Goal: Task Accomplishment & Management: Complete application form

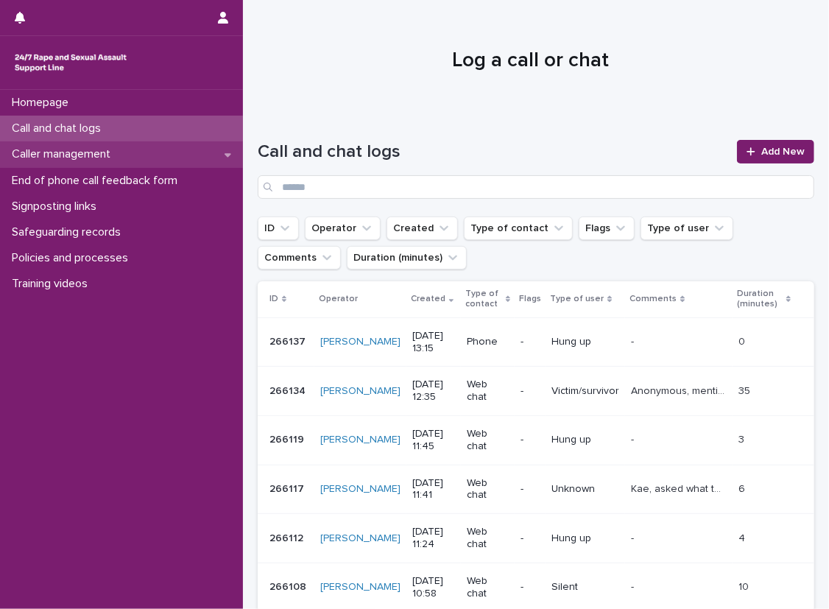
click at [225, 147] on div "Caller management" at bounding box center [121, 154] width 243 height 26
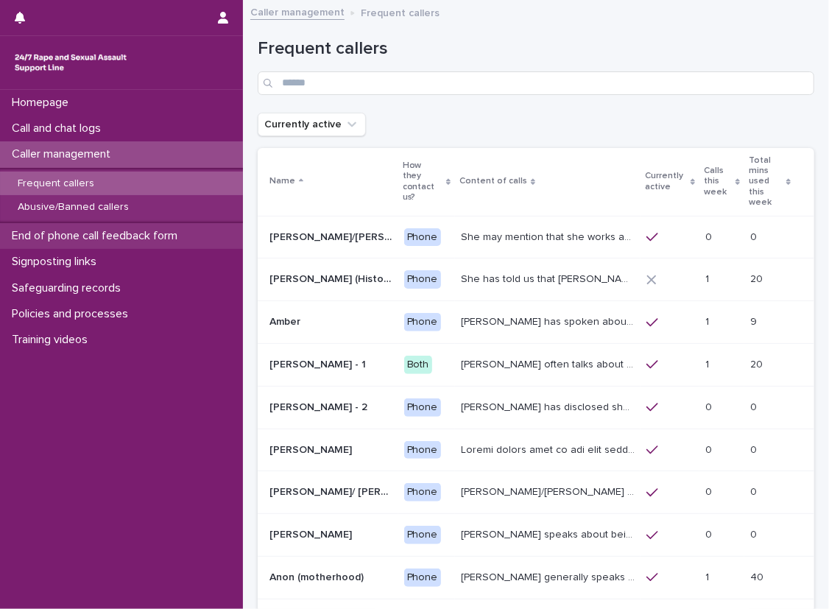
click at [225, 225] on div "End of phone call feedback form" at bounding box center [121, 236] width 243 height 26
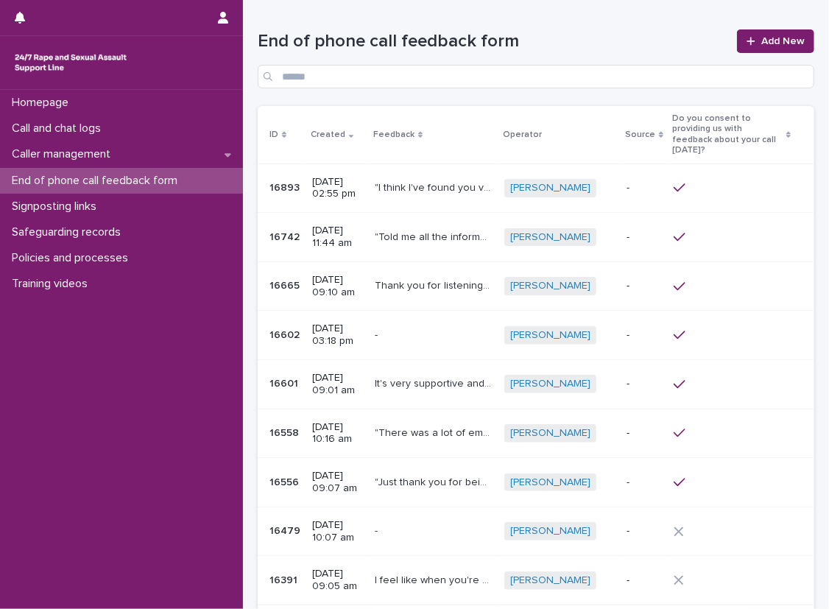
click at [654, 45] on h1 "End of phone call feedback form" at bounding box center [493, 41] width 471 height 21
click at [749, 47] on link "Add New" at bounding box center [775, 41] width 77 height 24
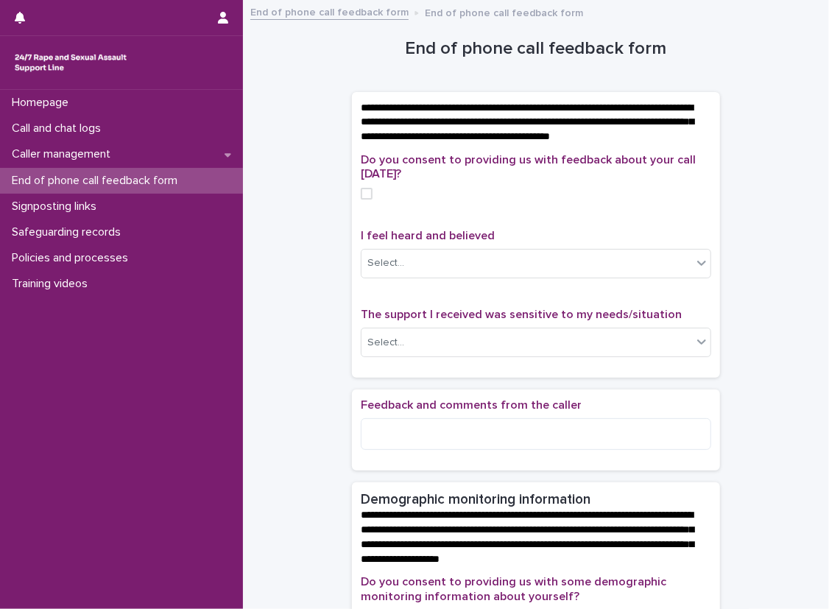
click at [319, 203] on div "**********" at bounding box center [536, 619] width 557 height 1221
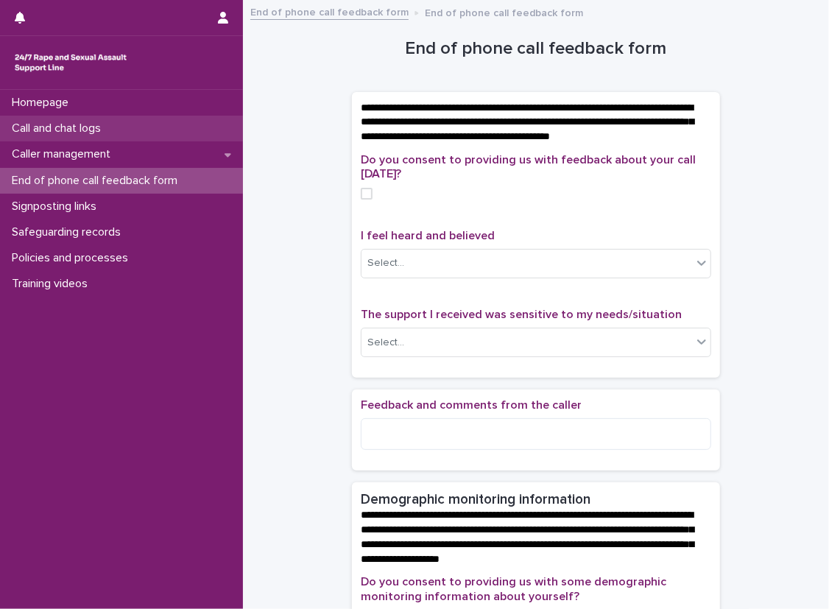
click at [181, 122] on div "Call and chat logs" at bounding box center [121, 129] width 243 height 26
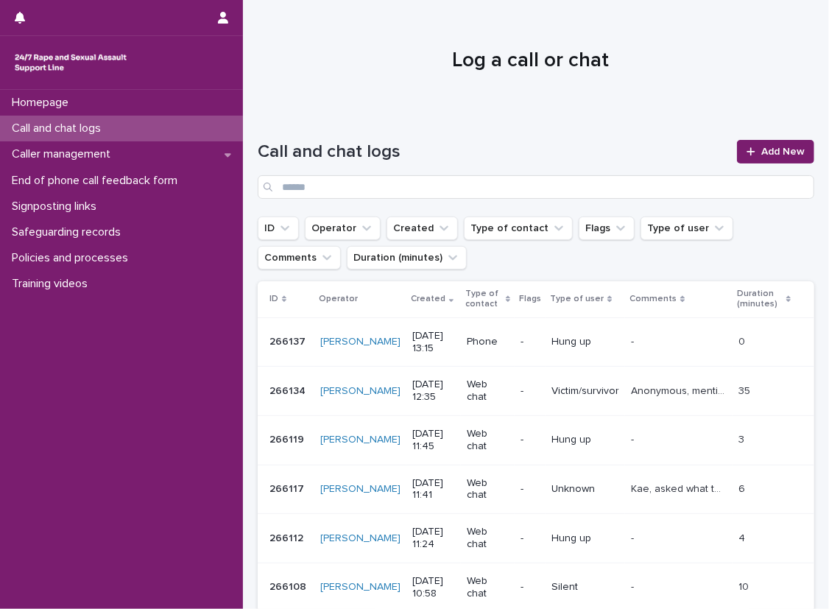
click at [430, 47] on div at bounding box center [530, 54] width 575 height 110
click at [270, 132] on div "Call and chat logs Add New" at bounding box center [536, 163] width 557 height 106
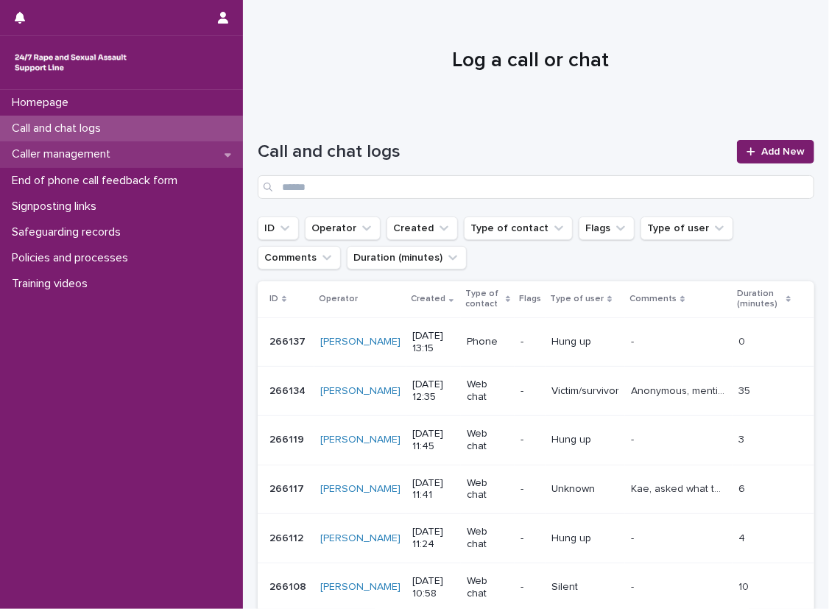
click at [165, 151] on div "Caller management" at bounding box center [121, 154] width 243 height 26
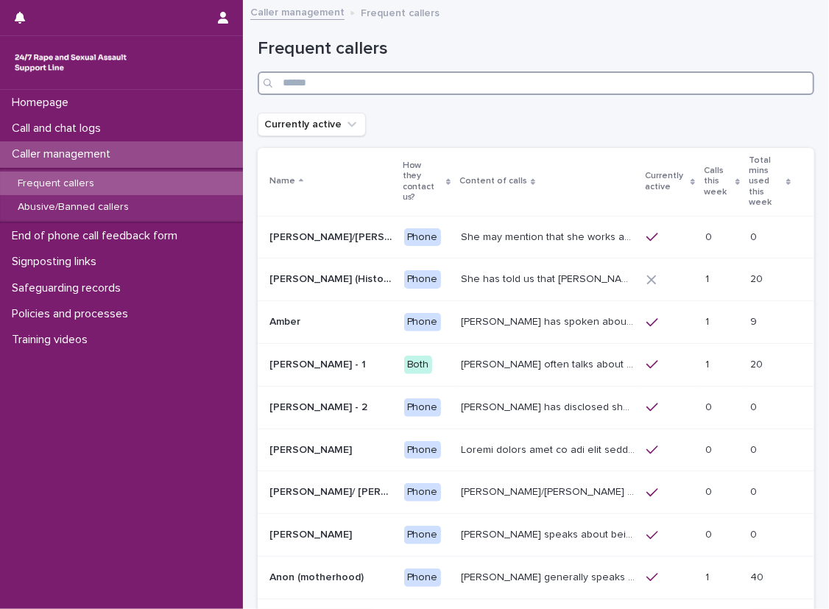
click at [318, 87] on input "Search" at bounding box center [536, 83] width 557 height 24
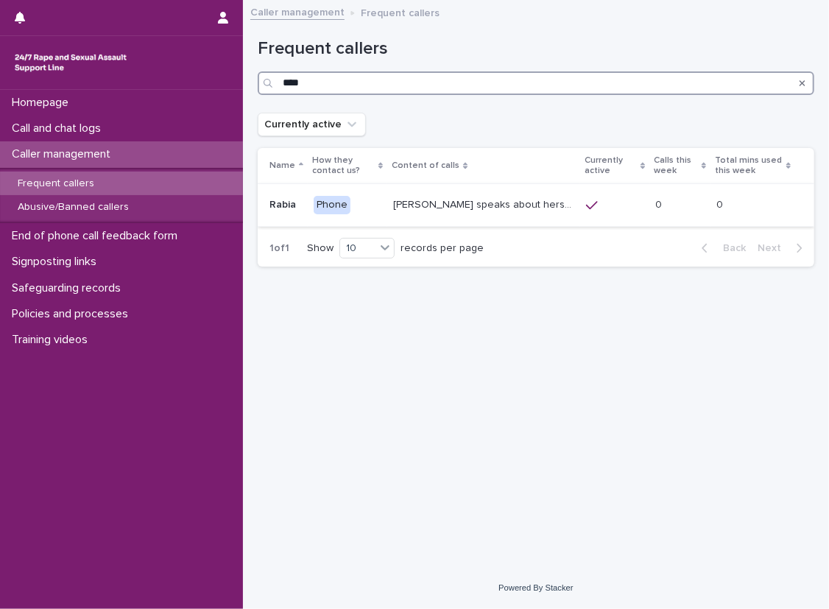
type input "****"
click at [580, 214] on td at bounding box center [615, 205] width 70 height 43
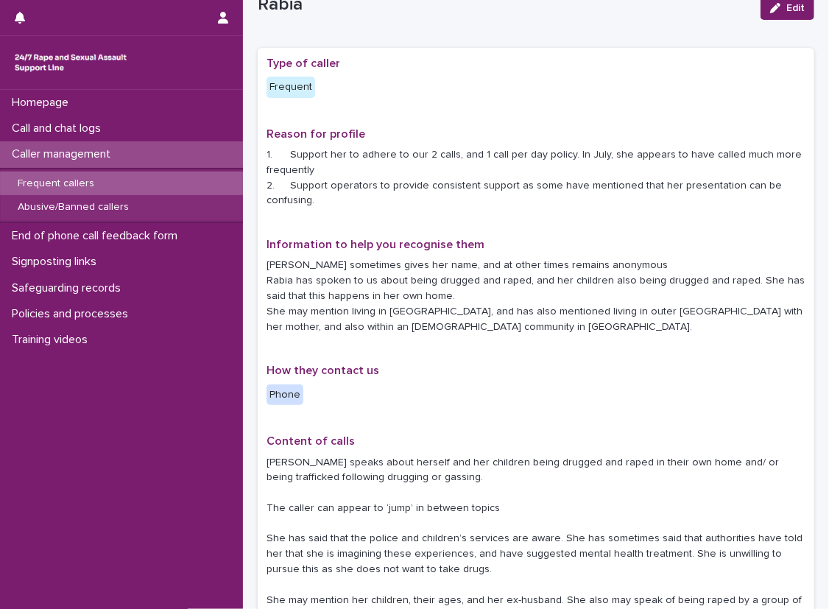
scroll to position [74, 0]
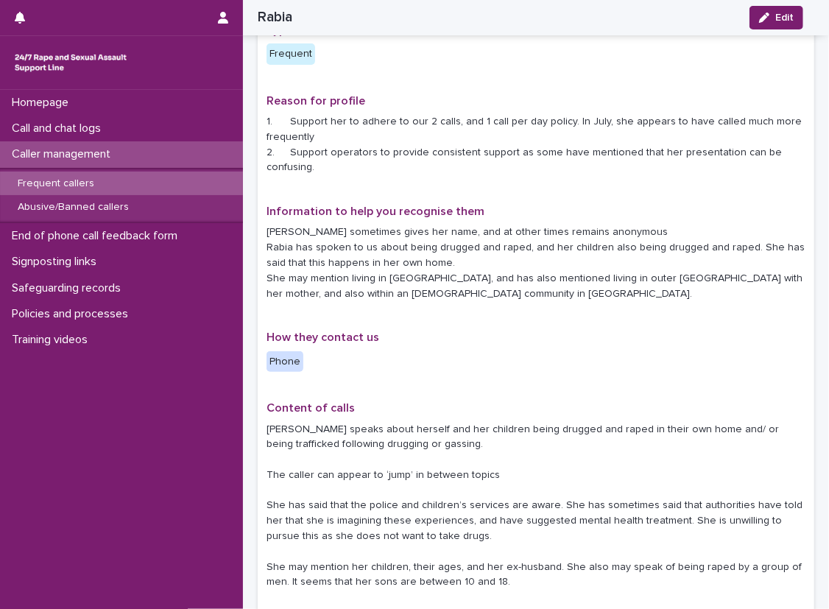
click at [491, 394] on div "**********" at bounding box center [536, 550] width 539 height 1052
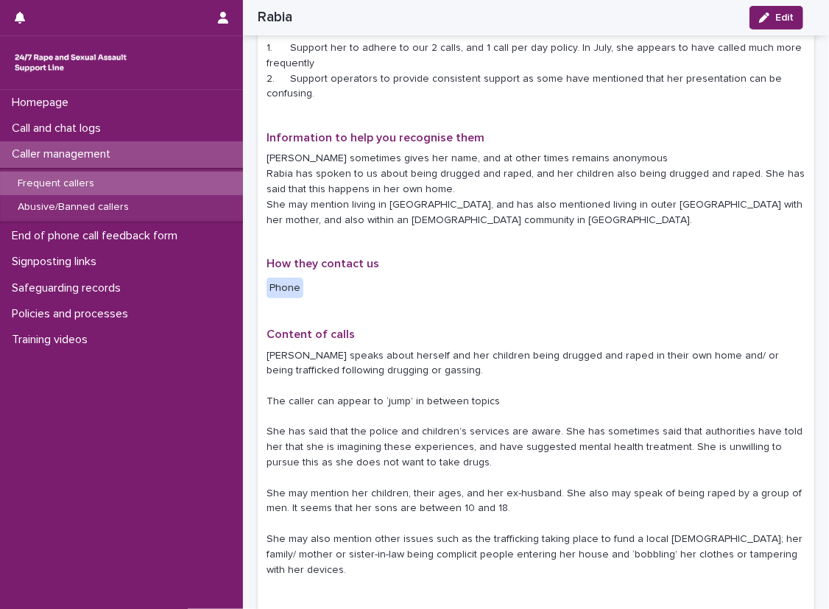
scroll to position [295, 0]
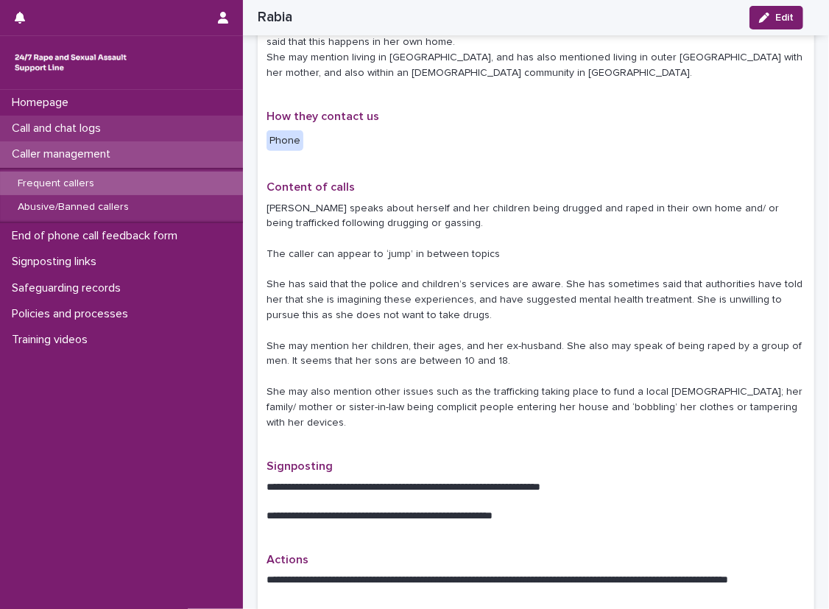
click at [220, 124] on div "Call and chat logs" at bounding box center [121, 129] width 243 height 26
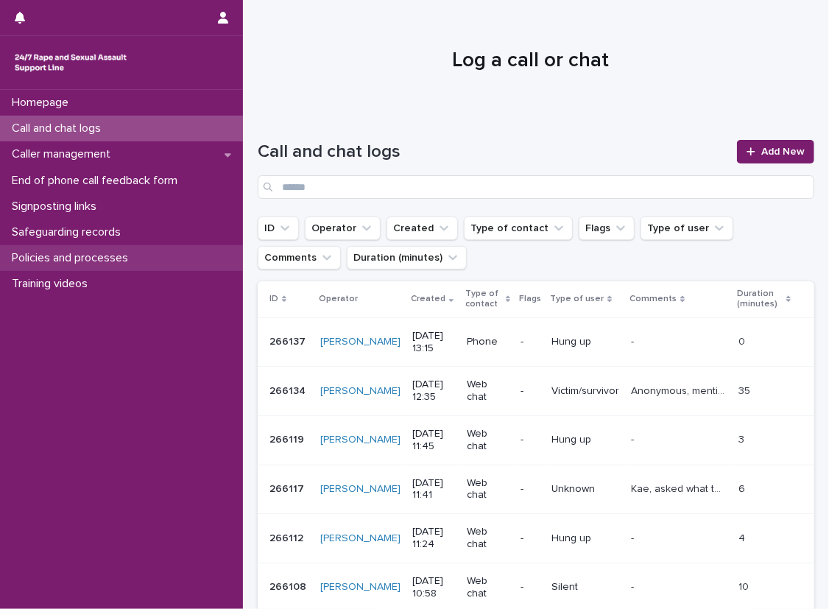
click at [197, 256] on div "Policies and processes" at bounding box center [121, 258] width 243 height 26
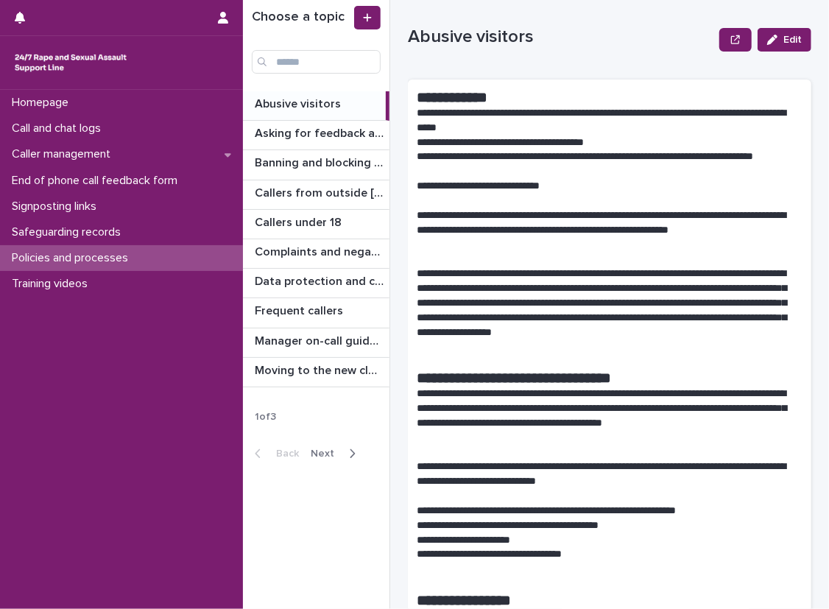
click at [328, 455] on span "Next" at bounding box center [327, 454] width 32 height 10
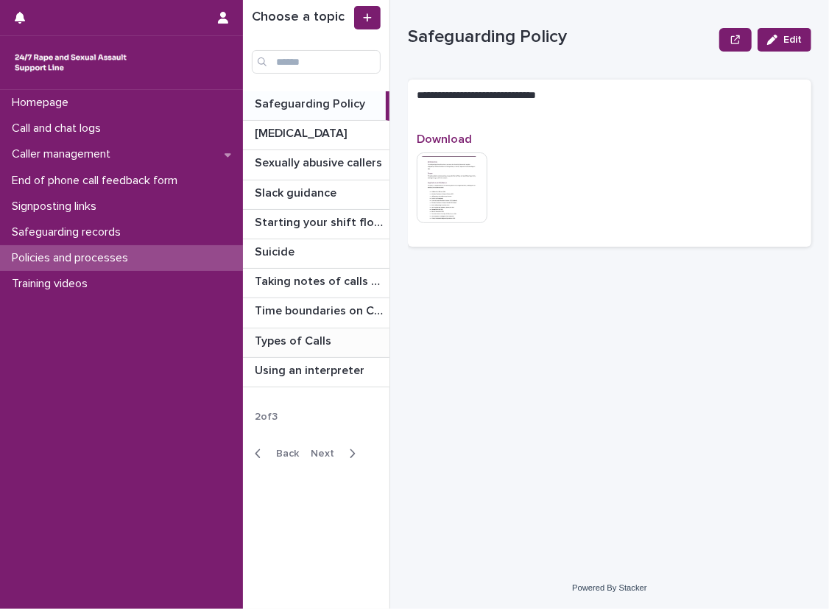
click at [374, 341] on p at bounding box center [319, 341] width 129 height 14
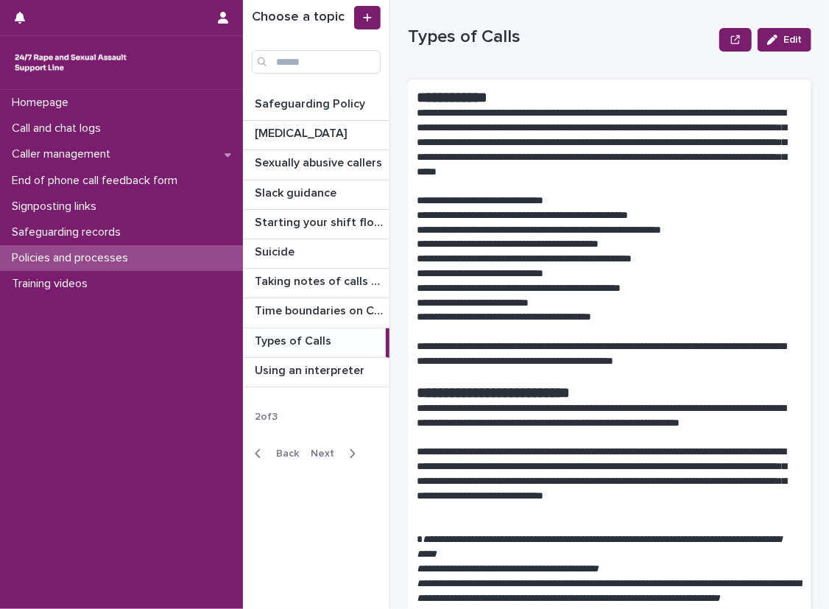
click at [396, 329] on div "**********" at bounding box center [536, 304] width 586 height 609
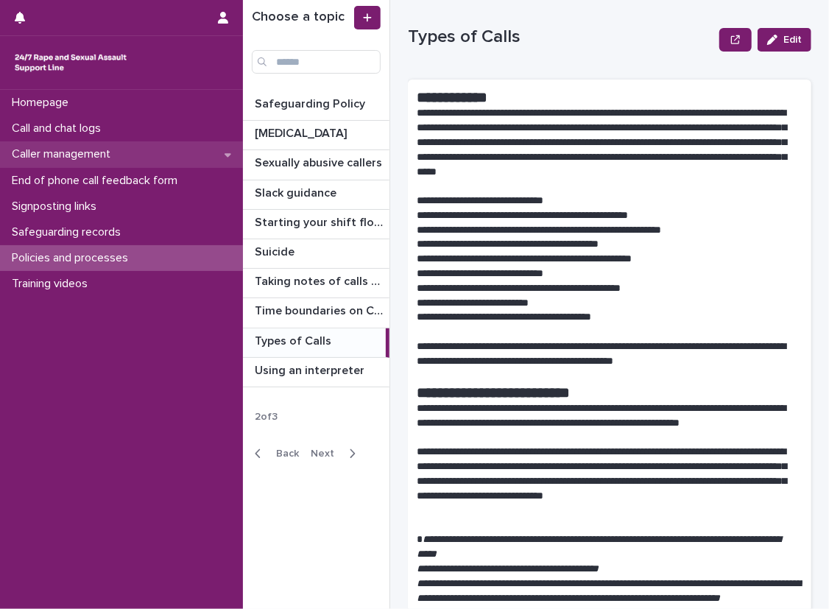
click at [161, 142] on div "Caller management" at bounding box center [121, 154] width 243 height 26
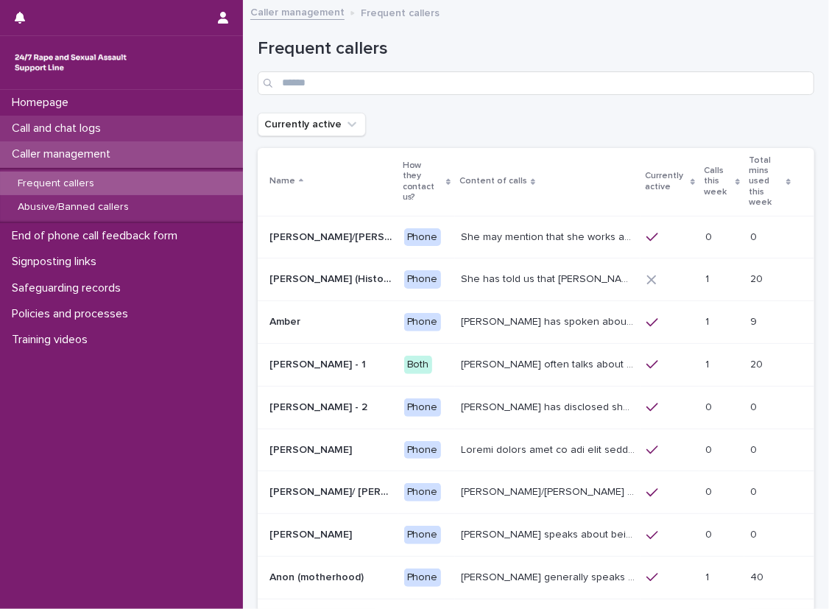
click at [164, 124] on div "Call and chat logs" at bounding box center [121, 129] width 243 height 26
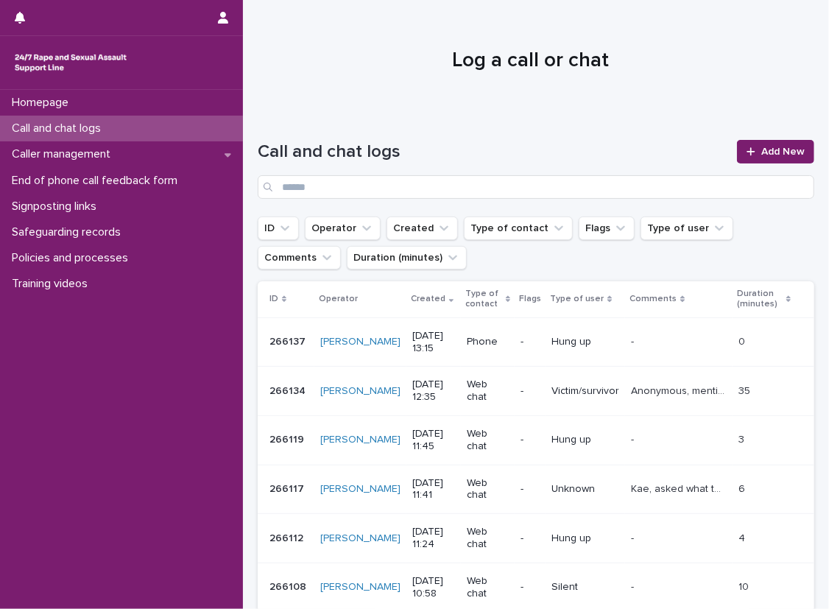
click at [476, 136] on div "Call and chat logs Add New" at bounding box center [536, 163] width 557 height 106
click at [739, 145] on link "Add New" at bounding box center [775, 152] width 77 height 24
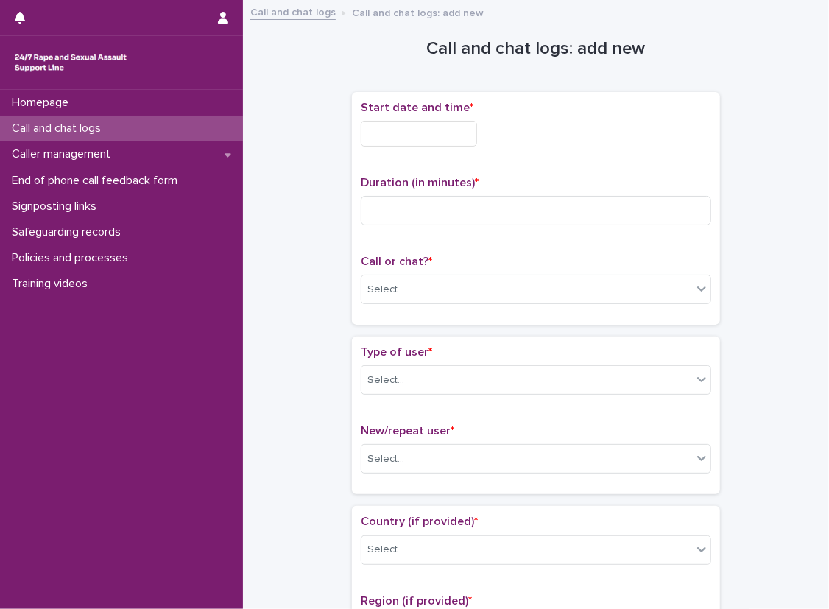
click at [452, 133] on input "text" at bounding box center [419, 134] width 116 height 26
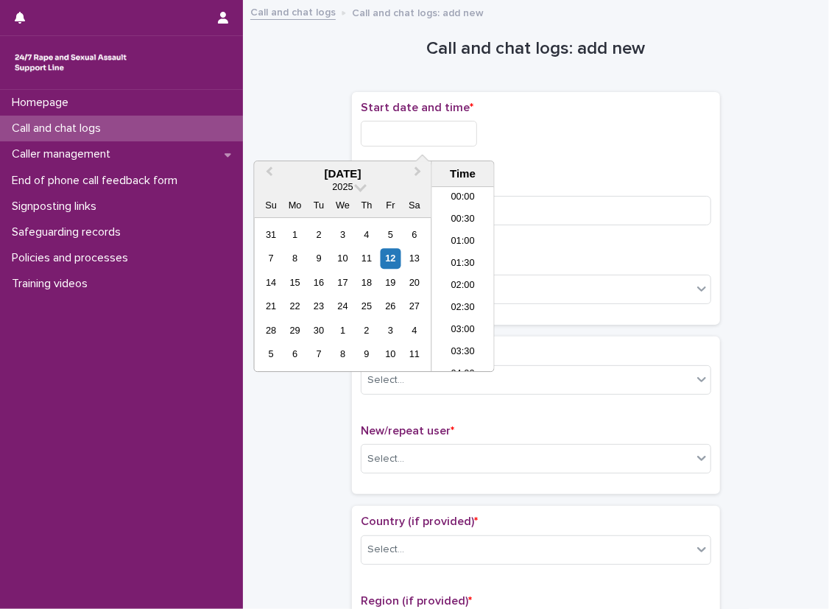
scroll to position [537, 0]
click at [469, 254] on li "13:30" at bounding box center [463, 258] width 63 height 22
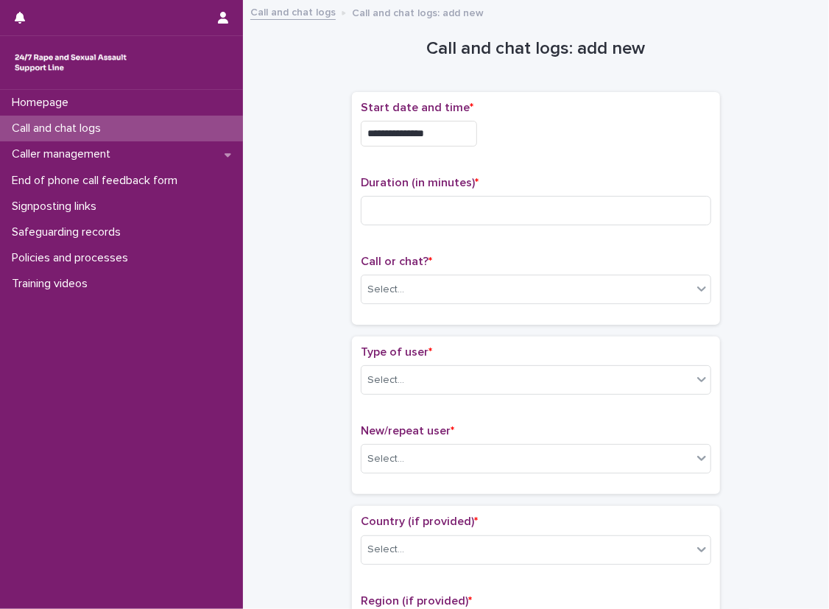
click at [471, 133] on input "**********" at bounding box center [419, 134] width 116 height 26
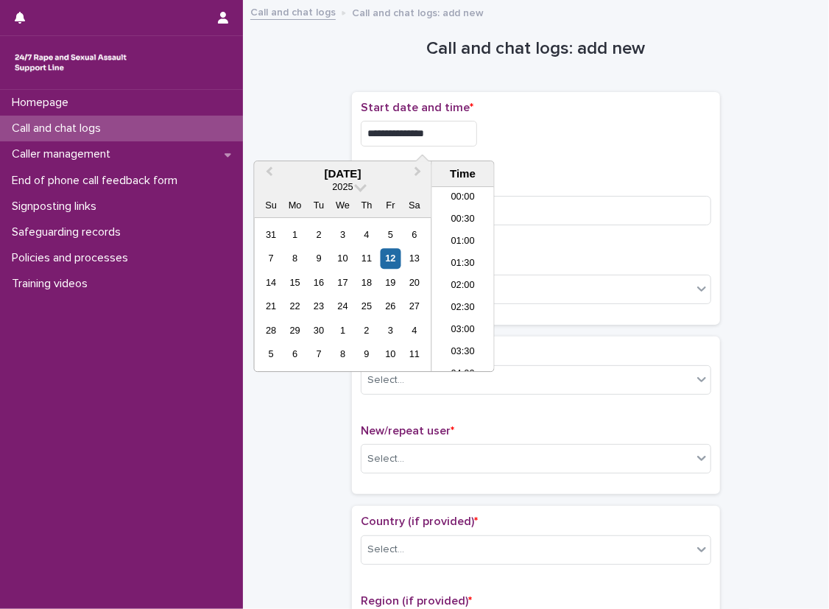
scroll to position [516, 0]
type input "**********"
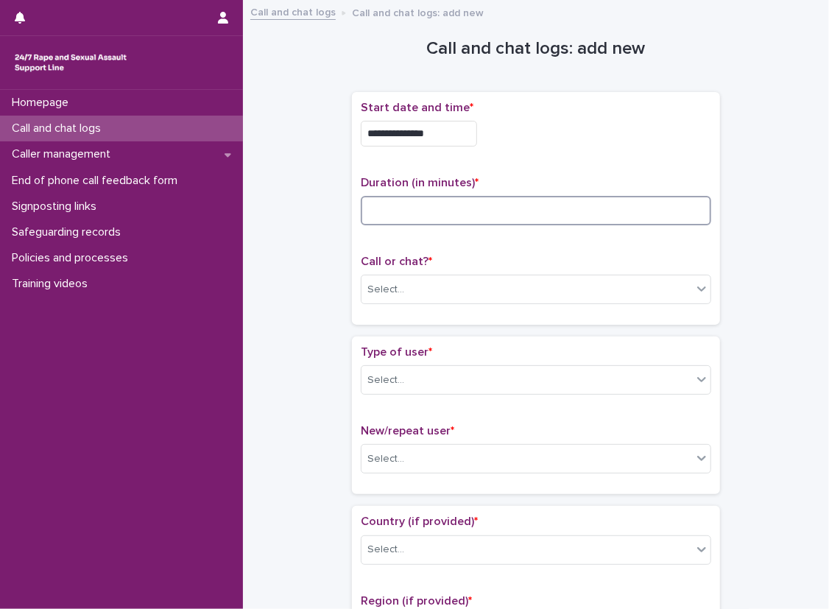
click at [649, 200] on input at bounding box center [536, 210] width 351 height 29
type input "**"
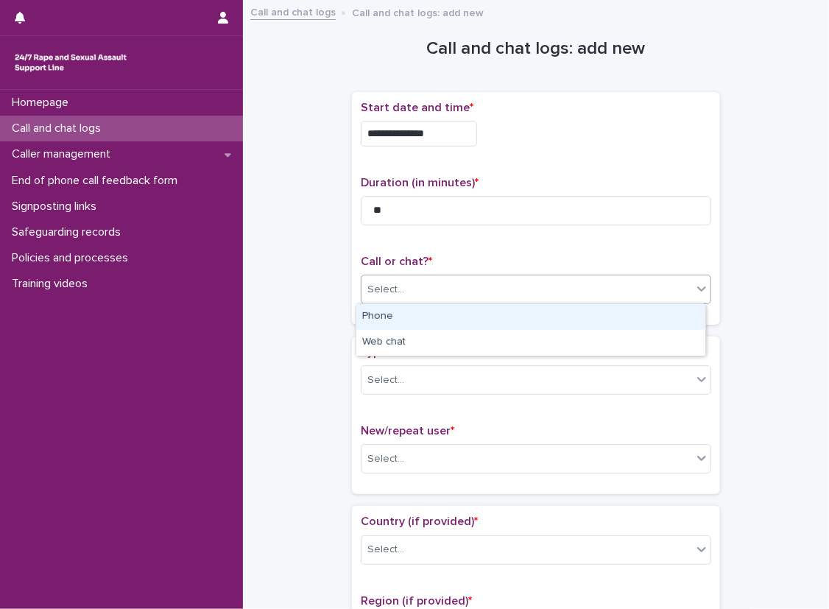
click at [480, 285] on div "Select..." at bounding box center [527, 290] width 331 height 24
click at [485, 322] on div "Phone" at bounding box center [531, 317] width 349 height 26
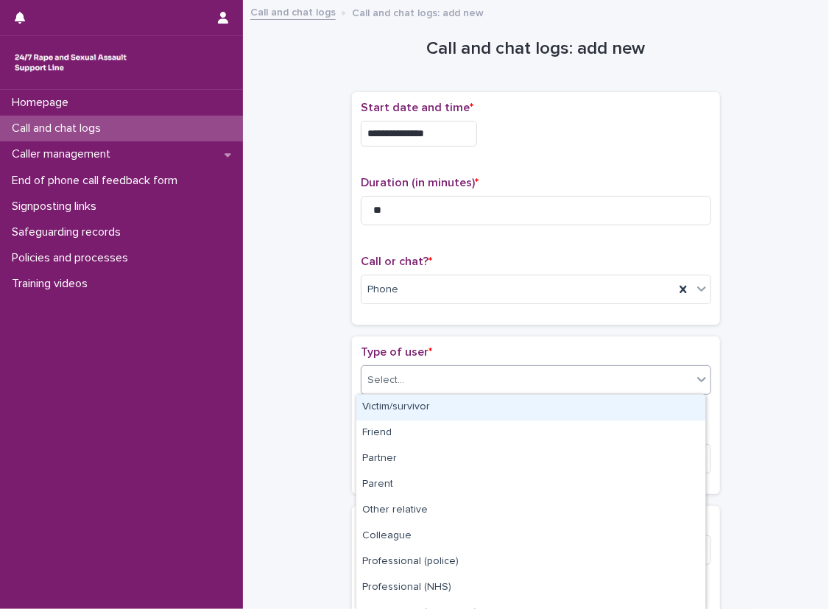
click at [414, 386] on div "Select..." at bounding box center [527, 380] width 331 height 24
click at [414, 398] on div "Victim/survivor" at bounding box center [531, 408] width 349 height 26
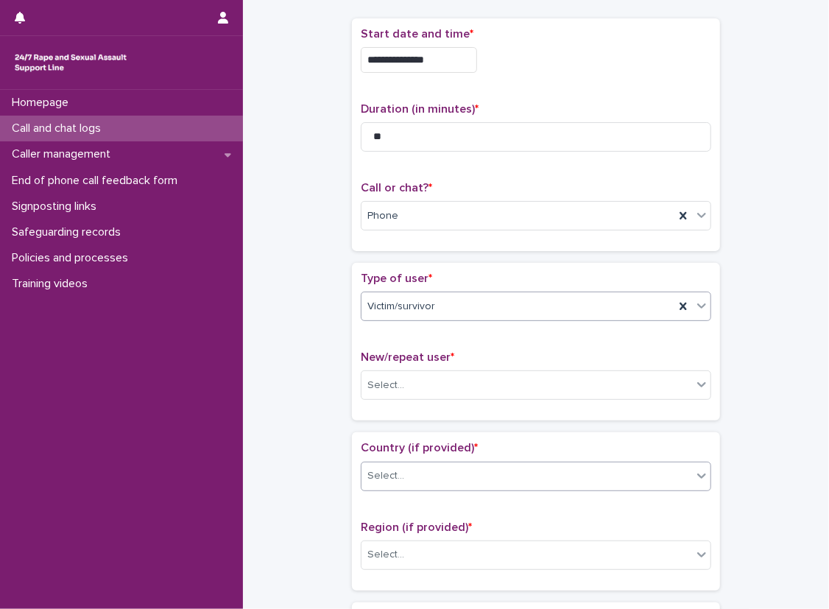
scroll to position [221, 0]
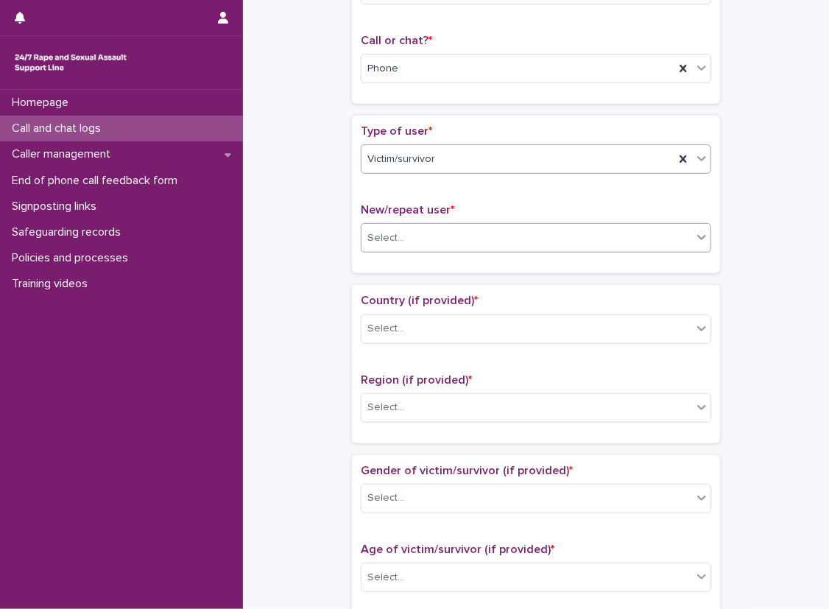
click at [407, 236] on div "Select..." at bounding box center [527, 238] width 331 height 24
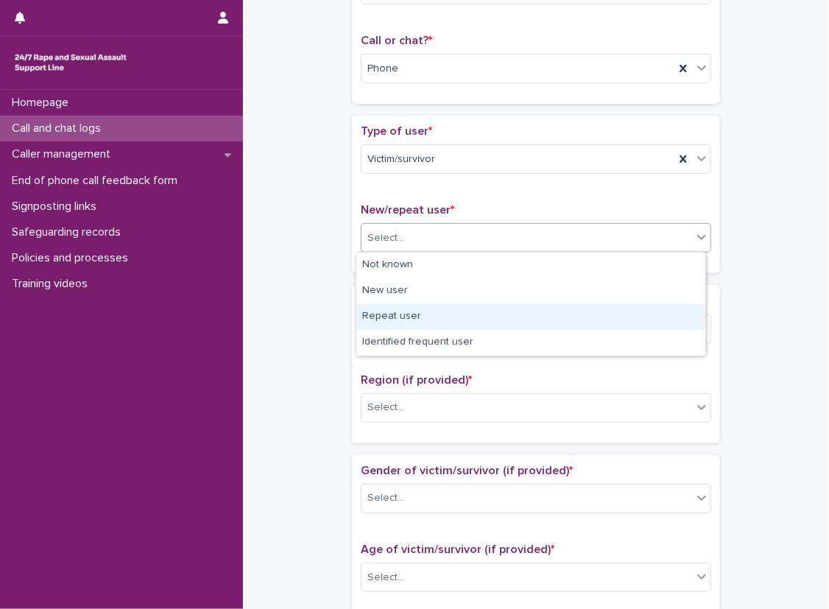
click at [423, 314] on div "Repeat user" at bounding box center [531, 317] width 349 height 26
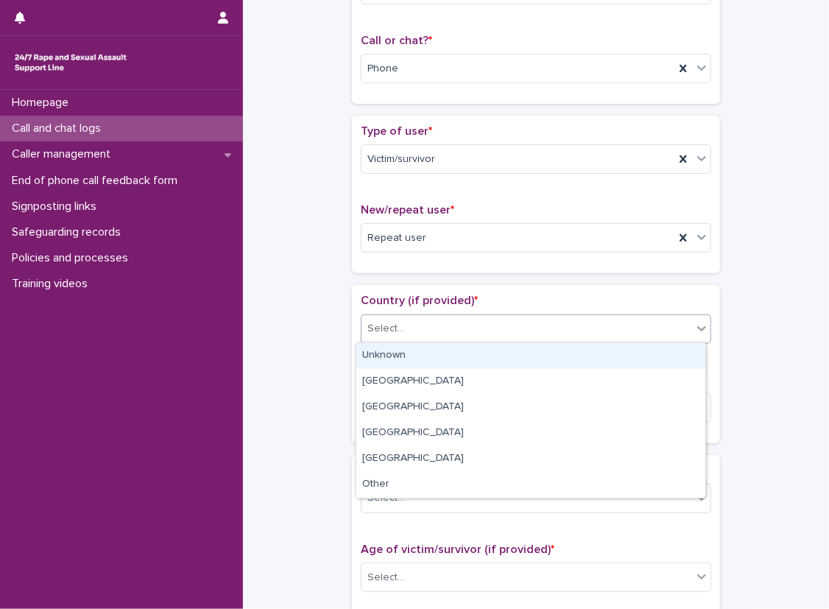
click at [420, 335] on div "Select..." at bounding box center [527, 329] width 331 height 24
click at [418, 359] on div "Unknown" at bounding box center [531, 356] width 349 height 26
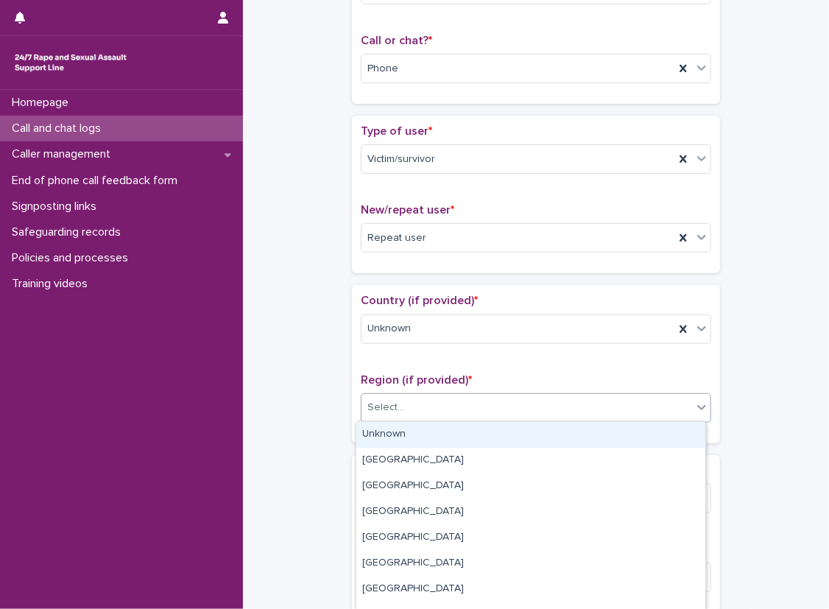
click at [404, 418] on div "Select..." at bounding box center [527, 408] width 331 height 24
click at [396, 433] on div "Unknown" at bounding box center [531, 435] width 349 height 26
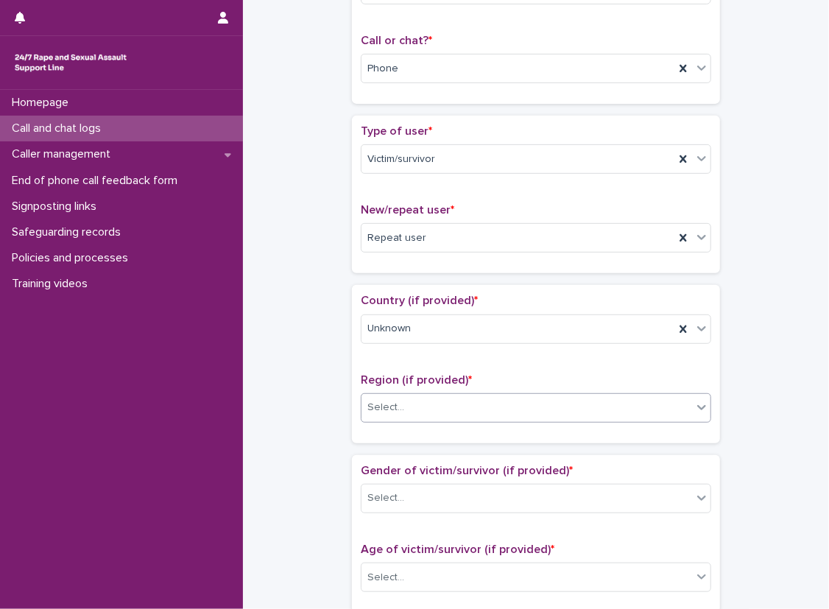
click at [320, 434] on div "**********" at bounding box center [536, 541] width 557 height 1506
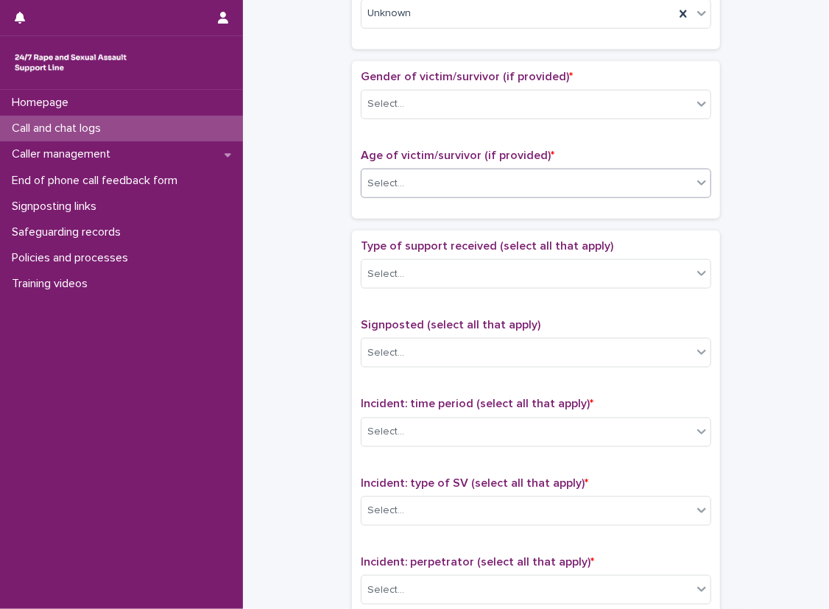
scroll to position [589, 0]
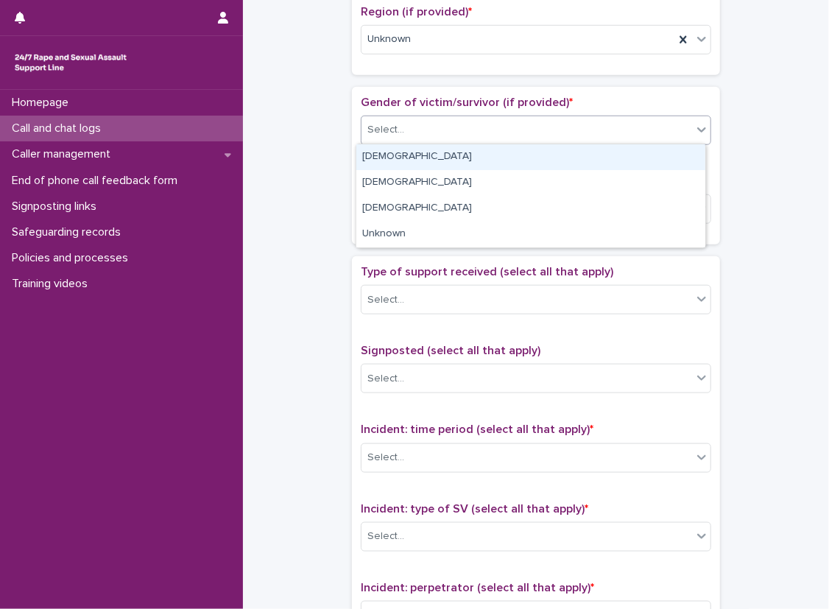
click at [444, 138] on div "Select..." at bounding box center [527, 130] width 331 height 24
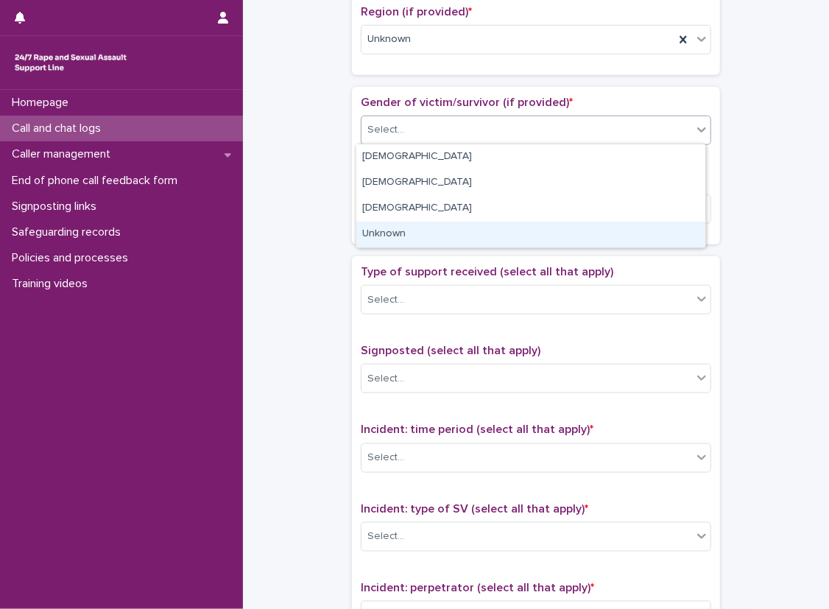
click at [449, 242] on div "Unknown" at bounding box center [531, 235] width 349 height 26
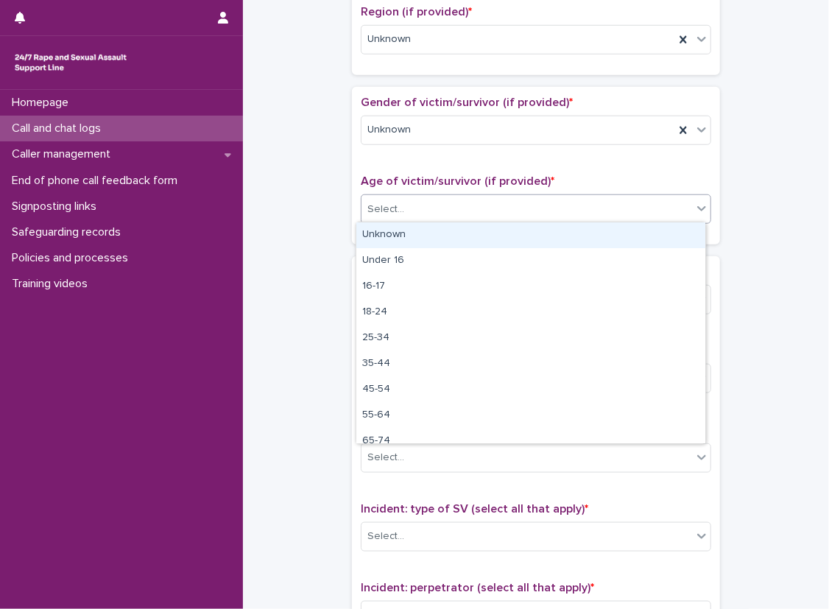
click at [446, 197] on div "Select..." at bounding box center [527, 209] width 331 height 24
click at [449, 242] on div "Unknown" at bounding box center [531, 235] width 349 height 26
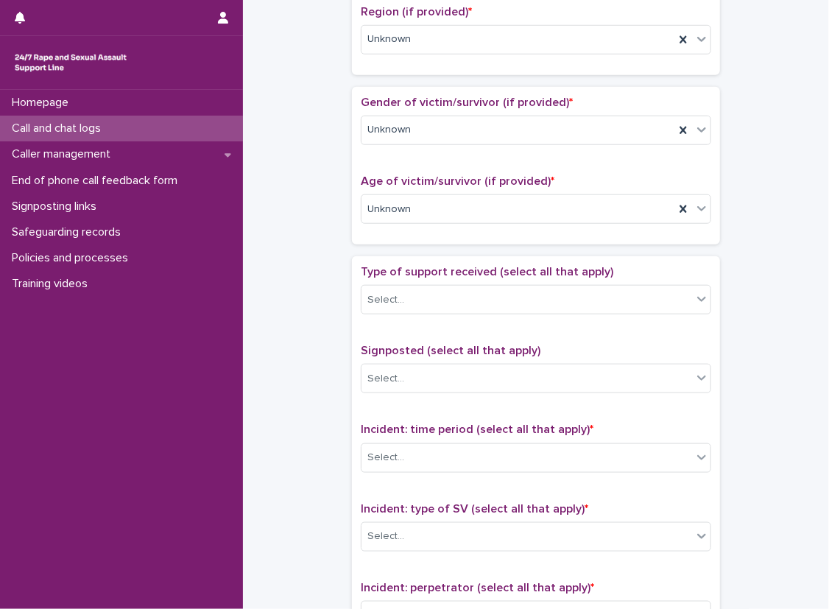
click at [383, 276] on p "Type of support received (select all that apply)" at bounding box center [536, 272] width 351 height 14
click at [399, 311] on div "Select..." at bounding box center [536, 299] width 351 height 29
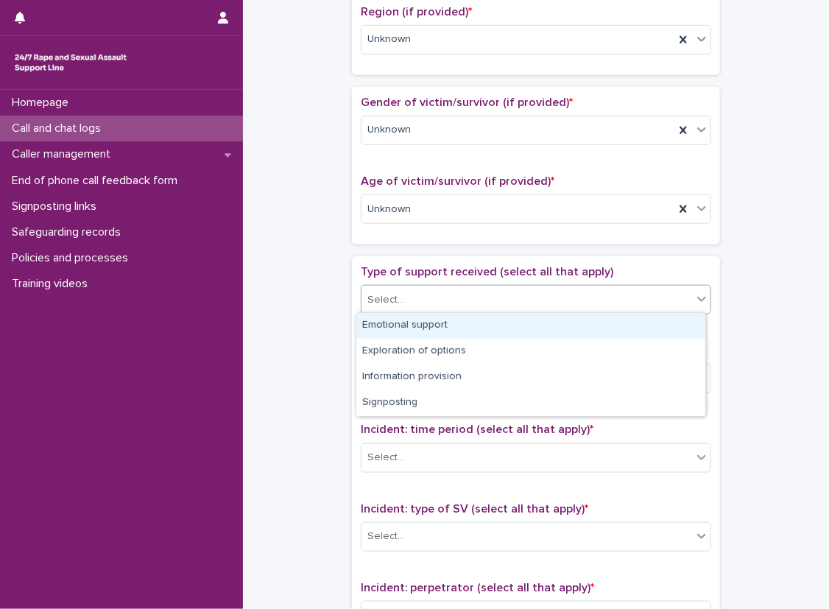
click at [468, 330] on div "Emotional support" at bounding box center [531, 326] width 349 height 26
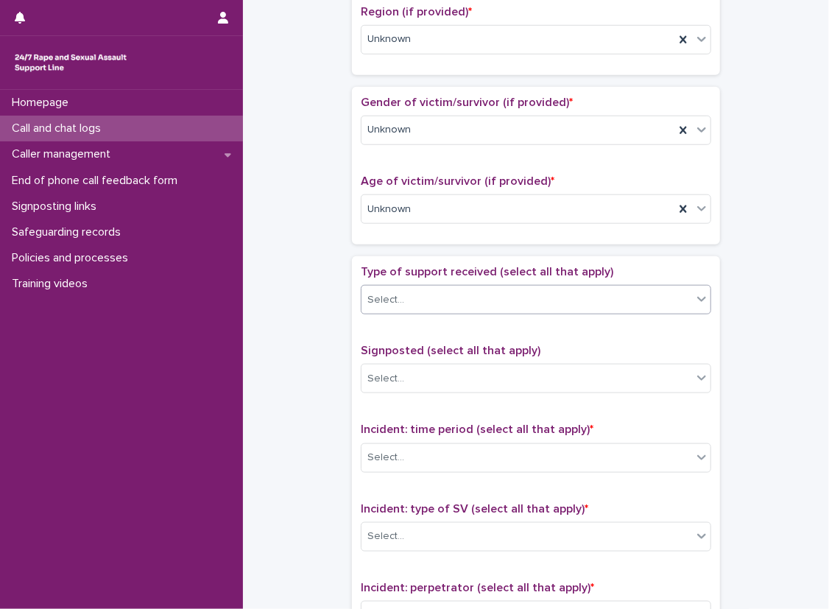
click at [485, 350] on span "Signposted (select all that apply)" at bounding box center [451, 351] width 180 height 12
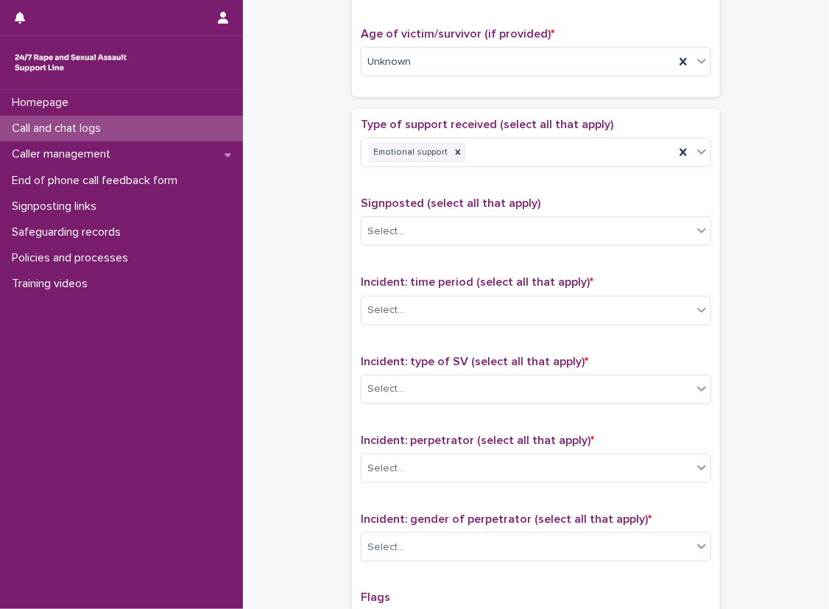
click at [334, 222] on div "**********" at bounding box center [536, 25] width 557 height 1506
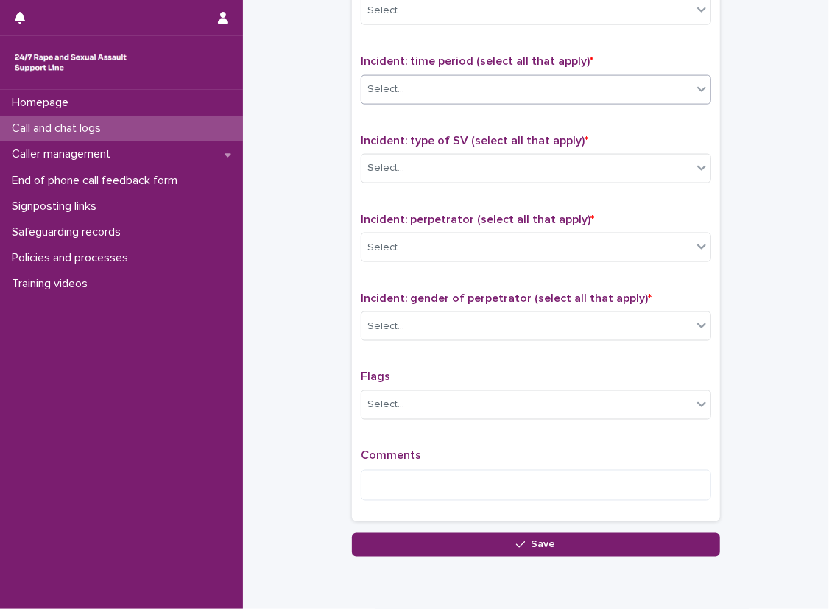
click at [463, 101] on div "Select..." at bounding box center [536, 89] width 351 height 29
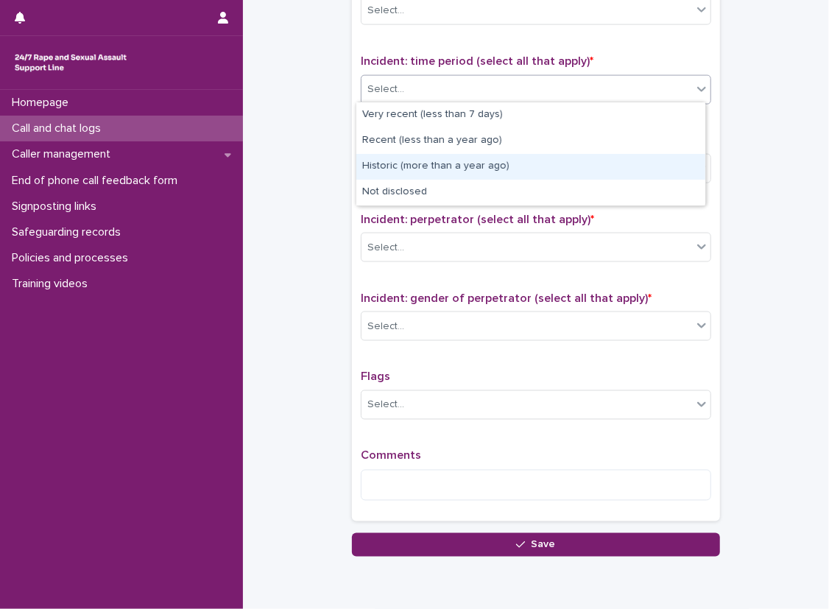
click at [450, 163] on div "Historic (more than a year ago)" at bounding box center [531, 167] width 349 height 26
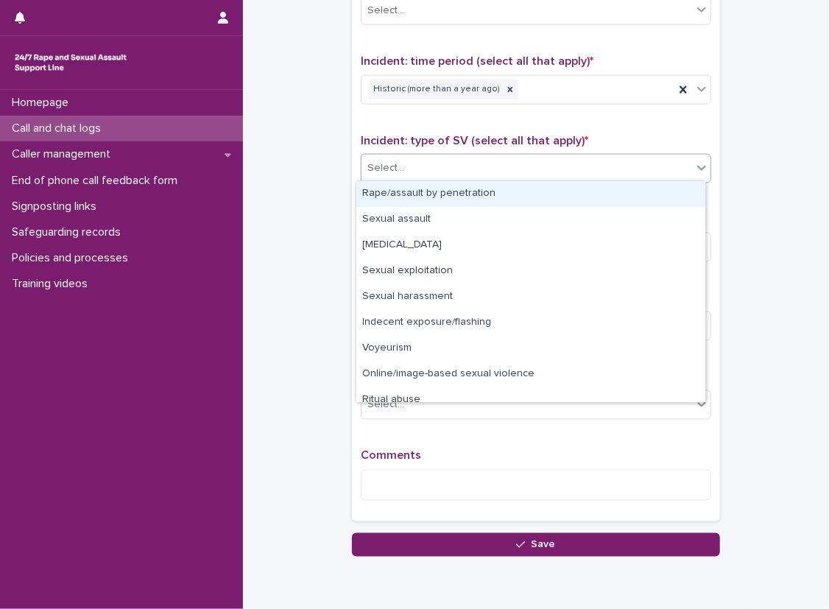
click at [482, 177] on div "Select..." at bounding box center [527, 168] width 331 height 24
click at [486, 184] on div "Rape/assault by penetration" at bounding box center [531, 194] width 349 height 26
click at [560, 178] on div "Rape/assault by penetration" at bounding box center [518, 168] width 313 height 26
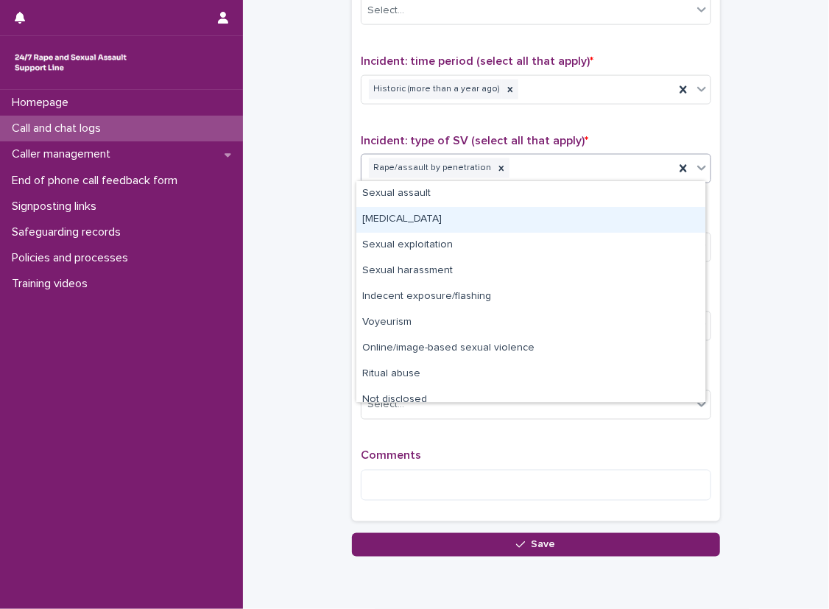
click at [549, 207] on div "[MEDICAL_DATA]" at bounding box center [531, 220] width 349 height 26
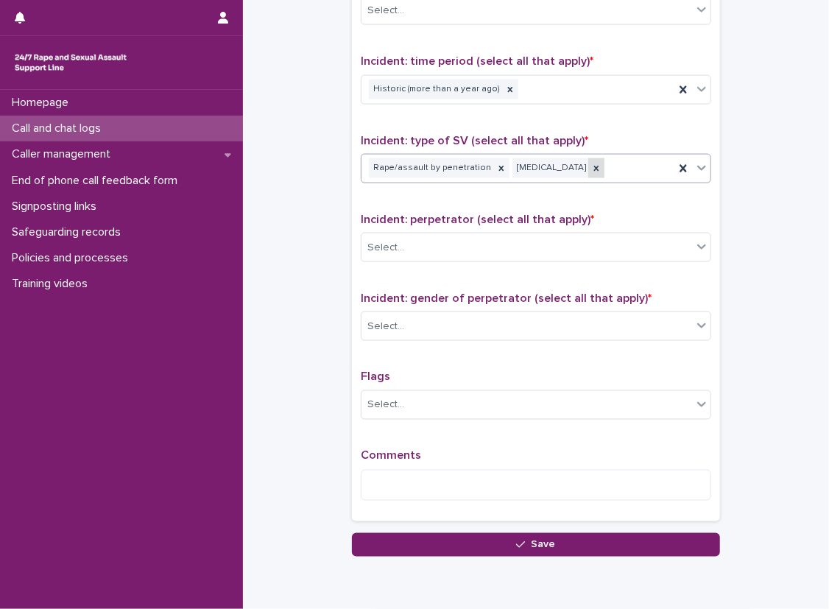
click at [592, 169] on icon at bounding box center [597, 169] width 10 height 10
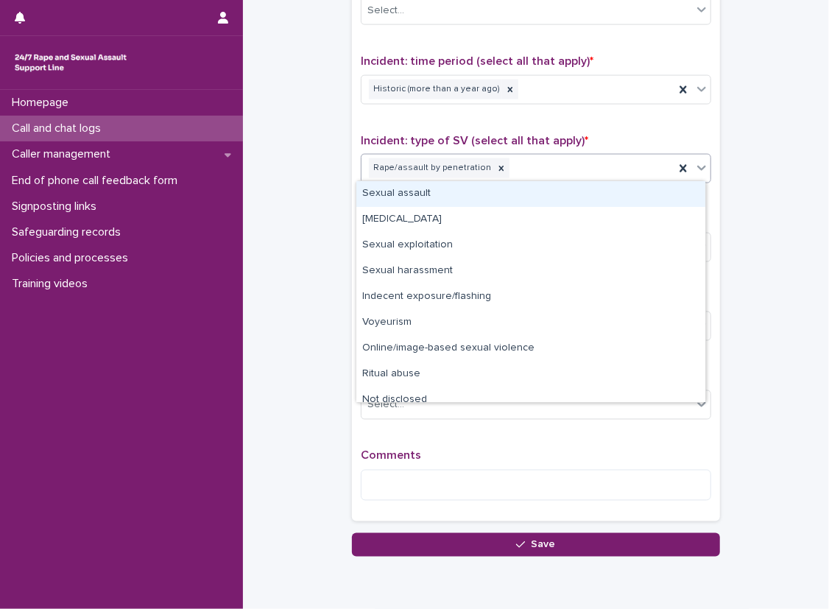
click at [598, 172] on div "Rape/assault by penetration" at bounding box center [518, 168] width 313 height 26
click at [593, 192] on div "Sexual assault" at bounding box center [531, 194] width 349 height 26
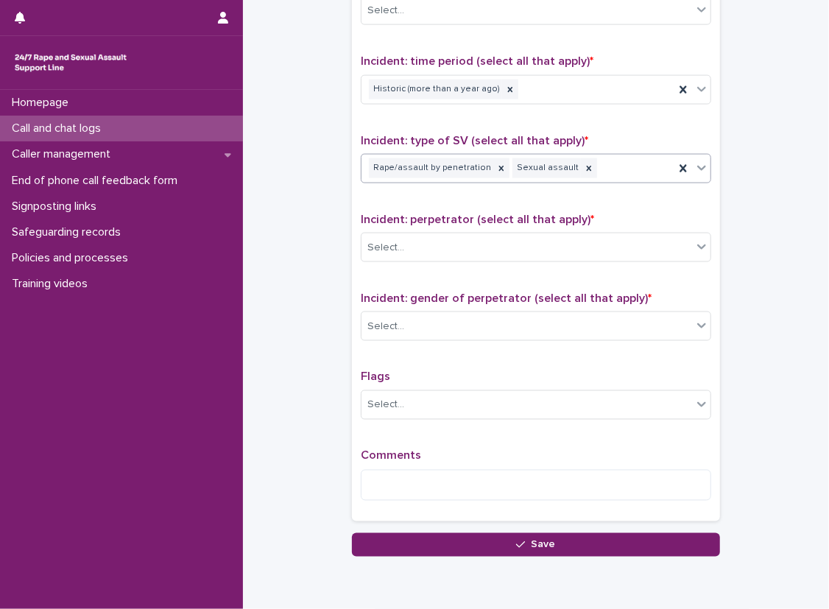
click at [594, 175] on div "Rape/assault by penetration Sexual assault" at bounding box center [518, 168] width 313 height 26
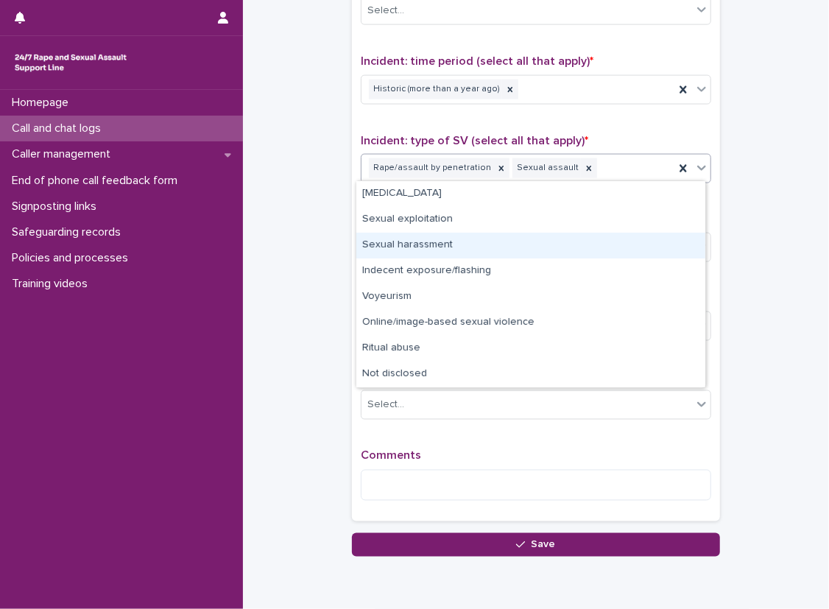
click at [603, 241] on div "Sexual harassment" at bounding box center [531, 246] width 349 height 26
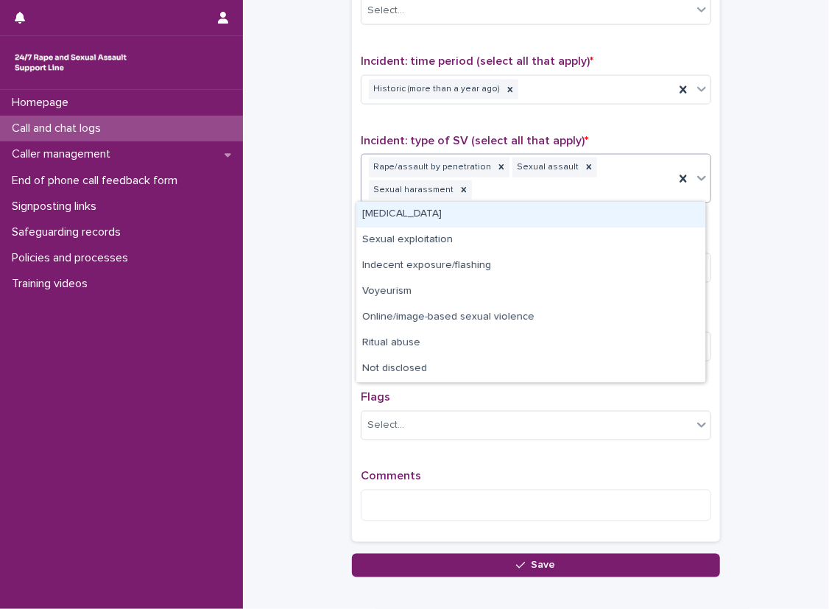
click at [620, 185] on div "Rape/assault by penetration Sexual assault Sexual harassment" at bounding box center [518, 179] width 313 height 49
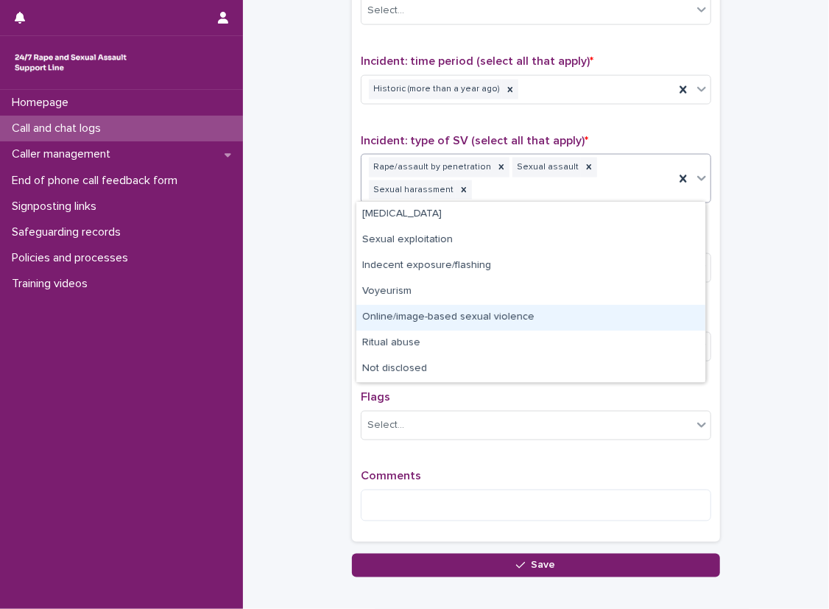
drag, startPoint x: 594, startPoint y: 303, endPoint x: 592, endPoint y: 314, distance: 11.3
click at [592, 314] on div "Online/image-based sexual violence" at bounding box center [531, 318] width 349 height 26
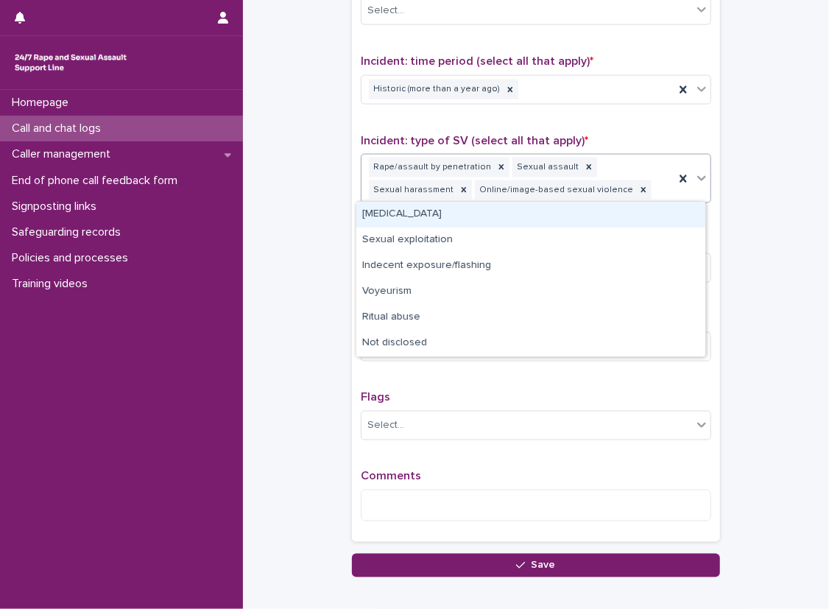
click at [631, 194] on div "Rape/assault by penetration Sexual assault Sexual harassment Online/image-based…" at bounding box center [518, 179] width 313 height 49
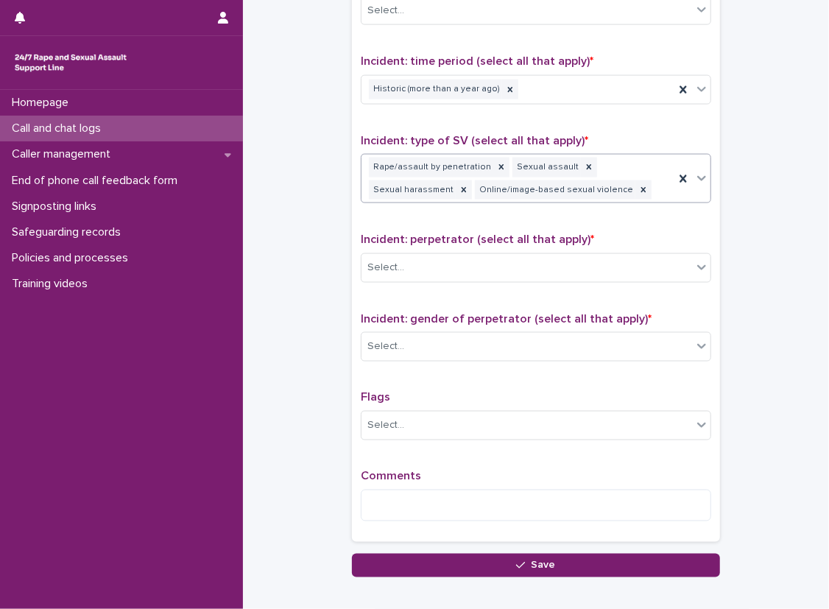
click at [647, 189] on div "Rape/assault by penetration Sexual assault Sexual harassment Online/image-based…" at bounding box center [518, 179] width 313 height 49
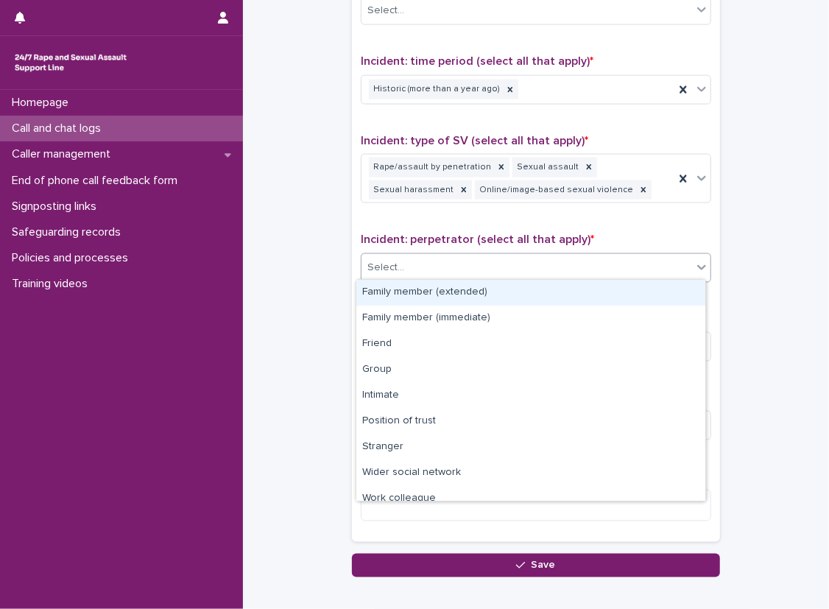
click at [698, 265] on icon at bounding box center [702, 267] width 9 height 5
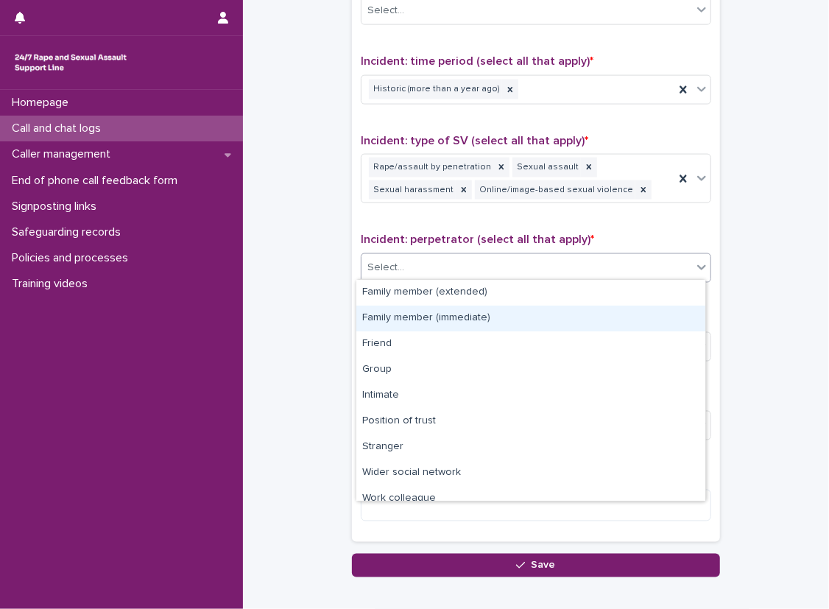
click at [665, 320] on div "Family member (immediate)" at bounding box center [531, 319] width 349 height 26
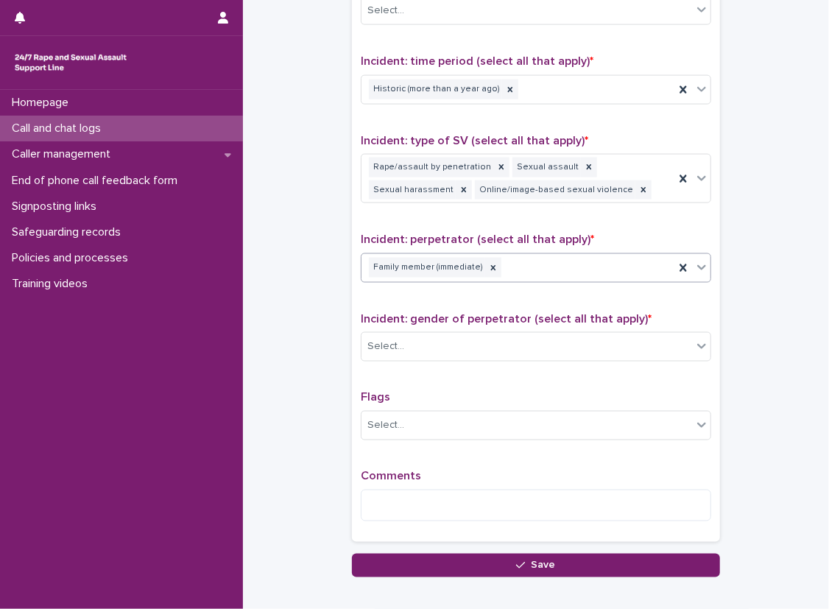
click at [661, 278] on div "Family member (immediate)" at bounding box center [536, 267] width 351 height 29
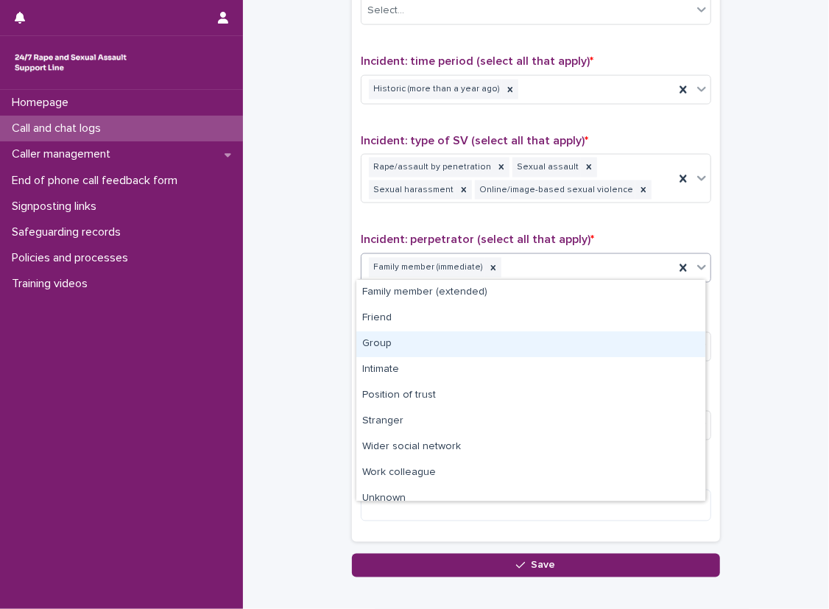
click at [630, 348] on div "Group" at bounding box center [531, 344] width 349 height 26
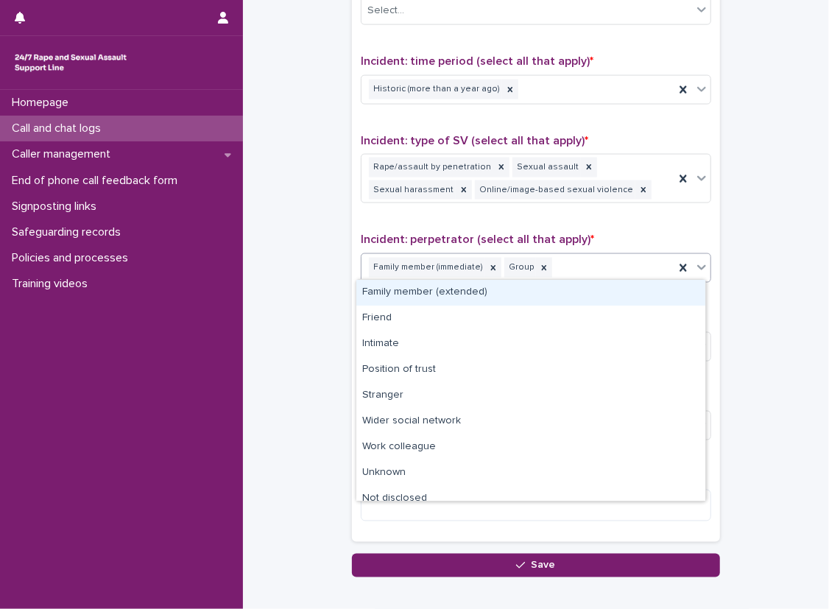
click at [580, 268] on div "Family member (immediate) Group" at bounding box center [518, 268] width 313 height 26
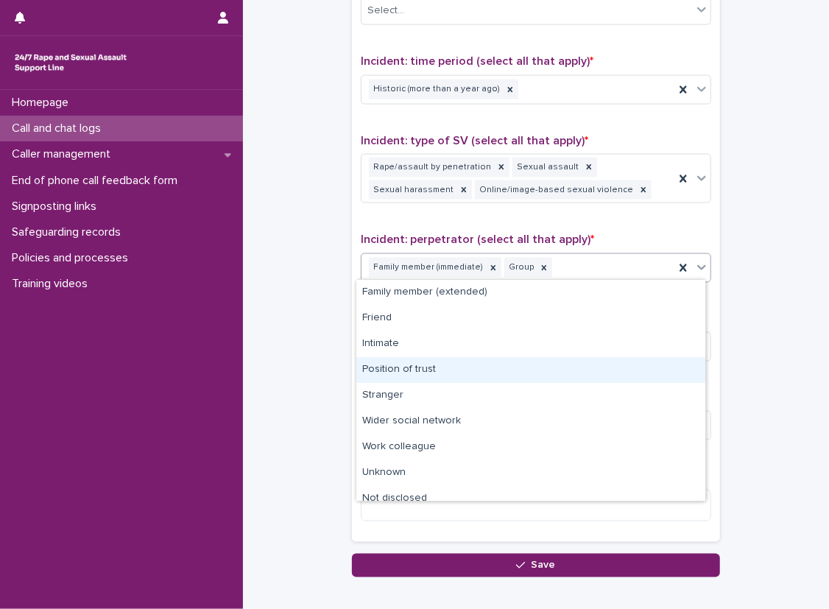
click at [555, 371] on div "Position of trust" at bounding box center [531, 370] width 349 height 26
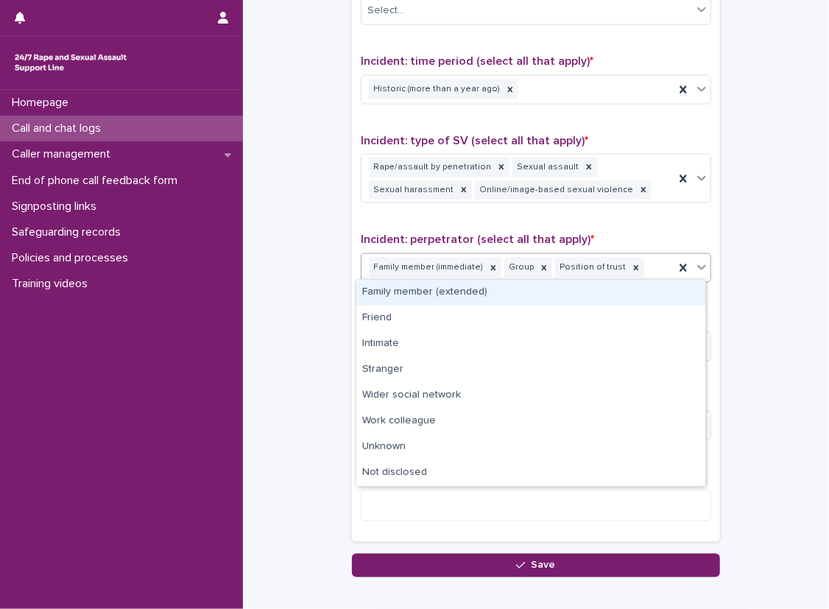
click at [642, 273] on div "Family member (immediate) Group Position of trust" at bounding box center [518, 268] width 313 height 26
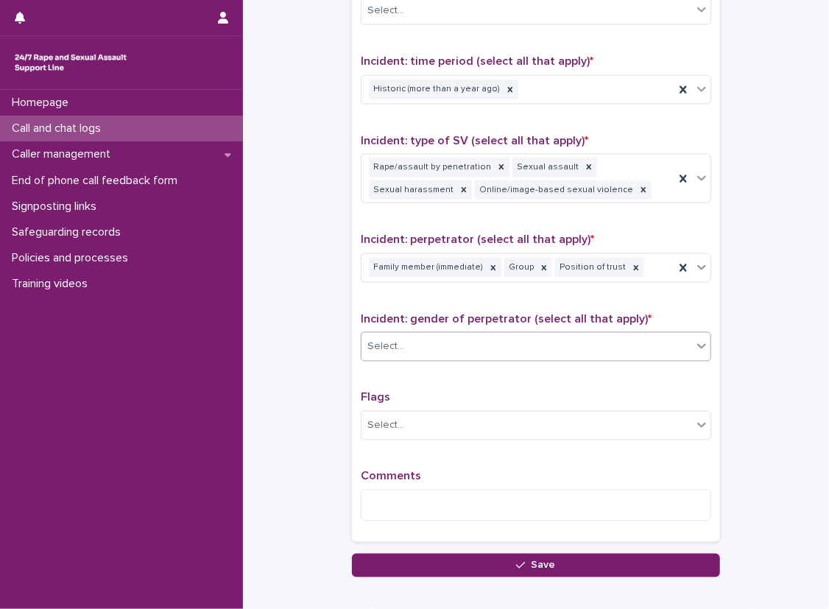
click at [560, 334] on div "Select..." at bounding box center [527, 346] width 331 height 24
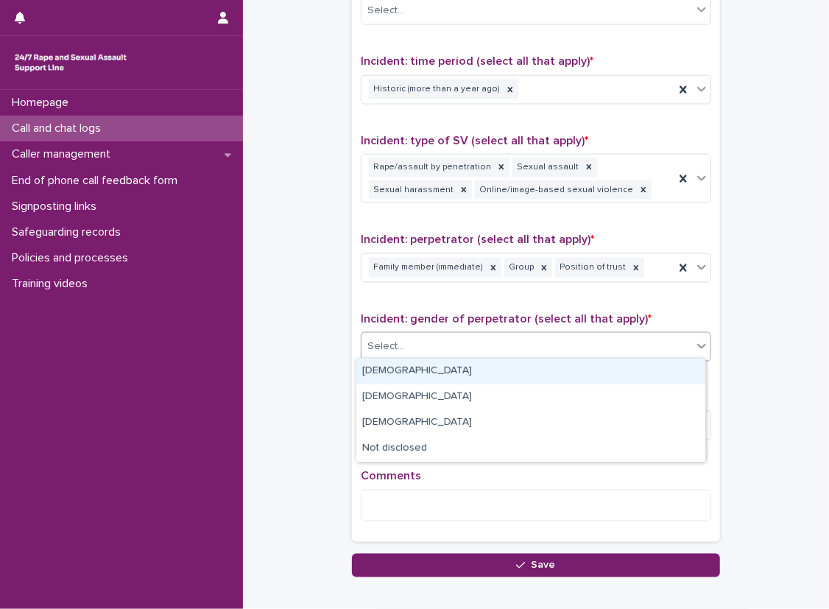
click at [522, 355] on div "Select..." at bounding box center [527, 346] width 331 height 24
click at [516, 376] on div "[DEMOGRAPHIC_DATA]" at bounding box center [531, 372] width 349 height 26
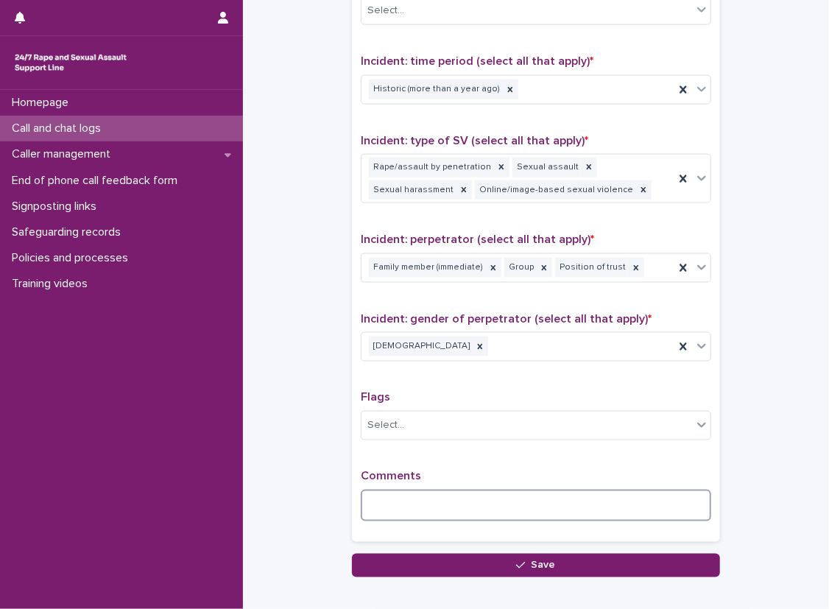
click at [520, 503] on textarea at bounding box center [536, 506] width 351 height 32
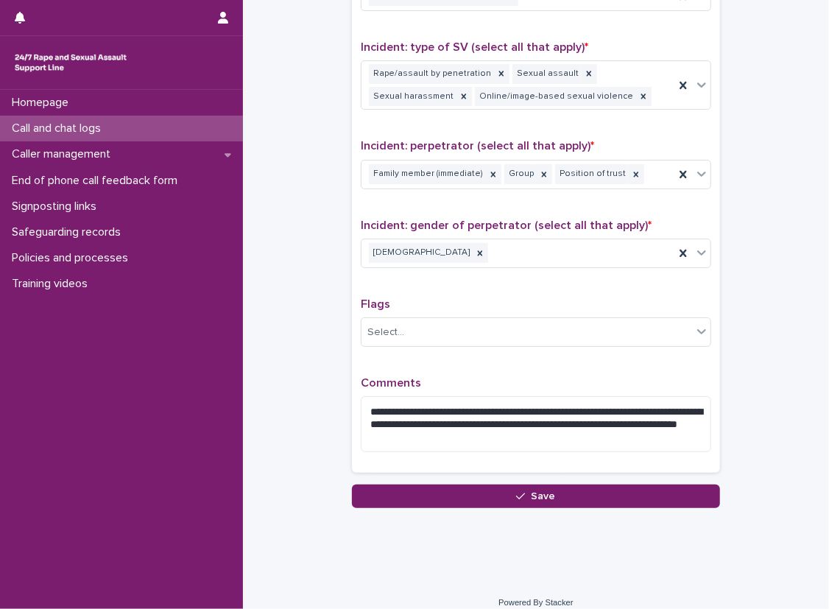
scroll to position [1062, 0]
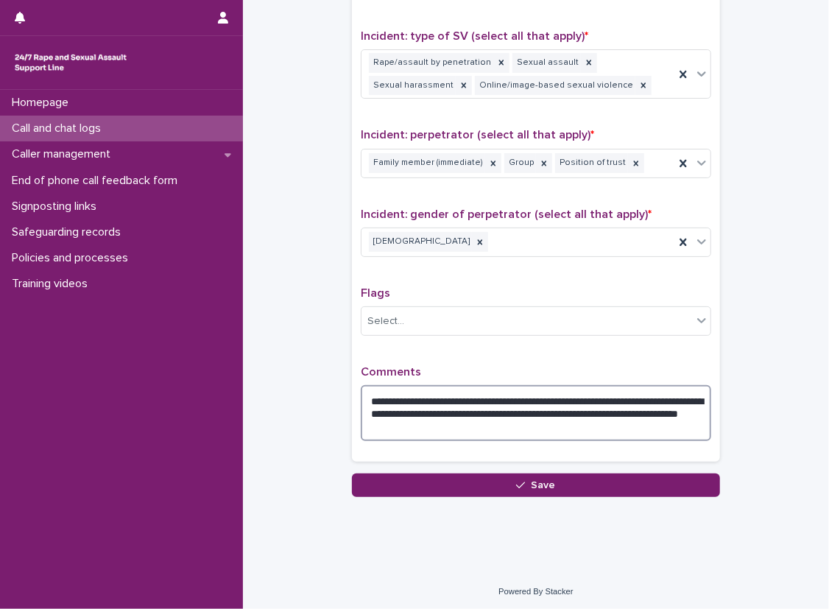
click at [689, 420] on textarea "**********" at bounding box center [536, 413] width 351 height 56
click at [698, 426] on textarea "**********" at bounding box center [536, 413] width 351 height 56
click at [585, 398] on textarea "**********" at bounding box center [536, 413] width 351 height 56
click at [580, 398] on textarea "**********" at bounding box center [536, 413] width 351 height 56
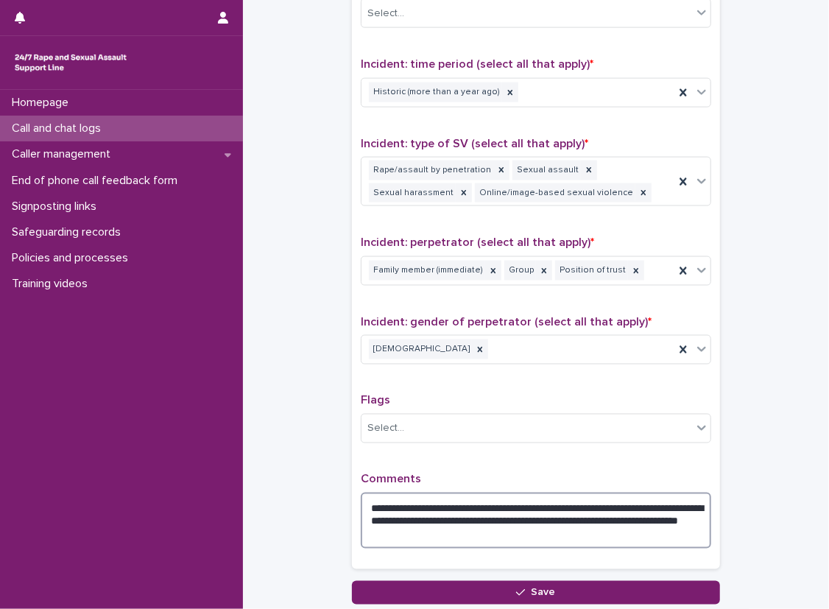
scroll to position [989, 0]
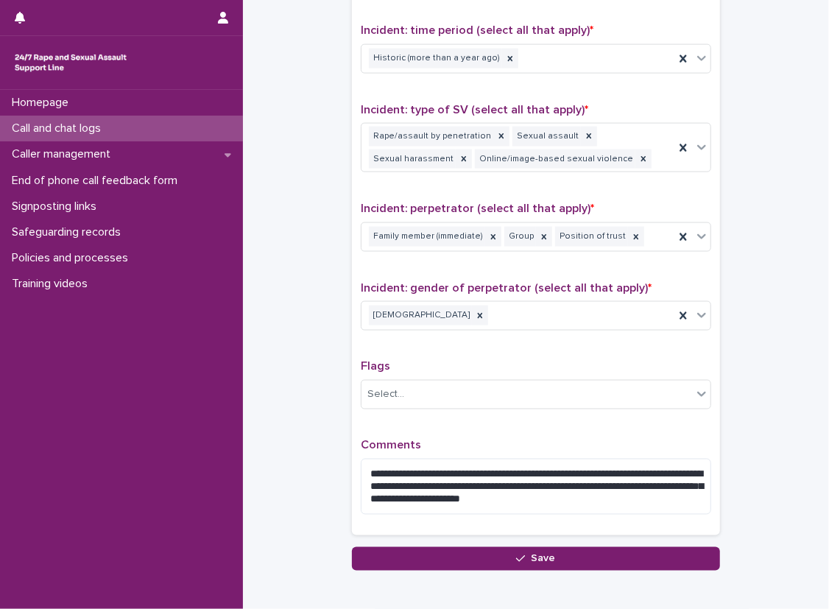
click at [588, 439] on p "Comments" at bounding box center [536, 446] width 351 height 14
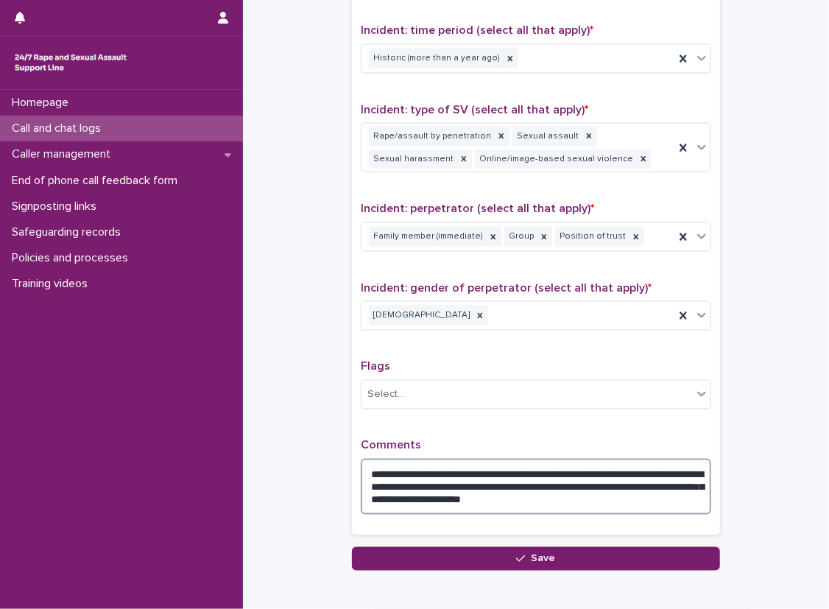
click at [568, 494] on textarea "**********" at bounding box center [536, 487] width 351 height 56
drag, startPoint x: 568, startPoint y: 494, endPoint x: 669, endPoint y: 506, distance: 101.7
click at [669, 506] on textarea "**********" at bounding box center [536, 487] width 351 height 56
click at [690, 494] on textarea "**********" at bounding box center [536, 487] width 351 height 56
click at [681, 496] on textarea "**********" at bounding box center [536, 487] width 351 height 56
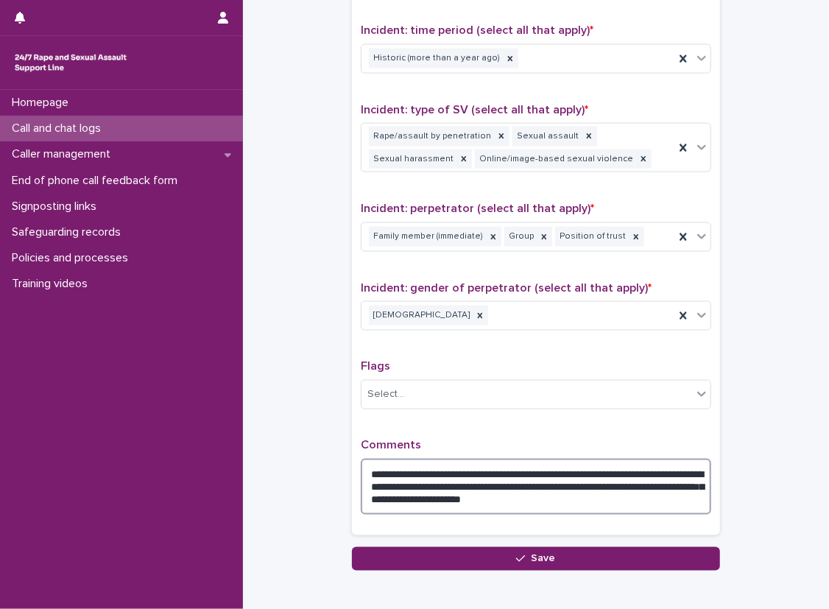
drag, startPoint x: 536, startPoint y: 494, endPoint x: 597, endPoint y: 504, distance: 61.2
click at [597, 504] on textarea "**********" at bounding box center [536, 487] width 351 height 56
click at [611, 499] on textarea "**********" at bounding box center [536, 487] width 351 height 56
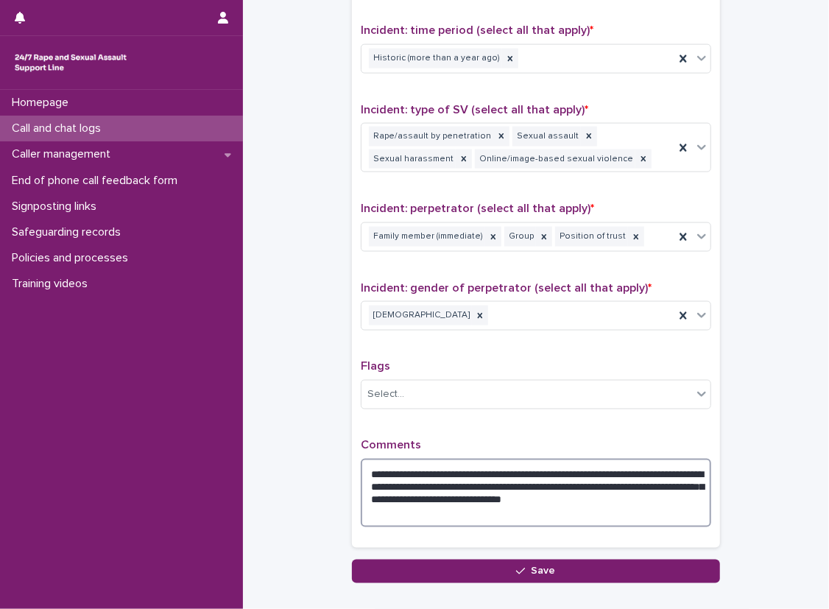
drag, startPoint x: 614, startPoint y: 494, endPoint x: 624, endPoint y: 513, distance: 21.8
click at [624, 513] on textarea "**********" at bounding box center [536, 493] width 351 height 69
drag, startPoint x: 624, startPoint y: 513, endPoint x: 593, endPoint y: 500, distance: 33.7
click at [593, 500] on textarea "**********" at bounding box center [536, 493] width 351 height 69
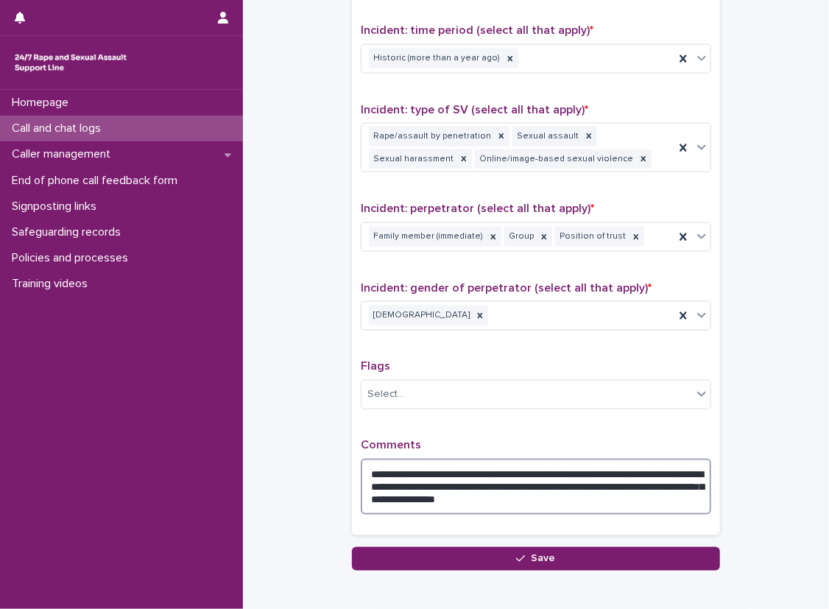
click at [594, 500] on textarea "**********" at bounding box center [536, 487] width 351 height 56
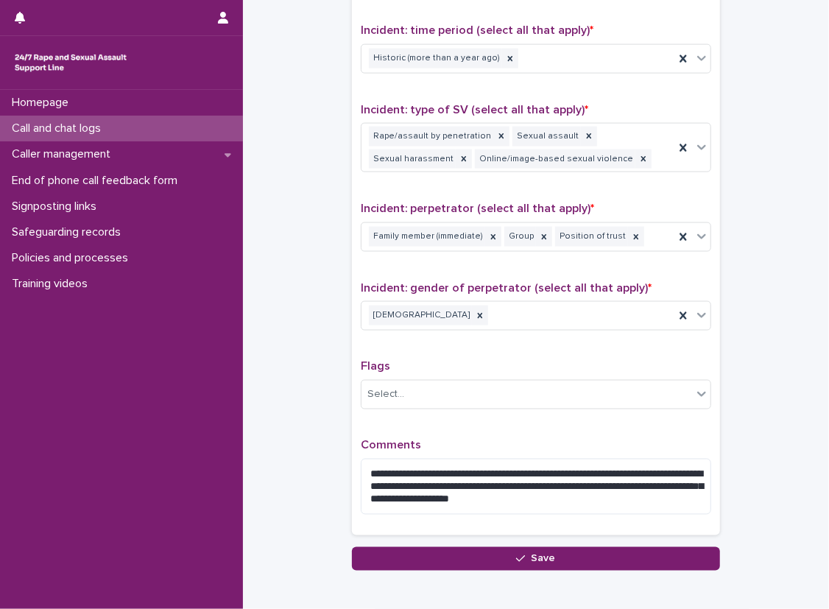
click at [663, 418] on div "**********" at bounding box center [536, 196] width 351 height 661
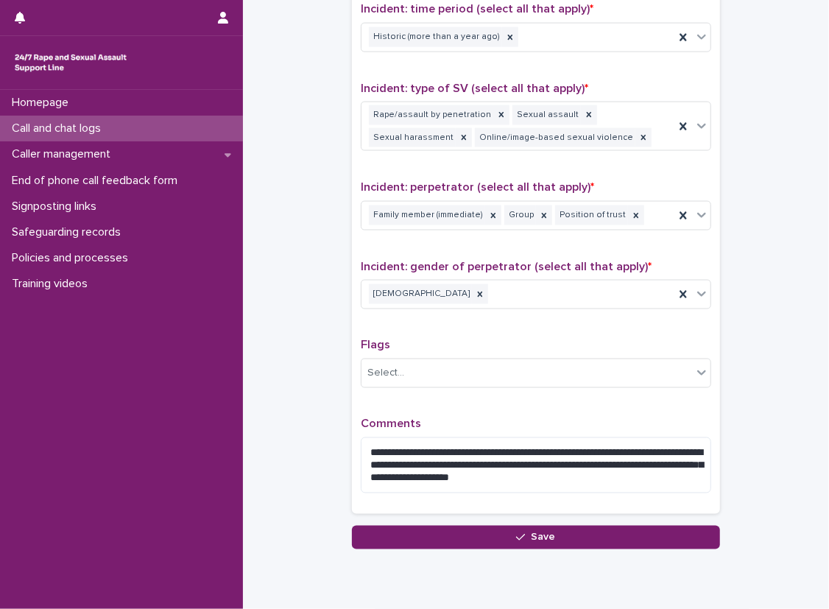
scroll to position [1062, 0]
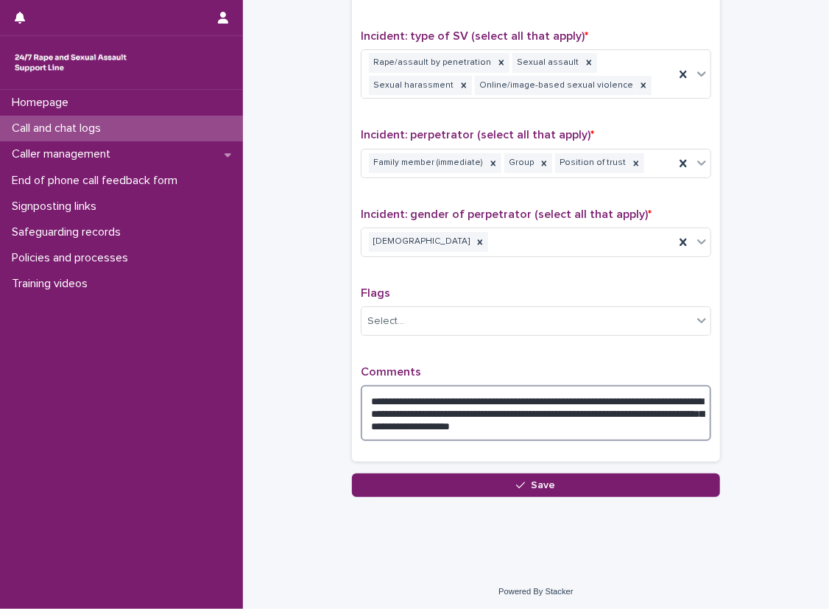
click at [667, 424] on textarea "**********" at bounding box center [536, 413] width 351 height 56
type textarea "**********"
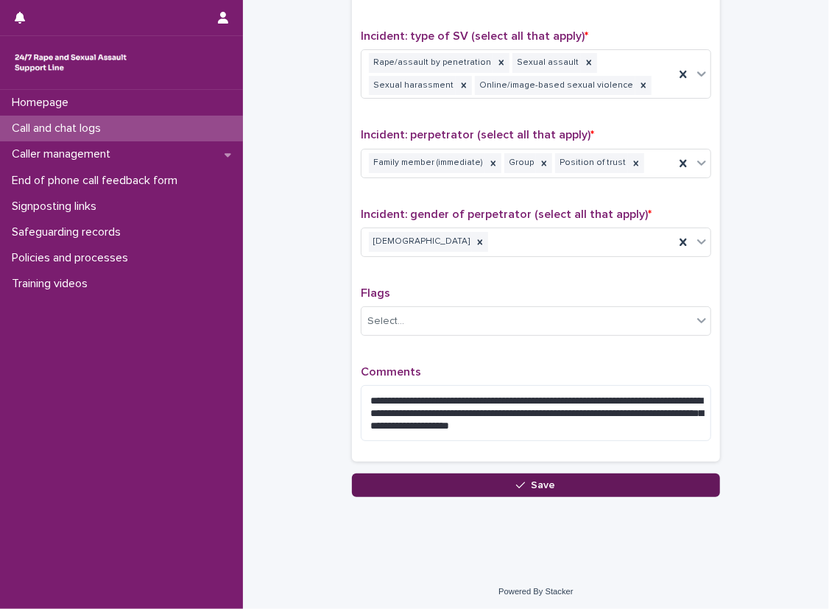
click at [670, 474] on button "Save" at bounding box center [536, 486] width 368 height 24
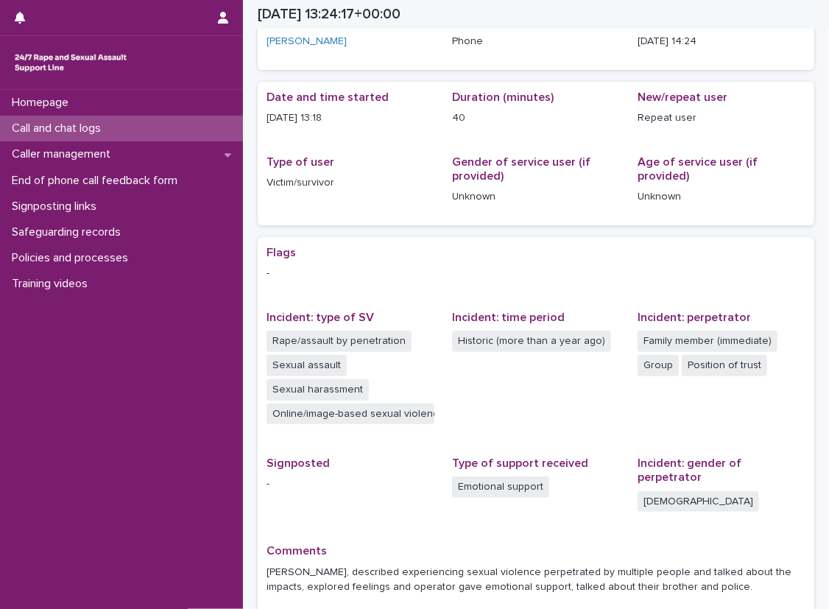
scroll to position [85, 0]
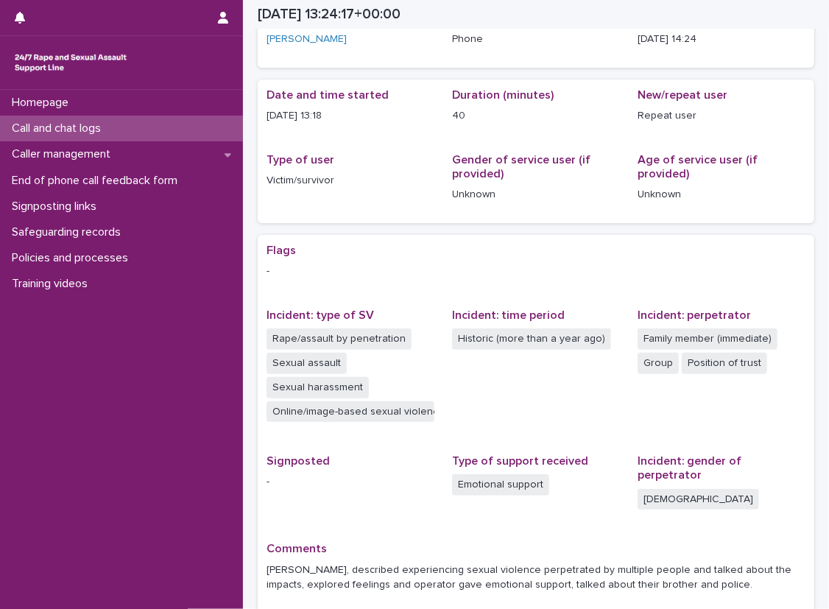
click at [799, 340] on div "Flags - Incident: type of SV Rape/assault by penetration Sexual assault Sexual …" at bounding box center [536, 424] width 557 height 379
click at [404, 212] on span "Type of user Victim/survivor" at bounding box center [351, 183] width 168 height 61
click at [444, 233] on div "Loading... Saving… Date and time started [DATE] 13:18 Duration (minutes) 40 New…" at bounding box center [536, 157] width 557 height 155
click at [396, 111] on p "[DATE] 13:18" at bounding box center [351, 115] width 168 height 15
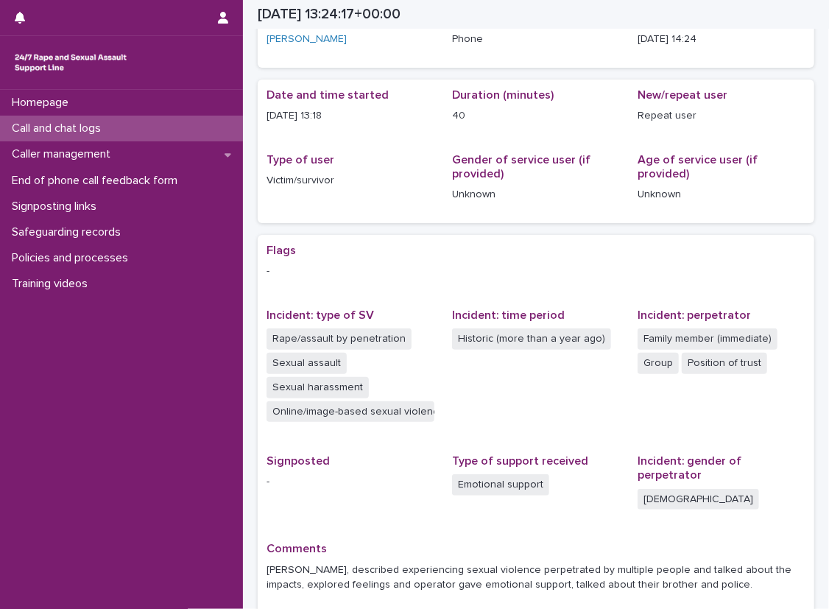
click at [407, 163] on p "Type of user" at bounding box center [351, 160] width 168 height 14
click at [428, 154] on p "Type of user" at bounding box center [351, 160] width 168 height 14
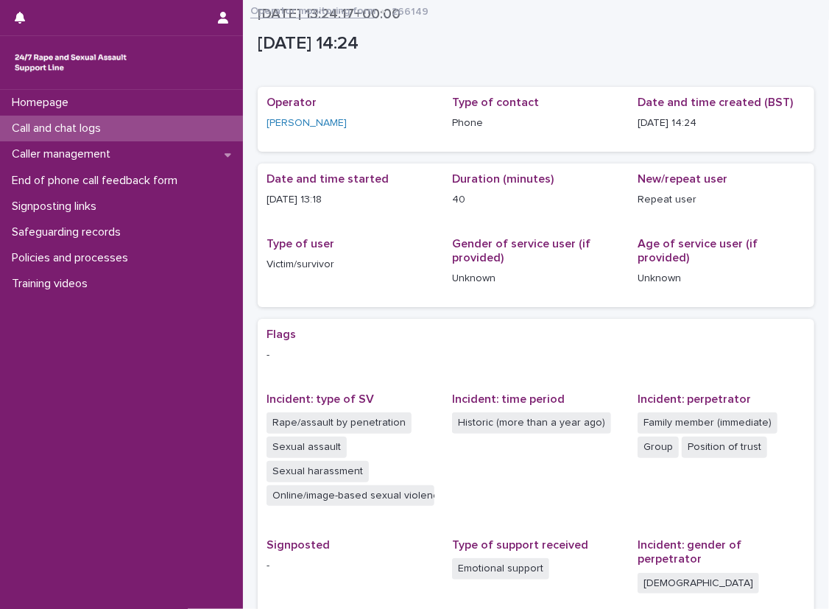
scroll to position [0, 0]
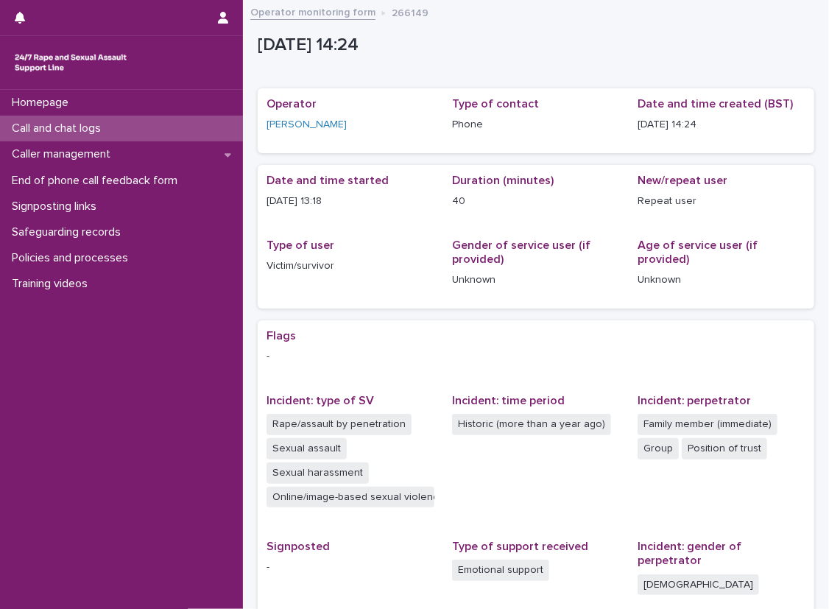
click at [203, 137] on div "Call and chat logs" at bounding box center [121, 129] width 243 height 26
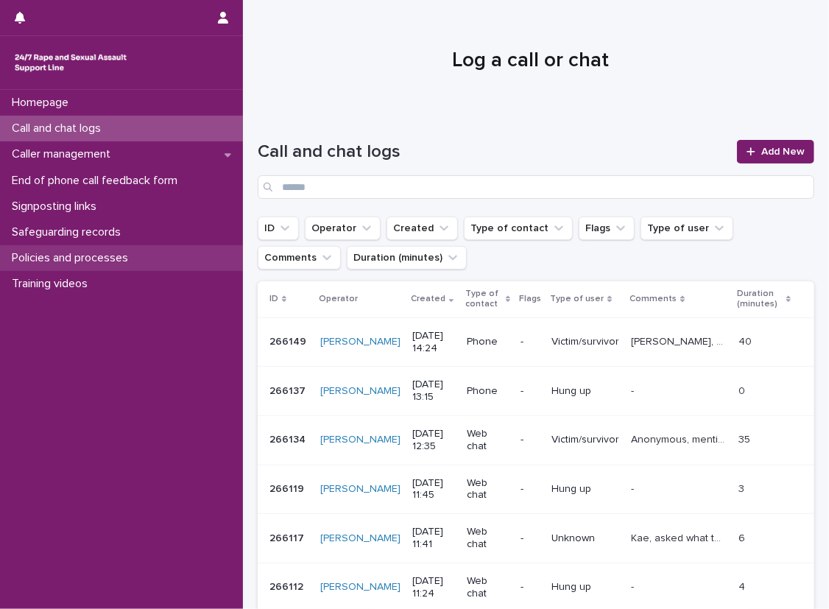
click at [97, 253] on p "Policies and processes" at bounding box center [73, 258] width 134 height 14
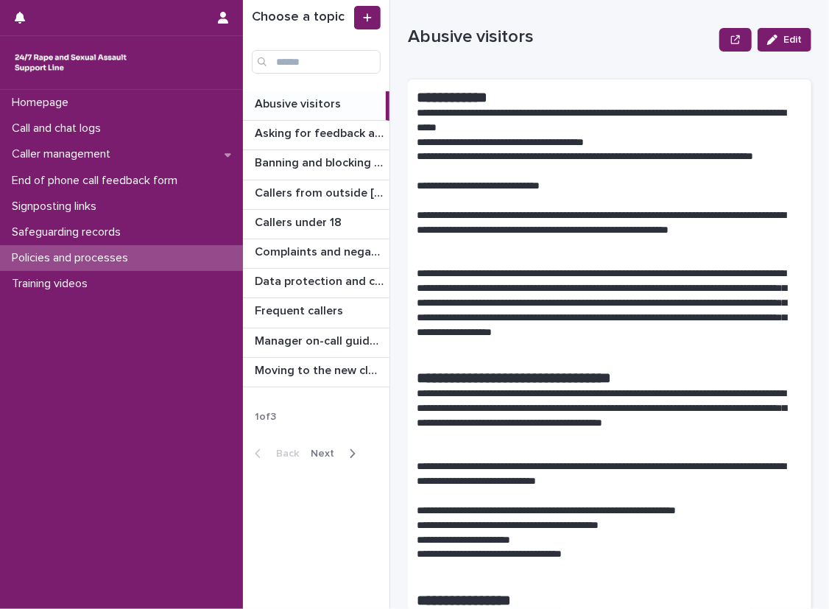
click at [326, 418] on div "1 of 3 Back Next" at bounding box center [316, 435] width 147 height 73
click at [332, 455] on span "Next" at bounding box center [327, 454] width 32 height 10
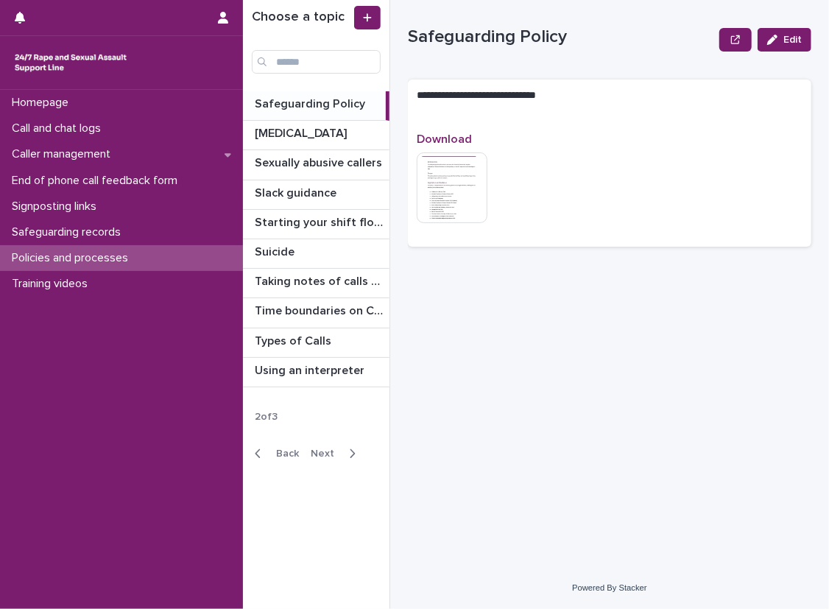
click at [327, 457] on button "Next" at bounding box center [336, 453] width 63 height 13
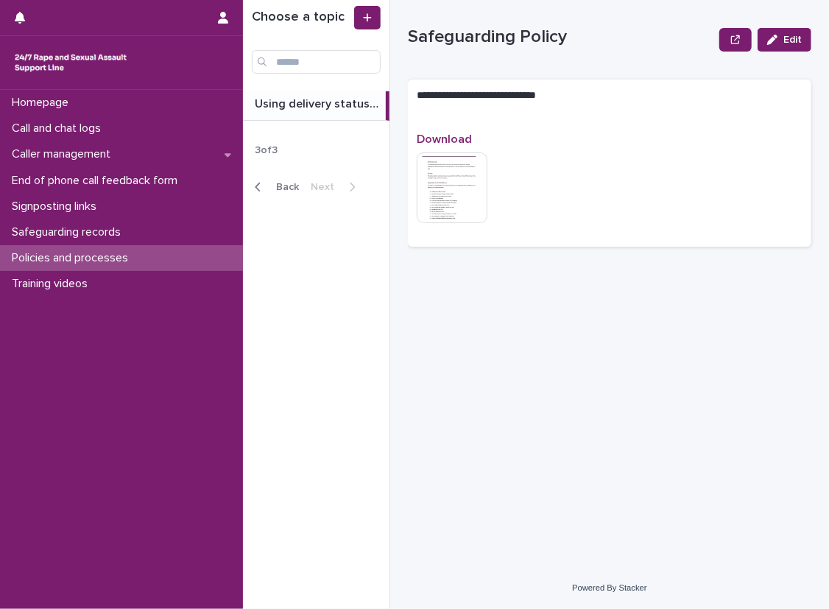
click at [292, 452] on div "Choose a topic Using delivery statuses Using delivery statuses 3 of 3 Back Next" at bounding box center [316, 304] width 147 height 609
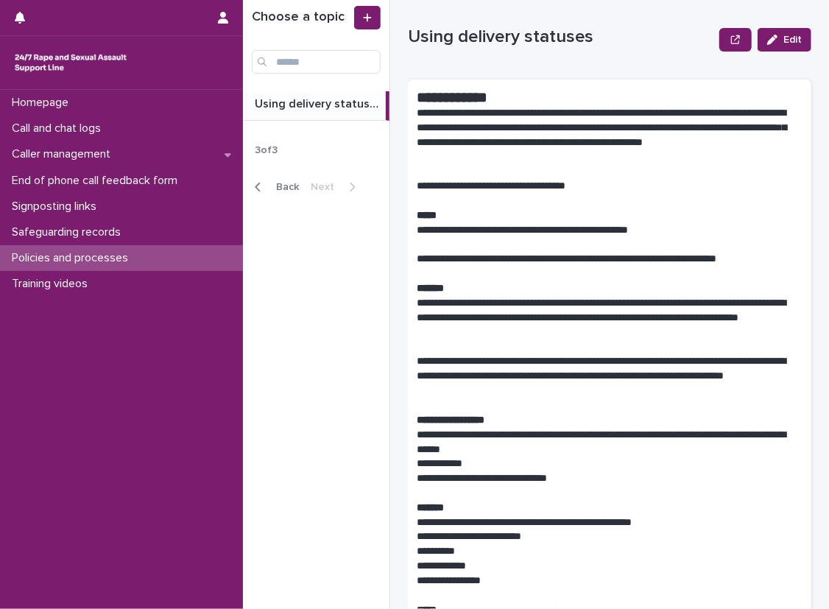
click at [273, 189] on span "Back" at bounding box center [283, 187] width 32 height 10
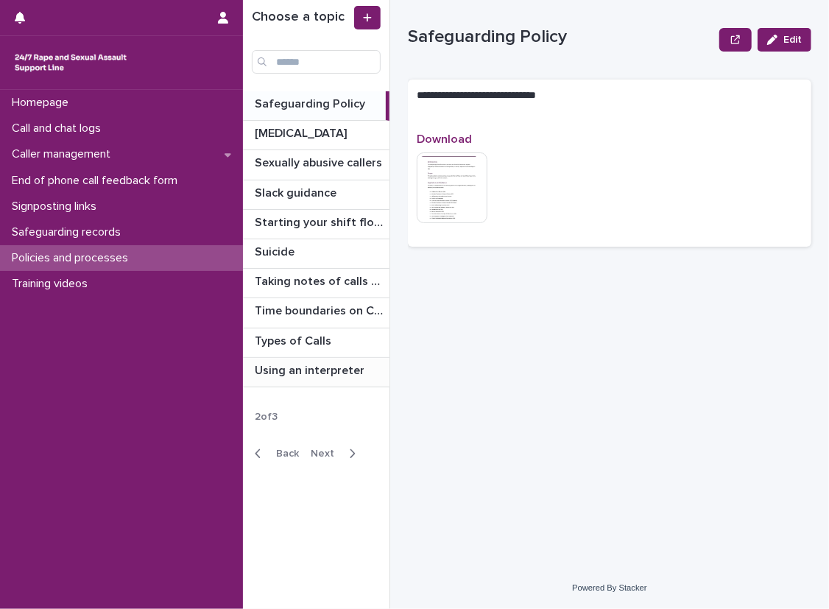
click at [309, 375] on p "Using an interpreter" at bounding box center [311, 369] width 113 height 17
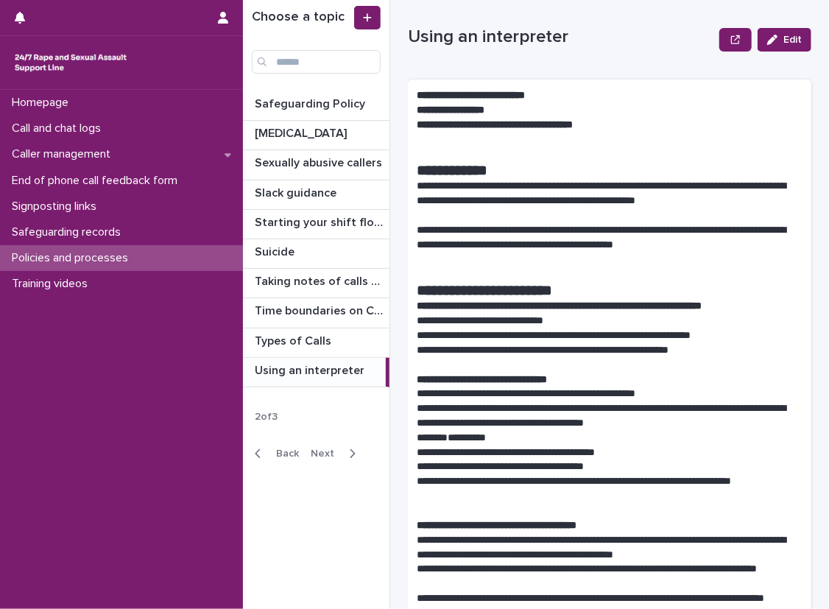
click at [636, 281] on h1 "**********" at bounding box center [610, 290] width 386 height 18
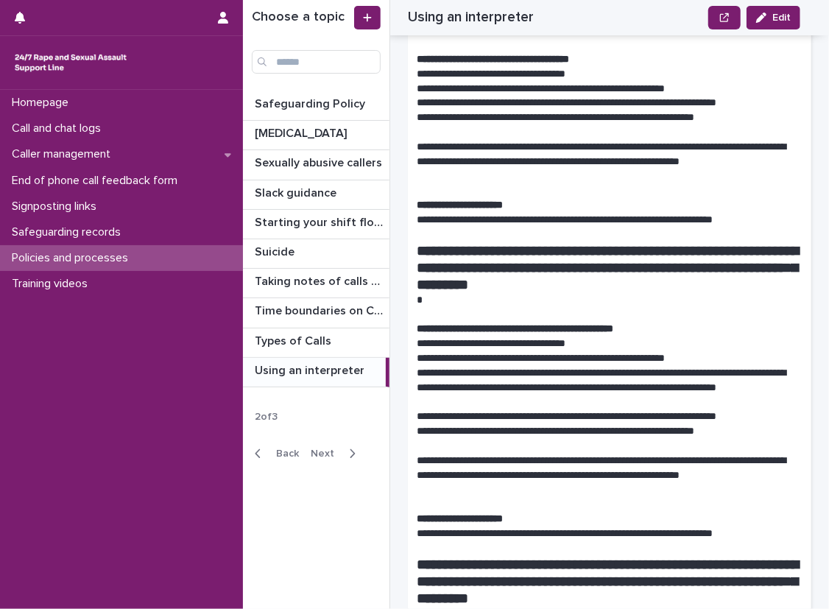
scroll to position [650, 0]
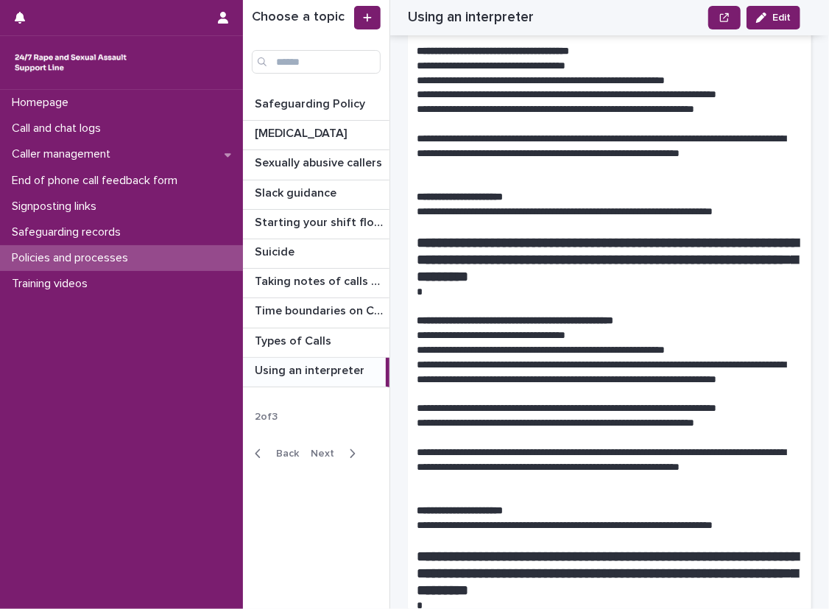
click at [411, 217] on div "**********" at bounding box center [610, 537] width 404 height 2214
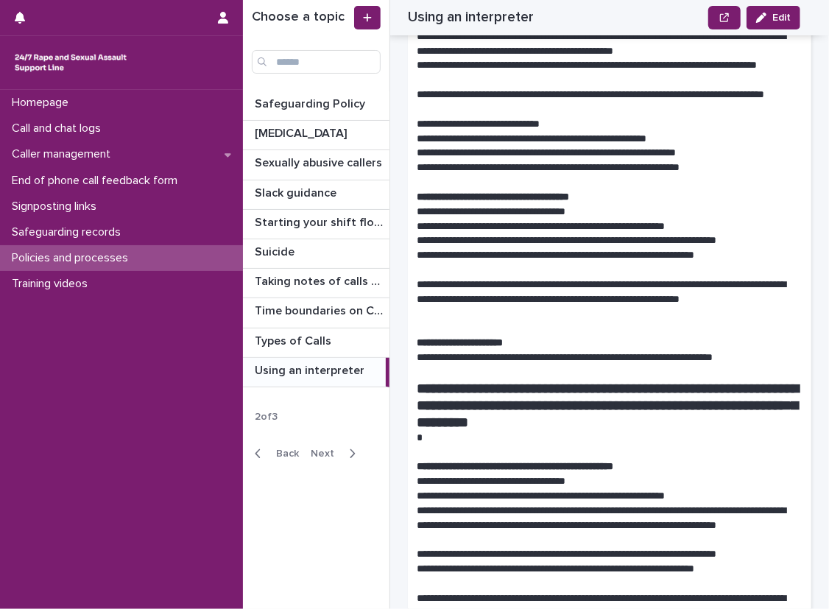
scroll to position [502, 0]
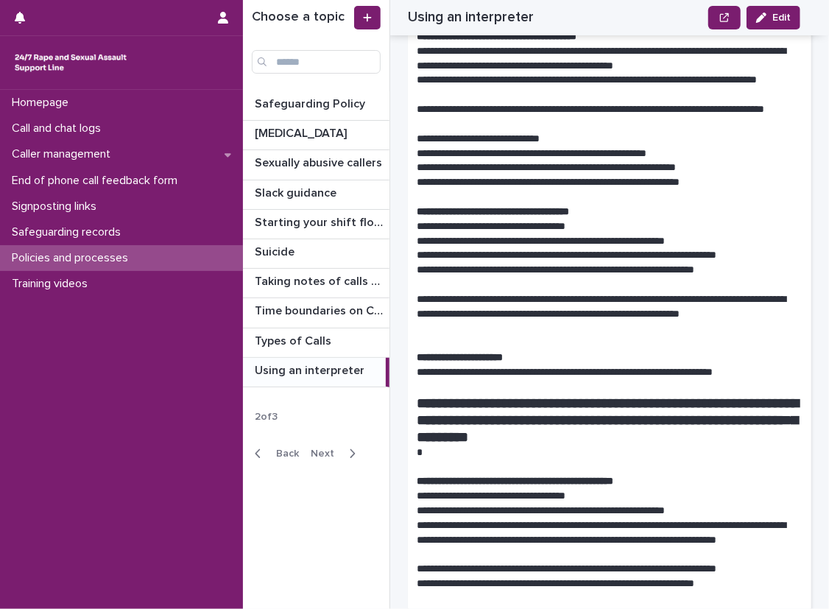
scroll to position [516, 0]
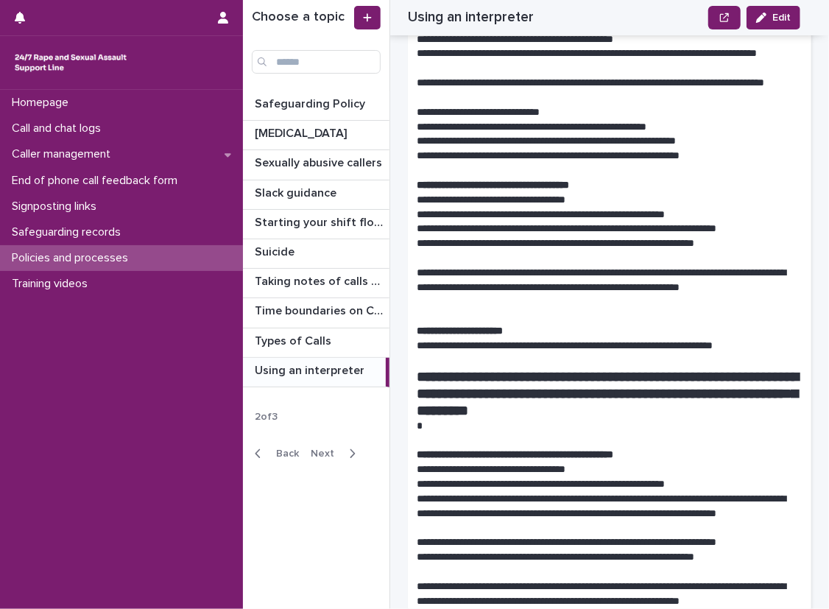
click at [396, 219] on div "**********" at bounding box center [536, 304] width 586 height 609
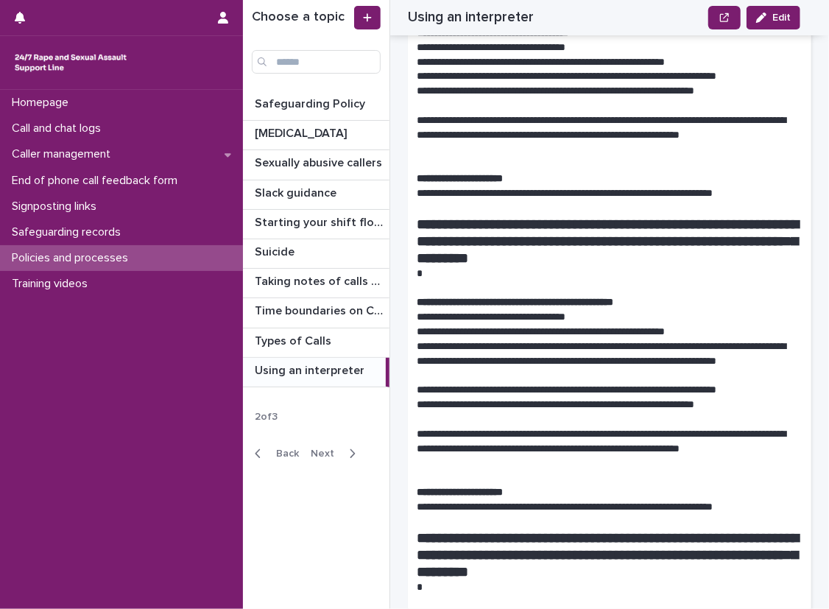
scroll to position [674, 0]
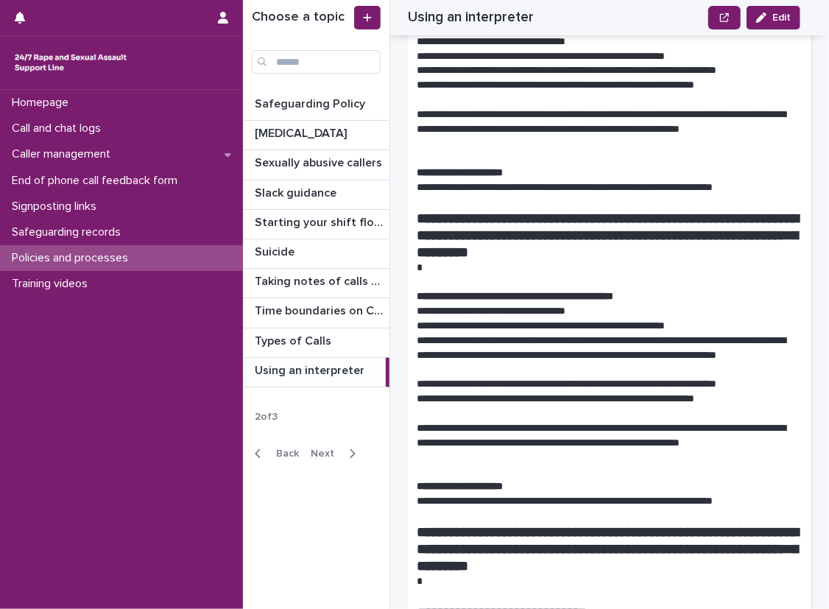
click at [796, 190] on div "**********" at bounding box center [610, 513] width 404 height 2214
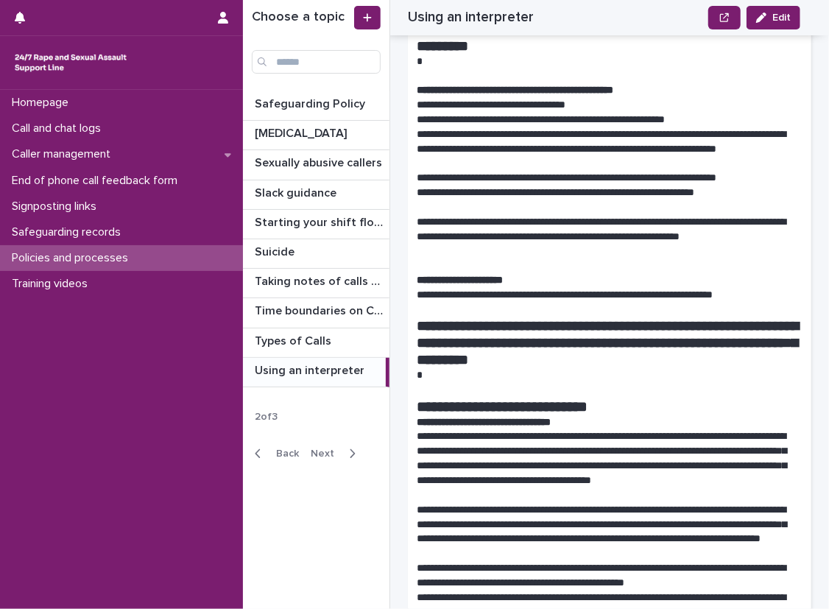
scroll to position [1067, 0]
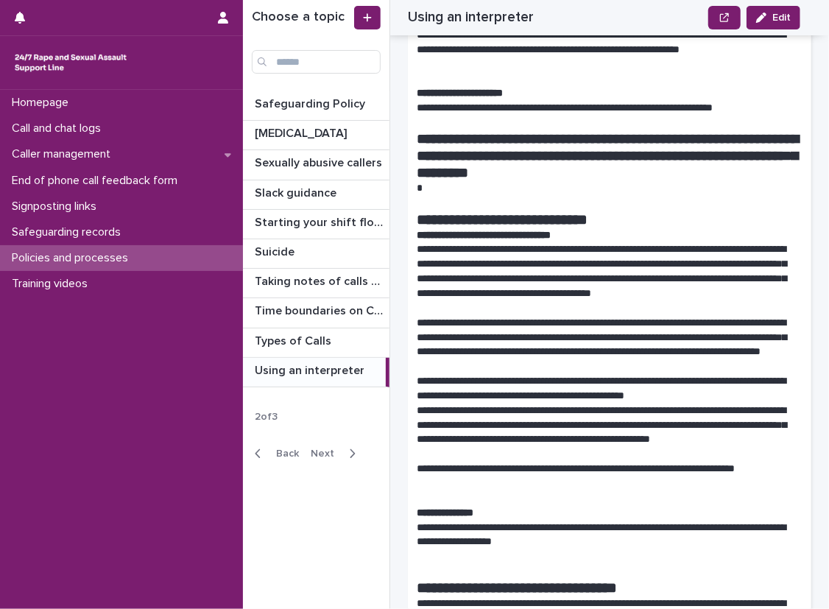
click at [808, 306] on div "**********" at bounding box center [618, 304] width 421 height 609
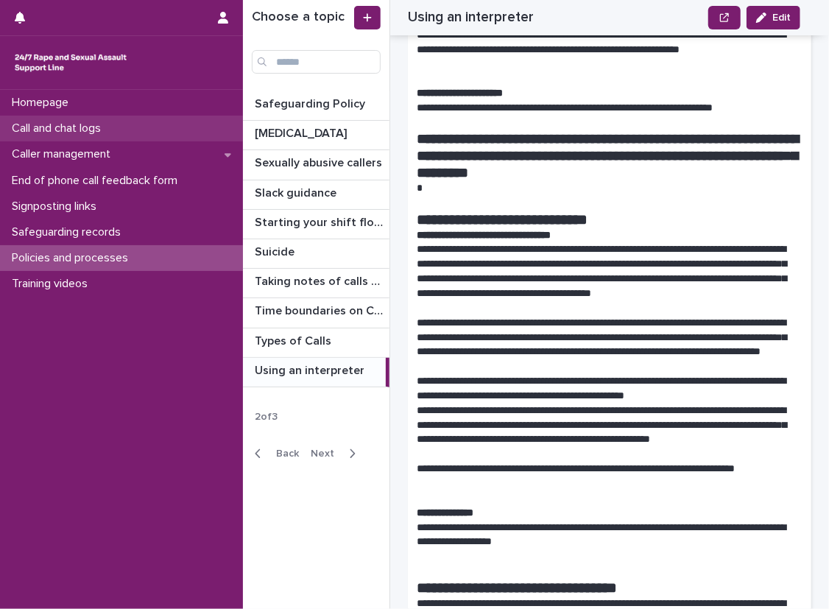
click at [130, 129] on div "Call and chat logs" at bounding box center [121, 129] width 243 height 26
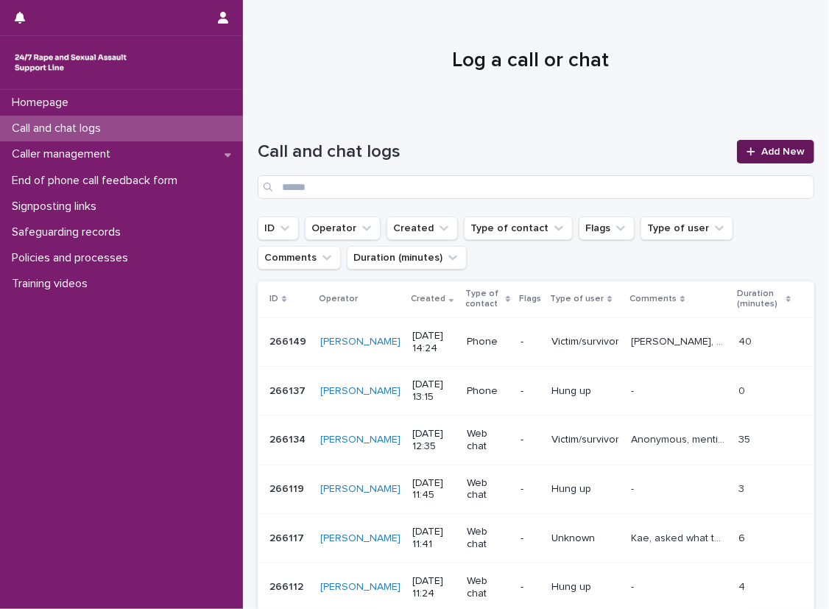
click at [749, 145] on link "Add New" at bounding box center [775, 152] width 77 height 24
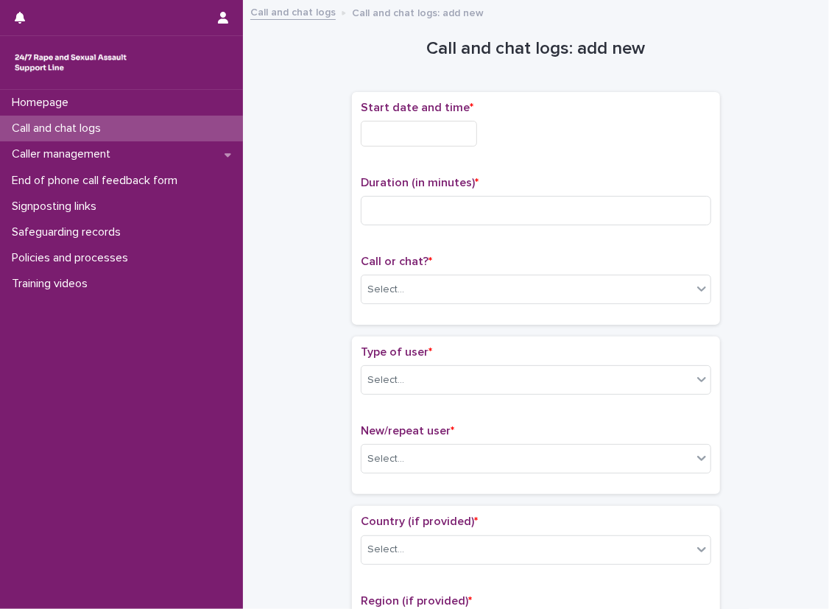
click at [415, 139] on input "text" at bounding box center [419, 134] width 116 height 26
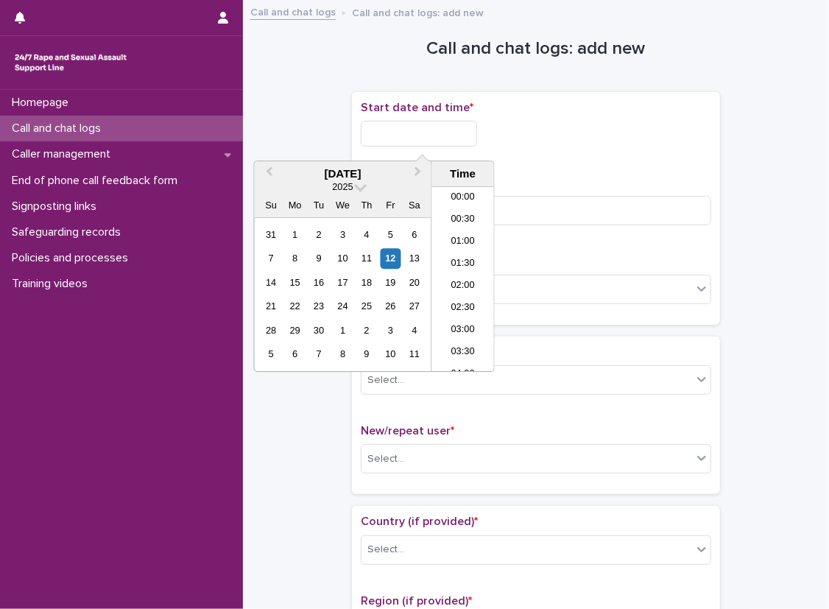
scroll to position [582, 0]
click at [455, 230] on li "14:00" at bounding box center [463, 235] width 63 height 22
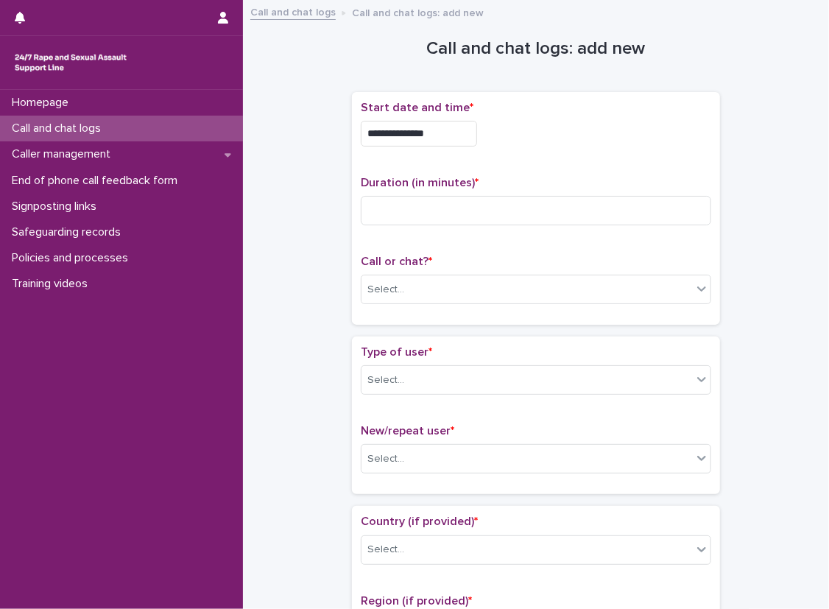
click at [446, 137] on input "**********" at bounding box center [419, 134] width 116 height 26
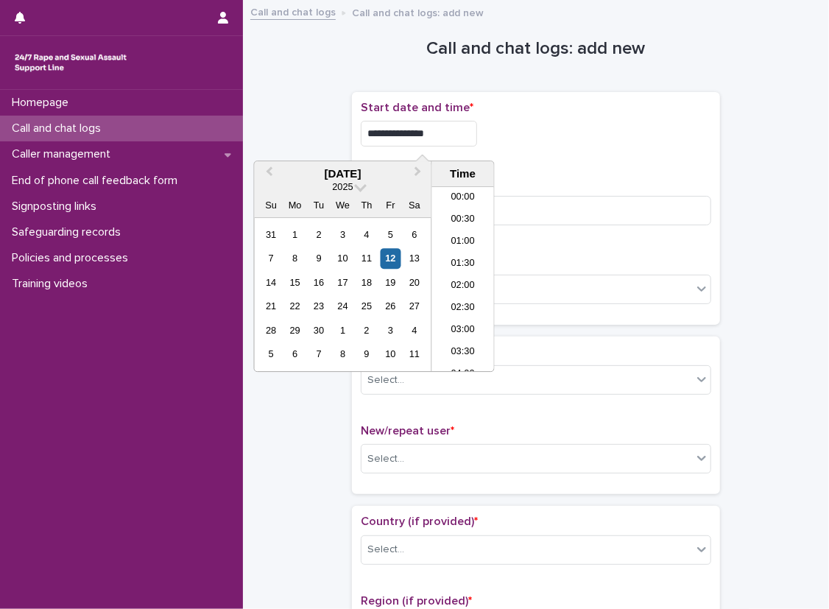
scroll to position [537, 0]
type input "**********"
click at [615, 129] on div "**********" at bounding box center [536, 134] width 351 height 26
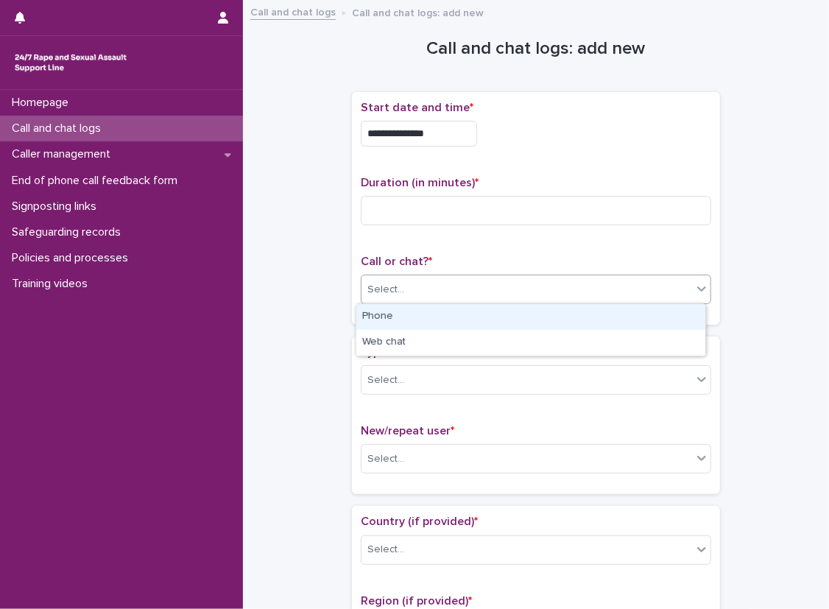
click at [457, 287] on div "Select..." at bounding box center [527, 290] width 331 height 24
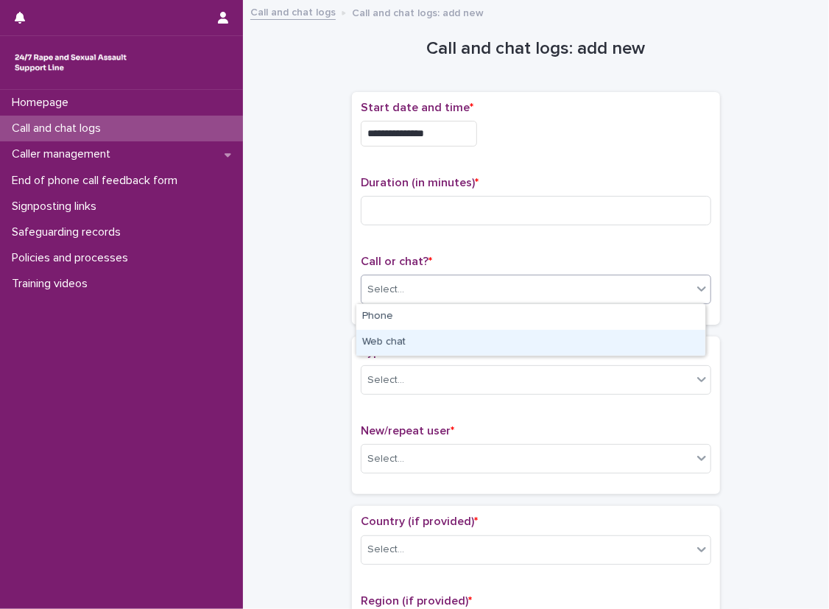
click at [449, 337] on div "Web chat" at bounding box center [531, 343] width 349 height 26
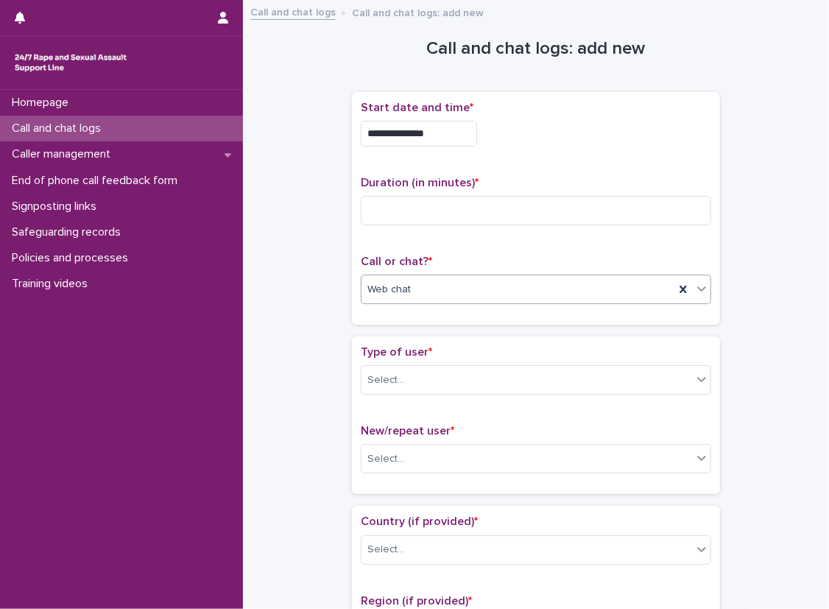
click at [446, 294] on div "Web chat" at bounding box center [518, 290] width 313 height 24
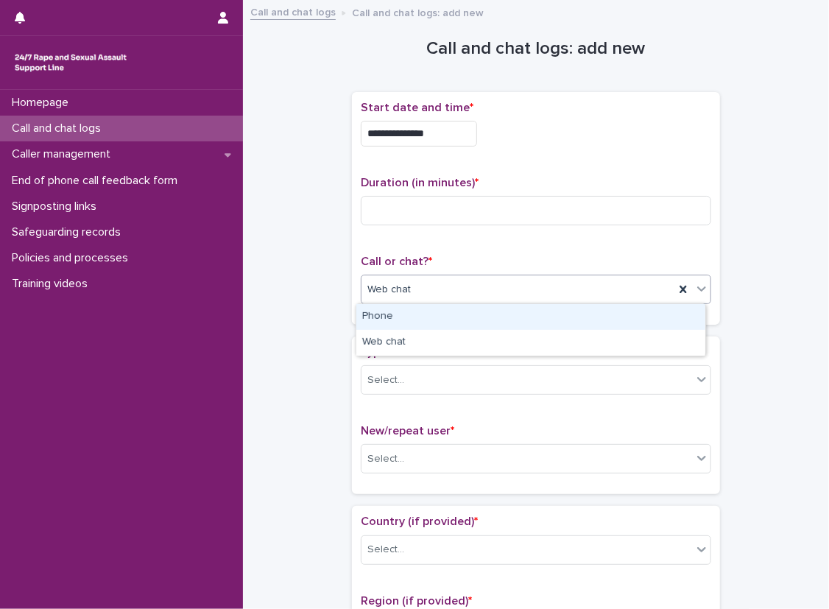
click at [445, 309] on div "Phone" at bounding box center [531, 317] width 349 height 26
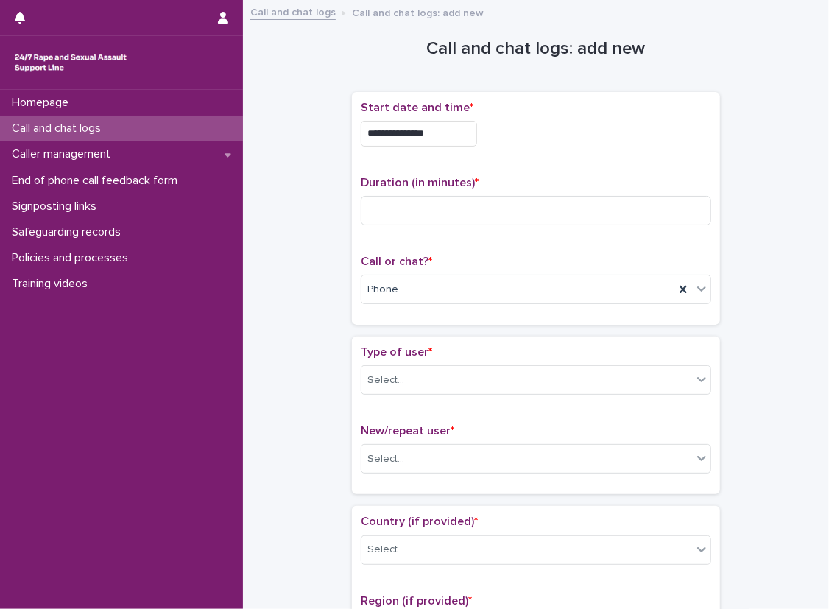
click at [435, 250] on div "**********" at bounding box center [536, 208] width 351 height 215
click at [454, 207] on input at bounding box center [536, 210] width 351 height 29
type input "**"
click at [412, 272] on div "Call or chat? * Phone" at bounding box center [536, 285] width 351 height 61
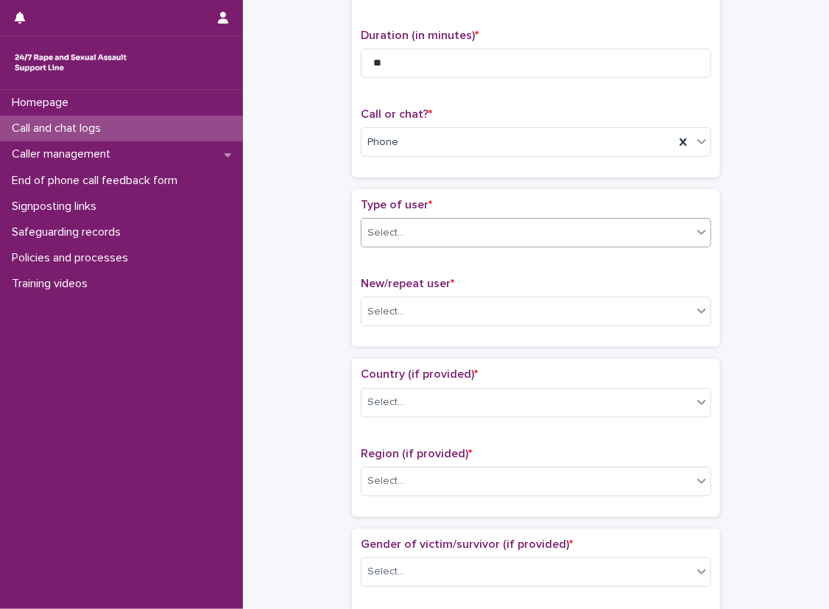
click at [410, 230] on div "Select..." at bounding box center [527, 233] width 331 height 24
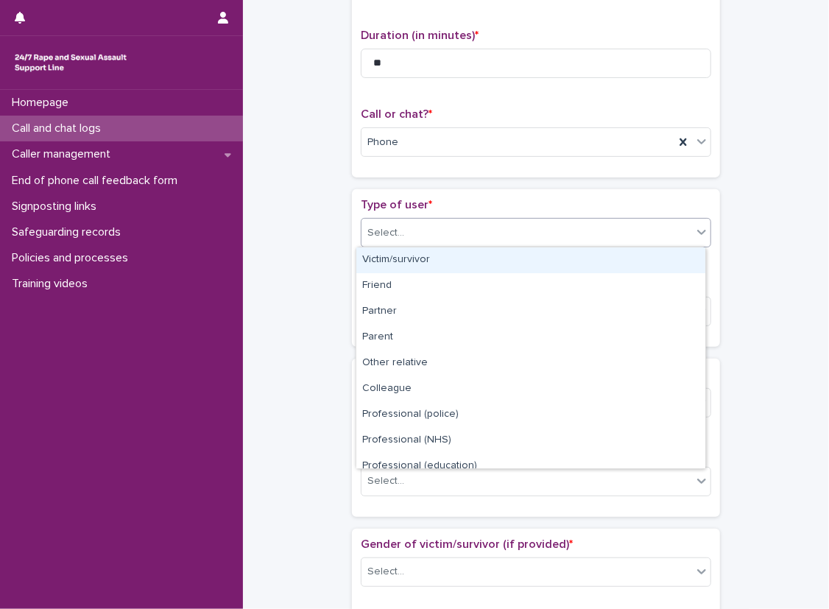
click at [407, 254] on div "Victim/survivor" at bounding box center [531, 261] width 349 height 26
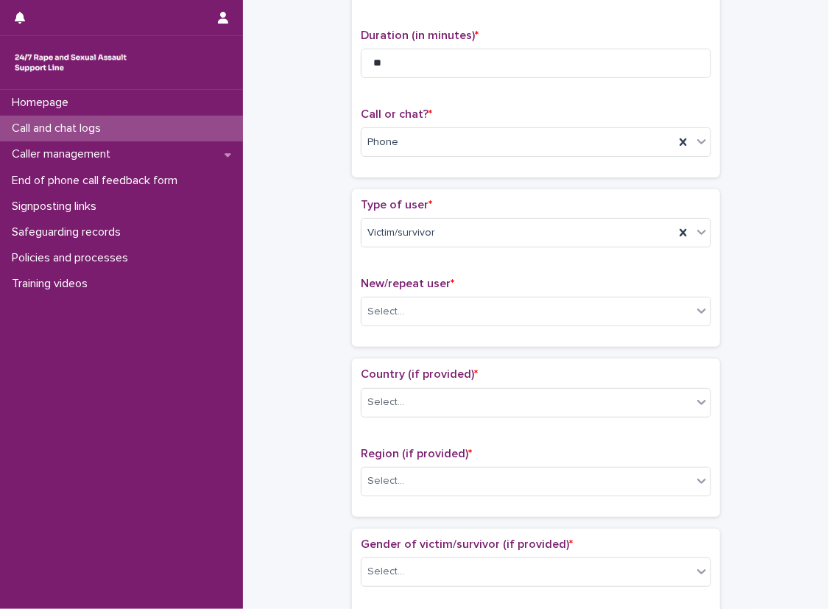
click at [312, 254] on div "**********" at bounding box center [536, 615] width 557 height 1506
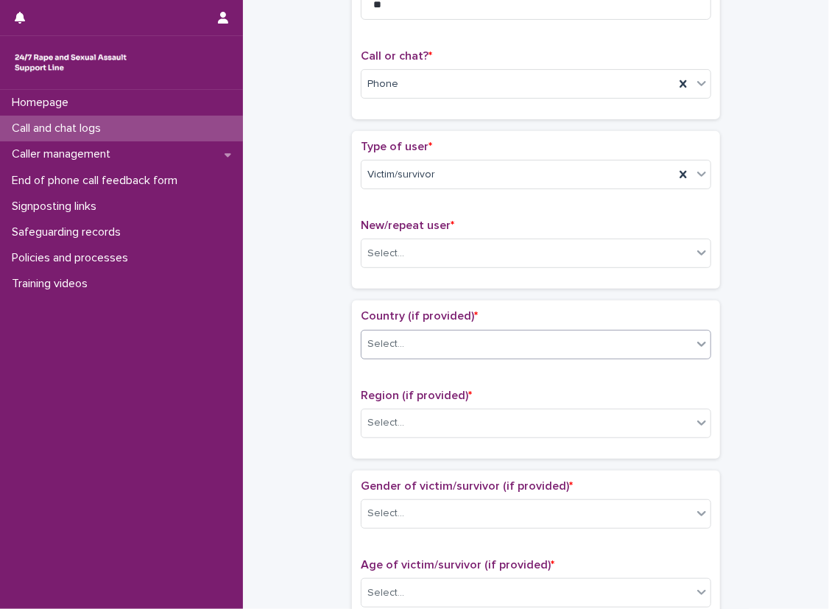
scroll to position [295, 0]
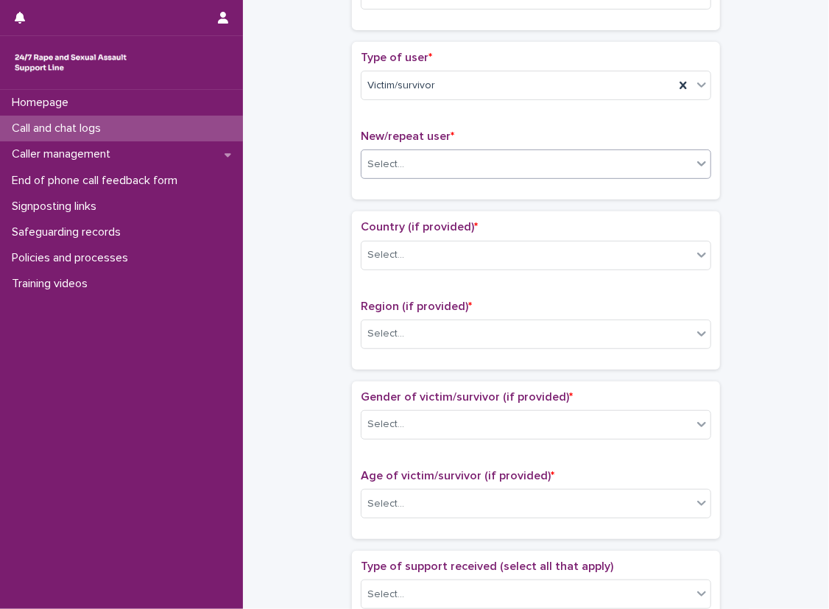
click at [439, 152] on div "Select..." at bounding box center [527, 164] width 331 height 24
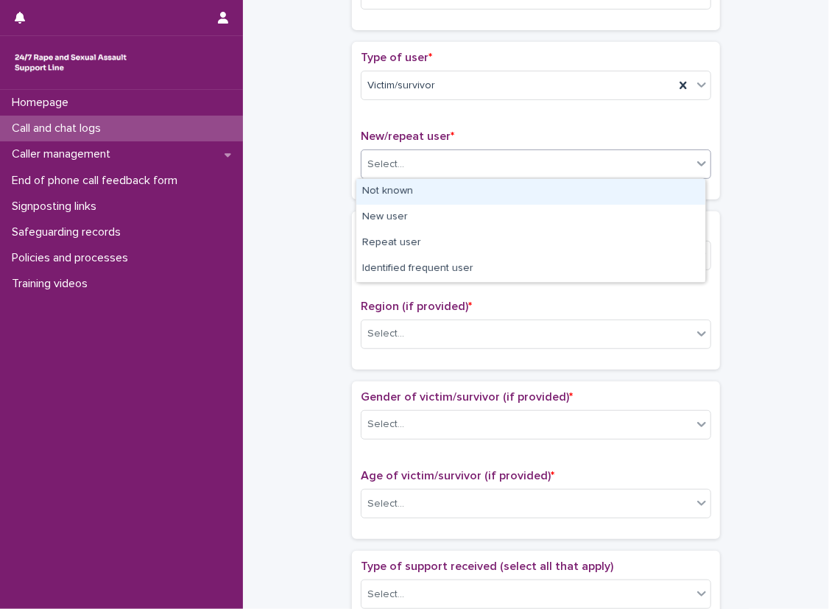
click at [440, 186] on div "Not known" at bounding box center [531, 192] width 349 height 26
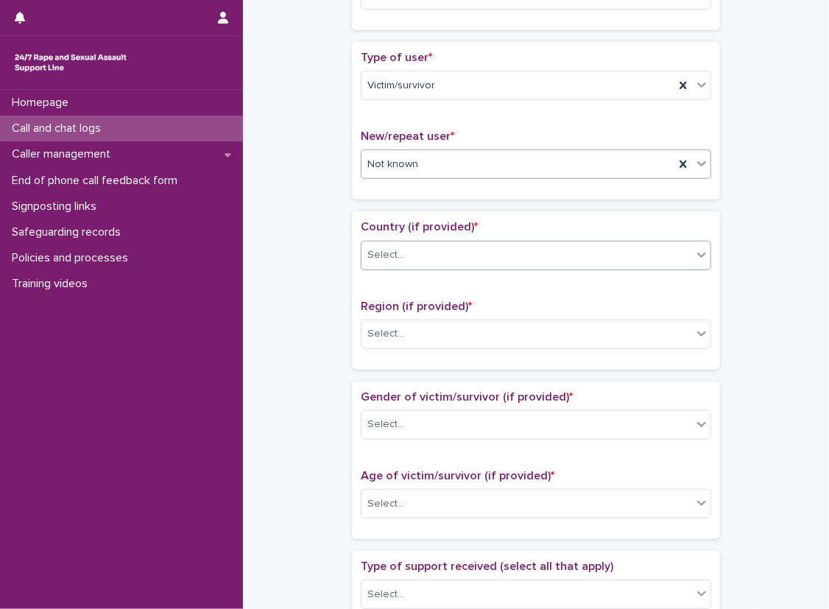
click at [444, 250] on div "Select..." at bounding box center [527, 255] width 331 height 24
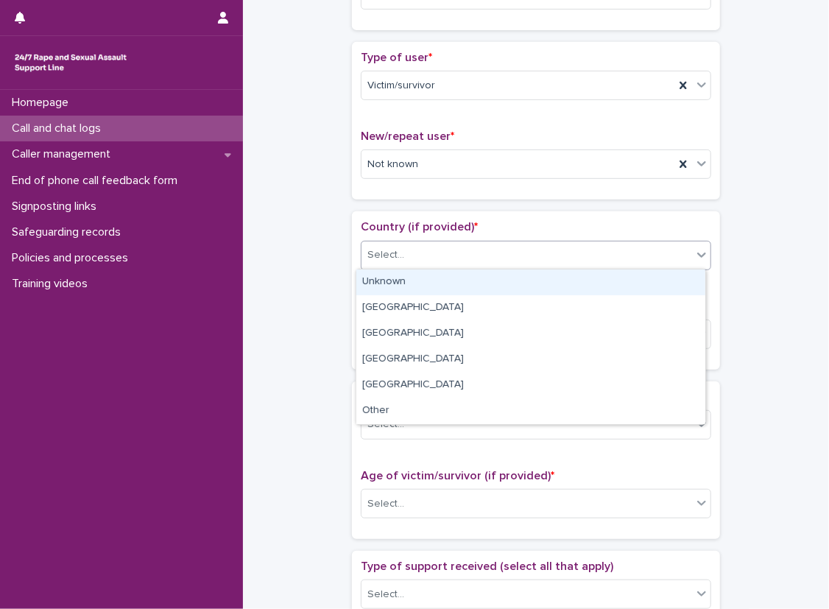
click at [443, 287] on div "Unknown" at bounding box center [531, 283] width 349 height 26
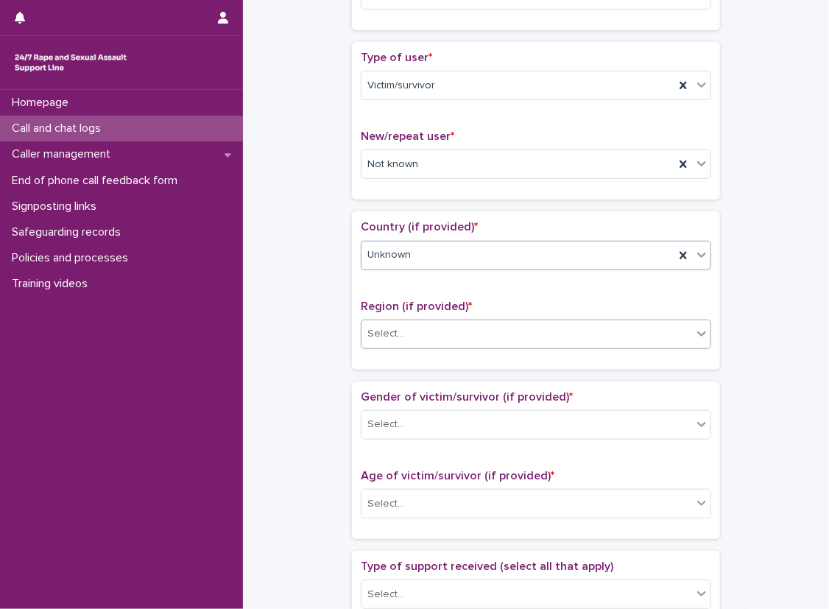
drag, startPoint x: 440, startPoint y: 331, endPoint x: 442, endPoint y: 343, distance: 12.7
click at [441, 331] on div "Select..." at bounding box center [527, 334] width 331 height 24
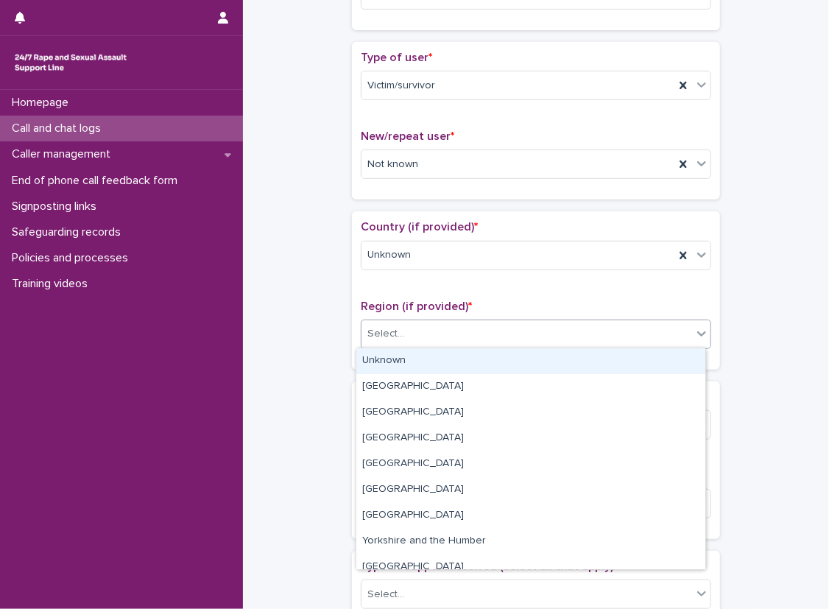
click at [441, 362] on div "Unknown" at bounding box center [531, 361] width 349 height 26
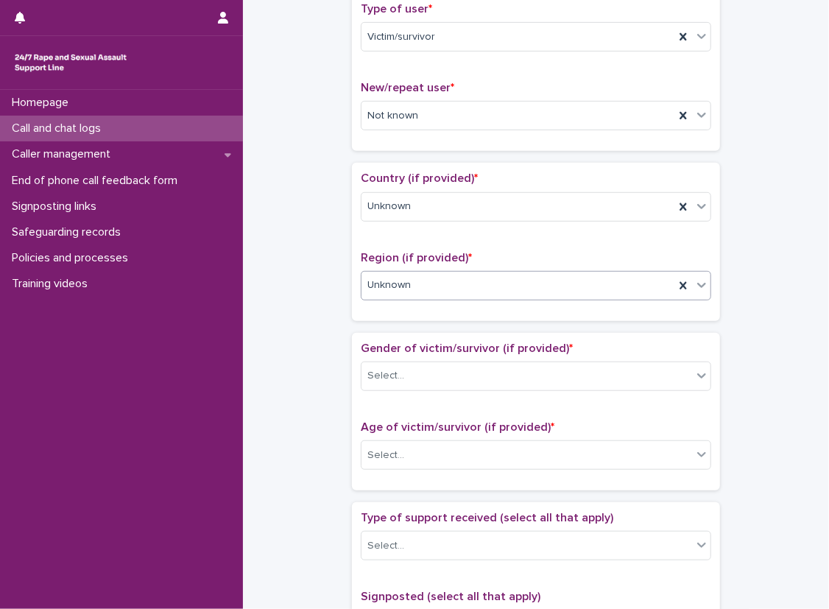
scroll to position [589, 0]
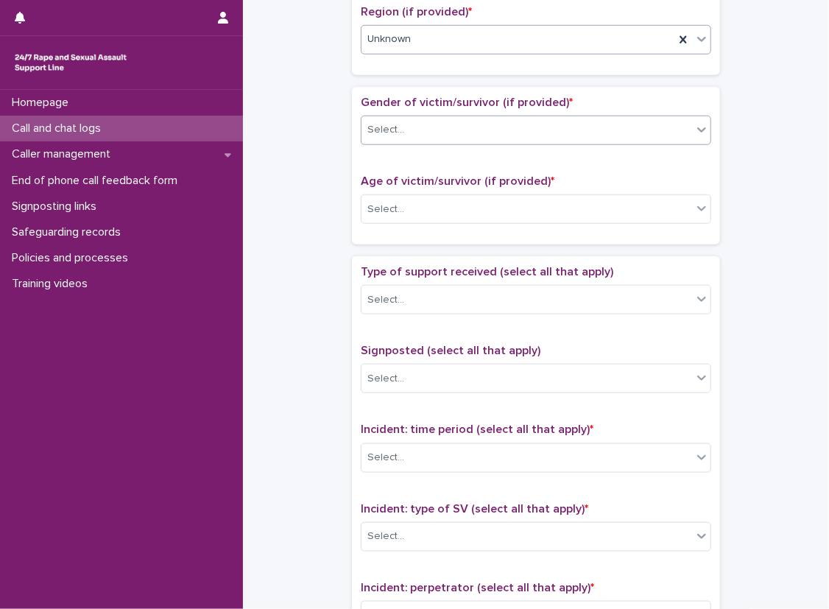
click at [402, 132] on div "Select..." at bounding box center [527, 130] width 331 height 24
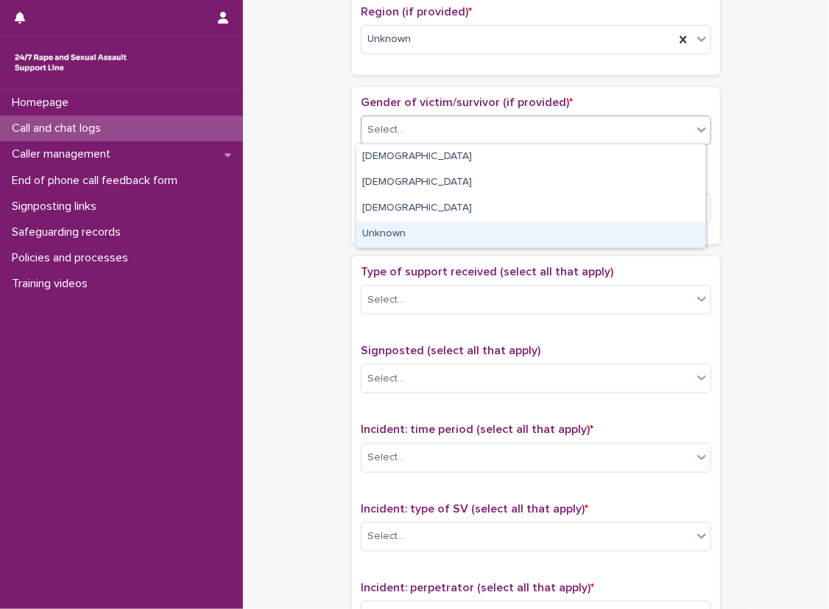
click at [421, 226] on div "Unknown" at bounding box center [531, 235] width 349 height 26
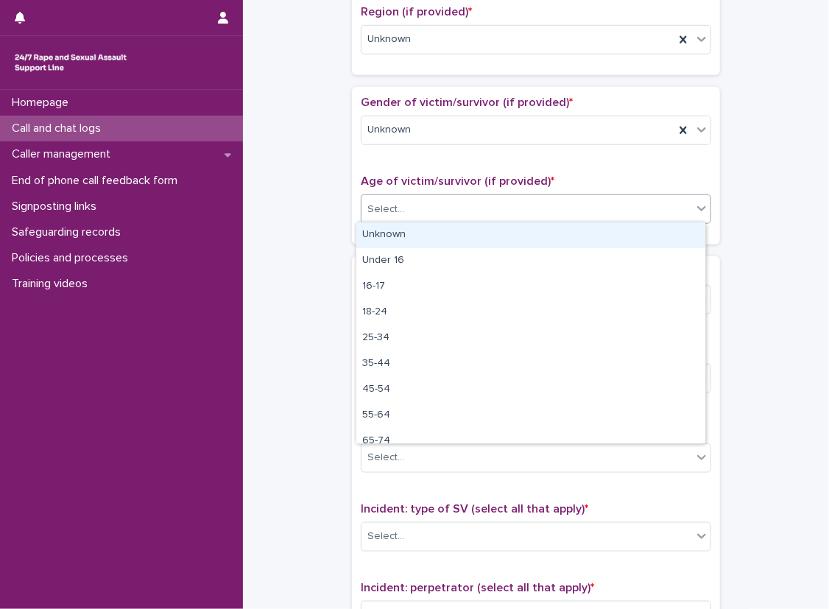
click at [423, 202] on div "Select..." at bounding box center [527, 209] width 331 height 24
click at [423, 234] on div "Unknown" at bounding box center [531, 235] width 349 height 26
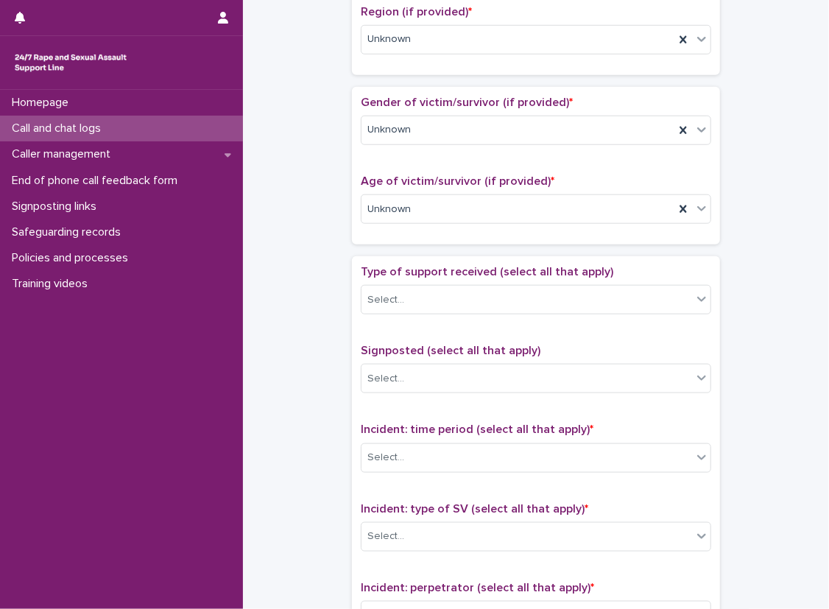
click at [412, 272] on span "Type of support received (select all that apply)" at bounding box center [487, 272] width 253 height 12
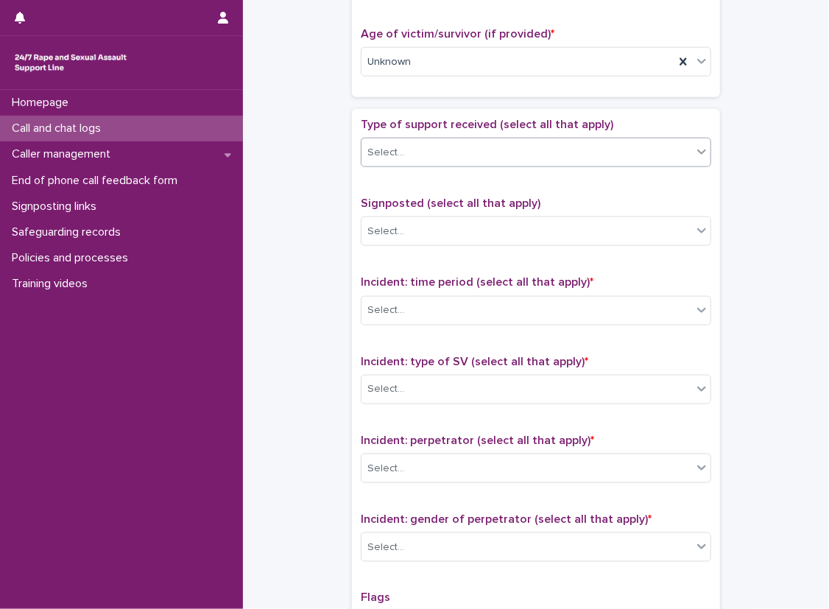
scroll to position [663, 0]
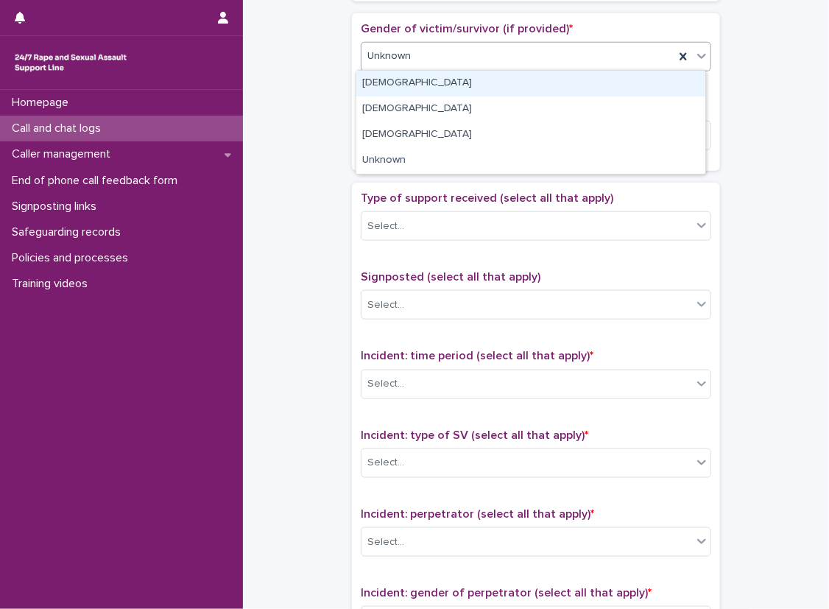
click at [413, 50] on div "Unknown" at bounding box center [518, 56] width 313 height 24
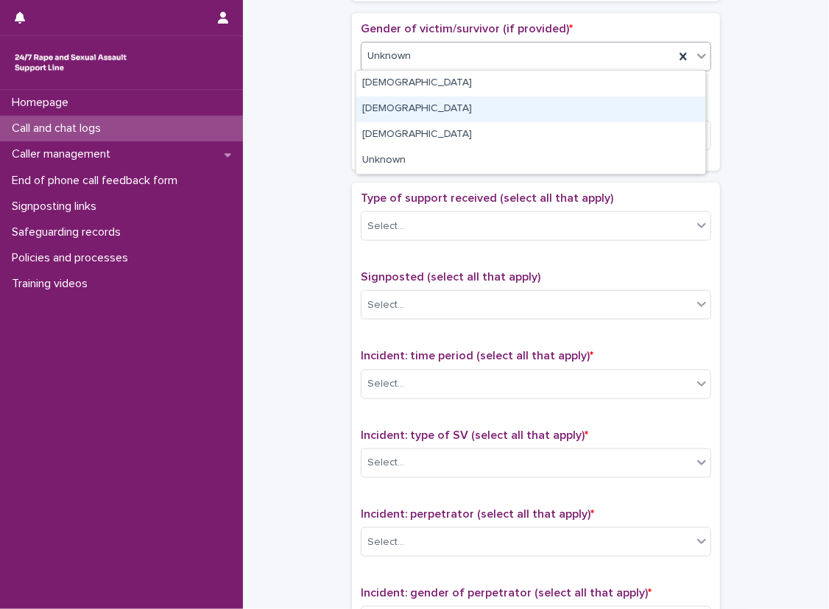
click at [424, 106] on div "[DEMOGRAPHIC_DATA]" at bounding box center [531, 110] width 349 height 26
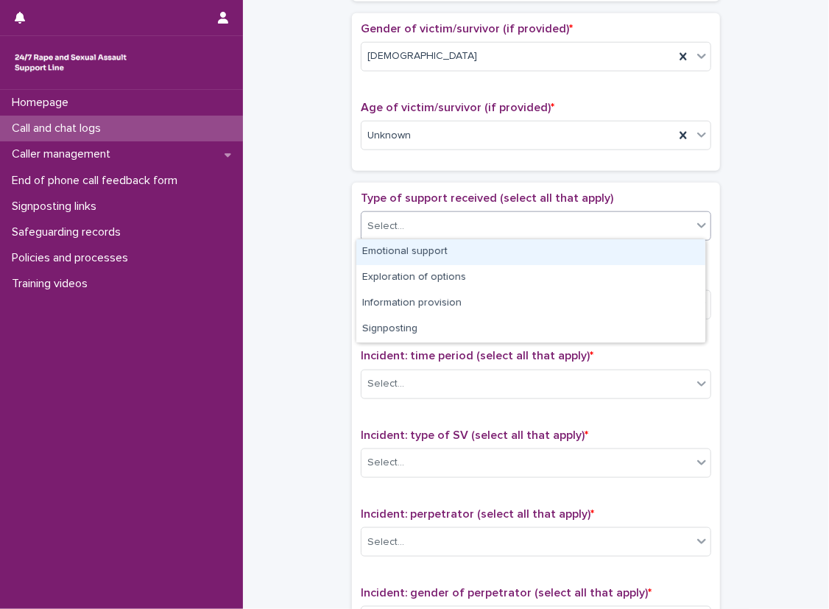
click at [423, 214] on div "Select..." at bounding box center [527, 226] width 331 height 24
click at [424, 247] on div "Emotional support" at bounding box center [531, 252] width 349 height 26
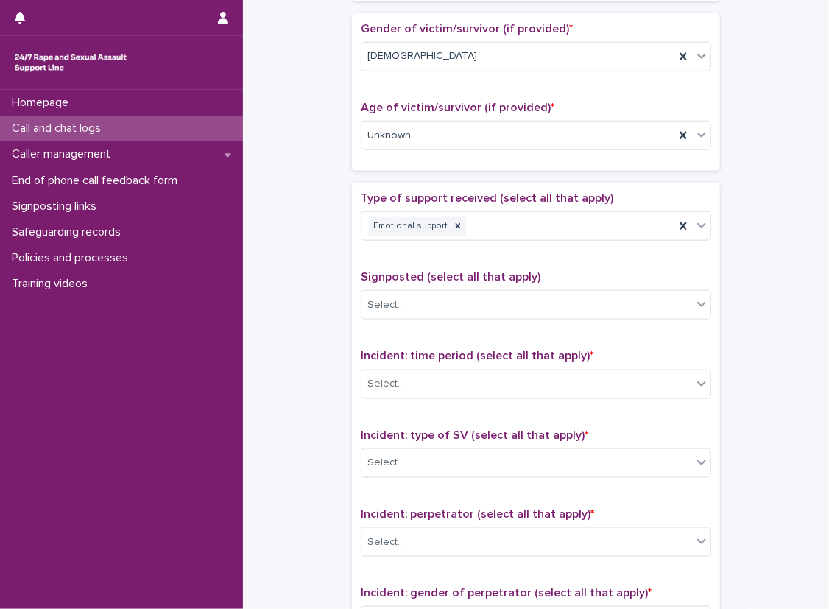
click at [530, 247] on div "Type of support received (select all that apply) Emotional support" at bounding box center [536, 222] width 351 height 61
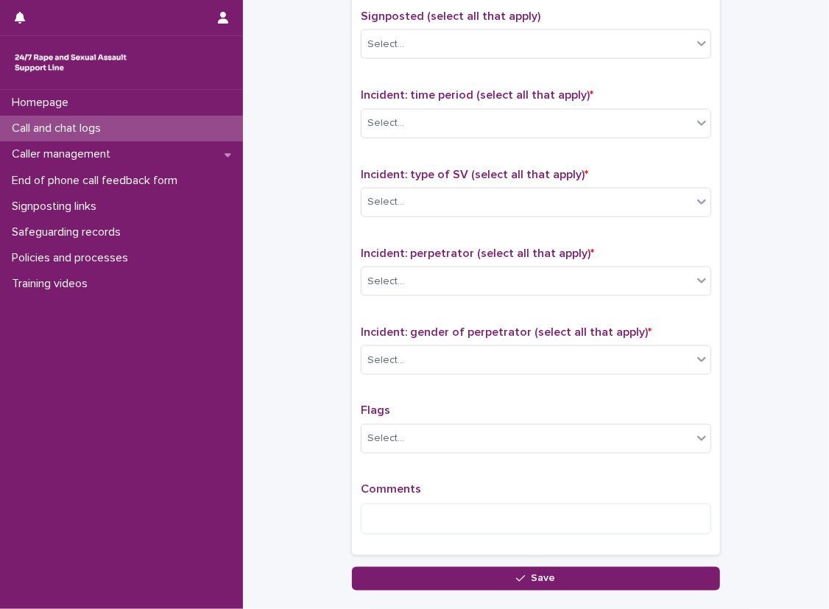
scroll to position [958, 0]
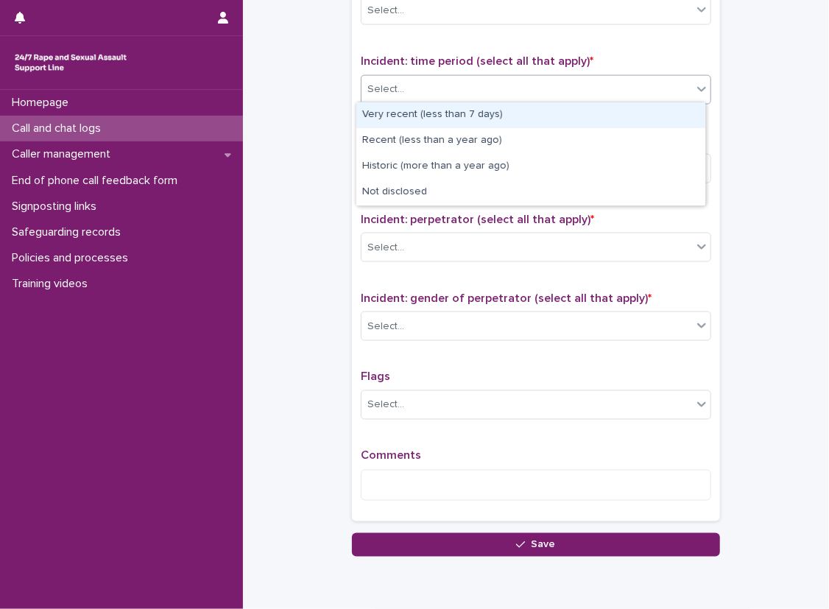
click at [486, 82] on div "Select..." at bounding box center [527, 89] width 331 height 24
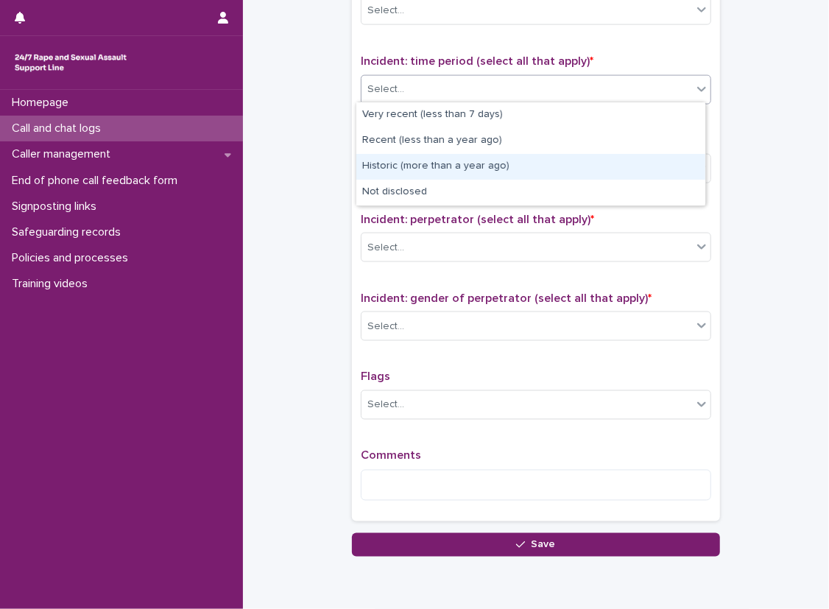
click at [531, 175] on div "Historic (more than a year ago)" at bounding box center [531, 167] width 349 height 26
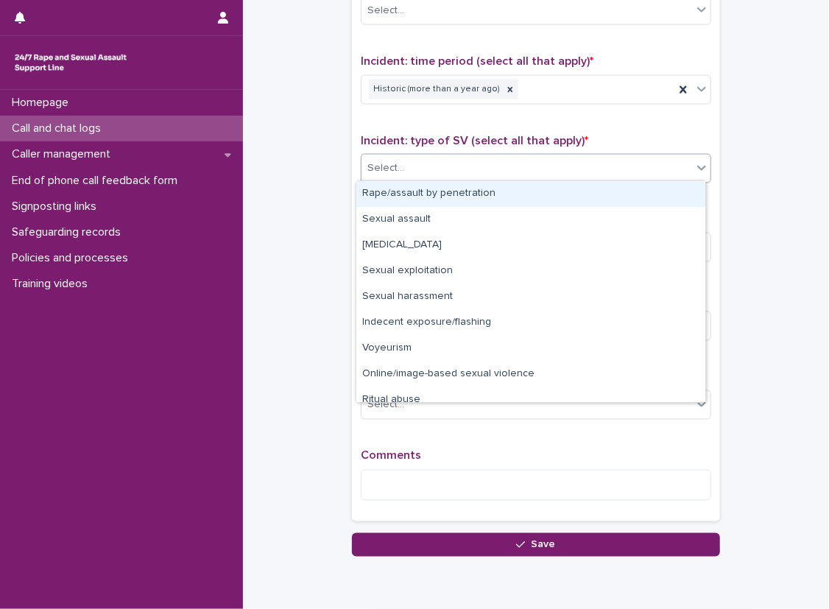
click at [526, 156] on div "Select..." at bounding box center [527, 168] width 331 height 24
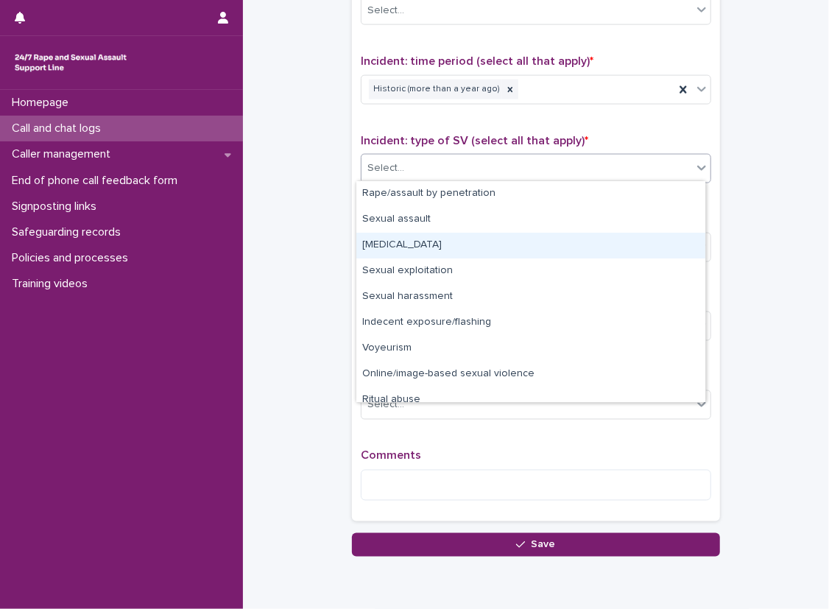
click at [524, 234] on div "[MEDICAL_DATA]" at bounding box center [531, 246] width 349 height 26
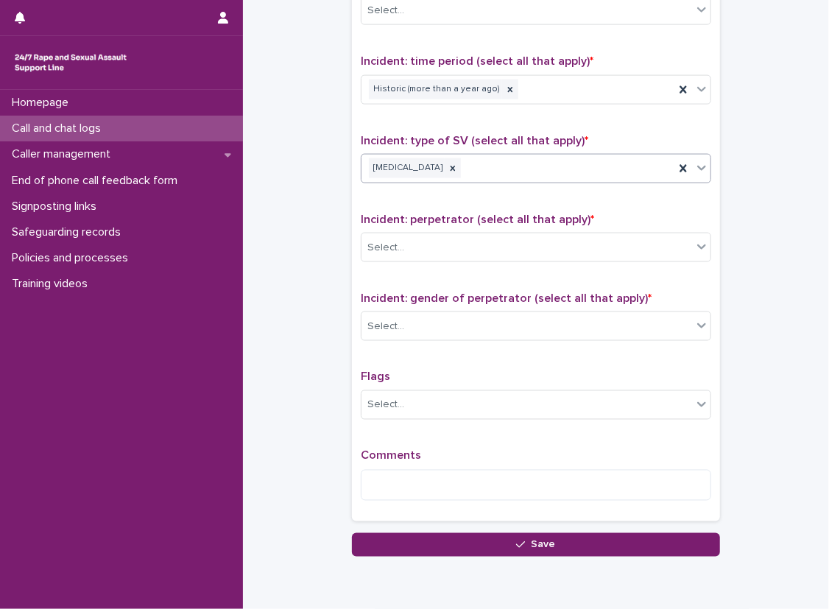
click at [603, 166] on div "[MEDICAL_DATA]" at bounding box center [518, 168] width 313 height 26
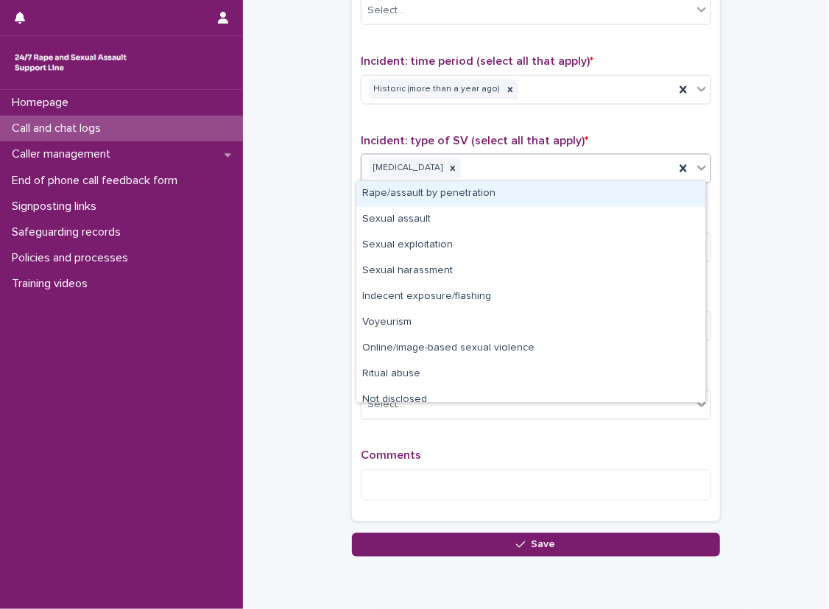
click at [589, 195] on div "Rape/assault by penetration" at bounding box center [531, 194] width 349 height 26
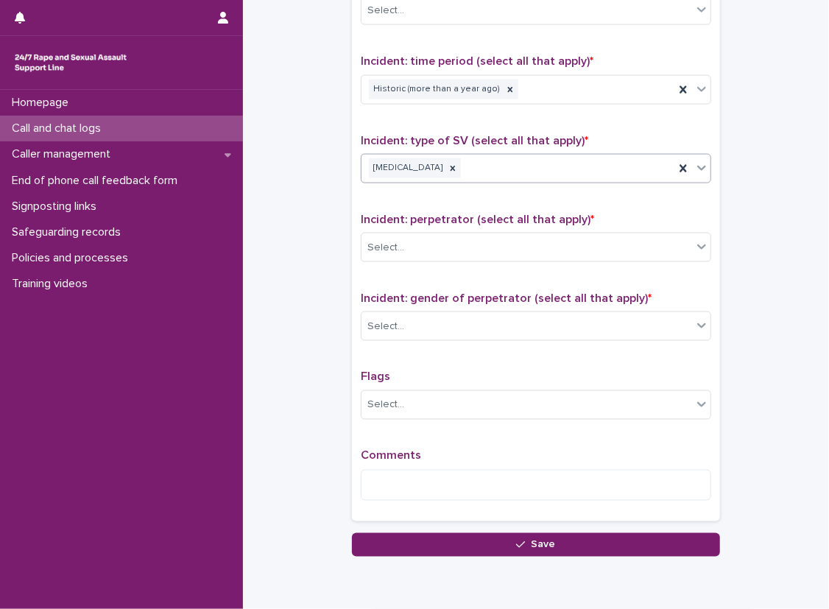
click at [606, 180] on body "**********" at bounding box center [414, 304] width 829 height 609
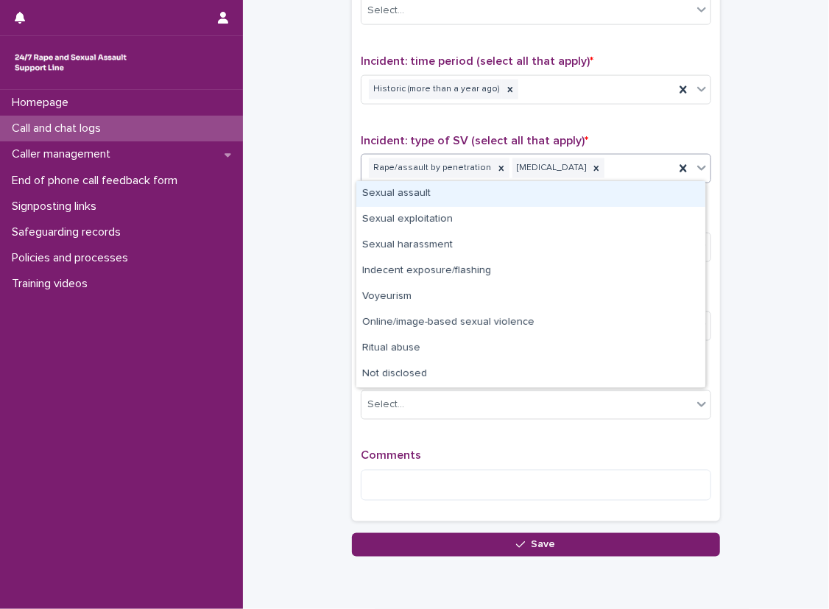
click at [602, 194] on div "Sexual assault" at bounding box center [531, 194] width 349 height 26
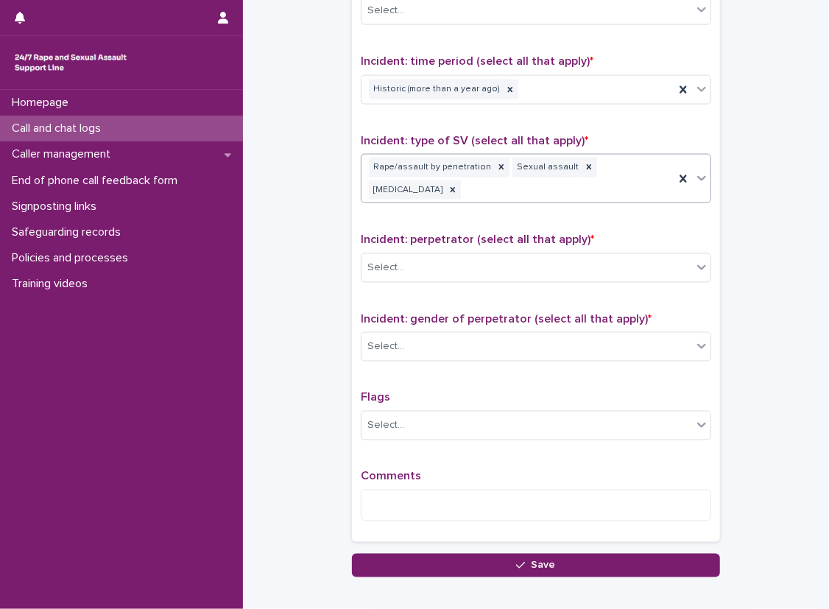
click at [593, 203] on div "Incident: type of SV (select all that apply) * option Sexual assault, selected.…" at bounding box center [536, 175] width 351 height 82
click at [575, 245] on div "Incident: perpetrator (select all that apply) * Select..." at bounding box center [536, 263] width 351 height 61
click at [558, 276] on div "Select..." at bounding box center [527, 268] width 331 height 24
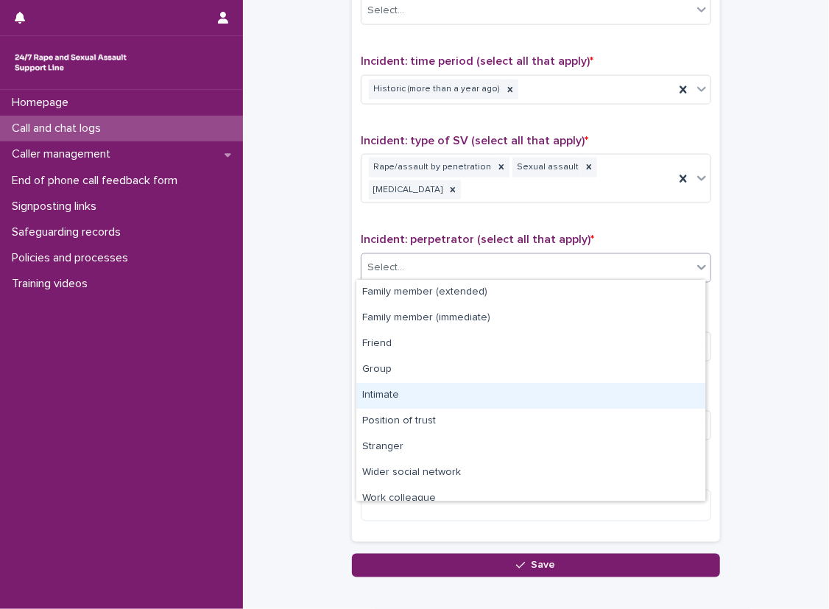
scroll to position [63, 0]
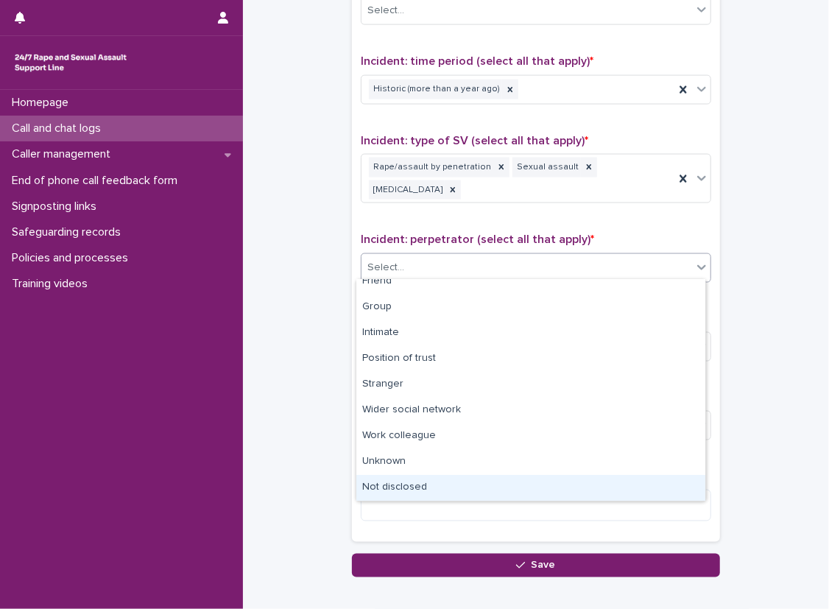
click at [507, 479] on div "Not disclosed" at bounding box center [531, 488] width 349 height 26
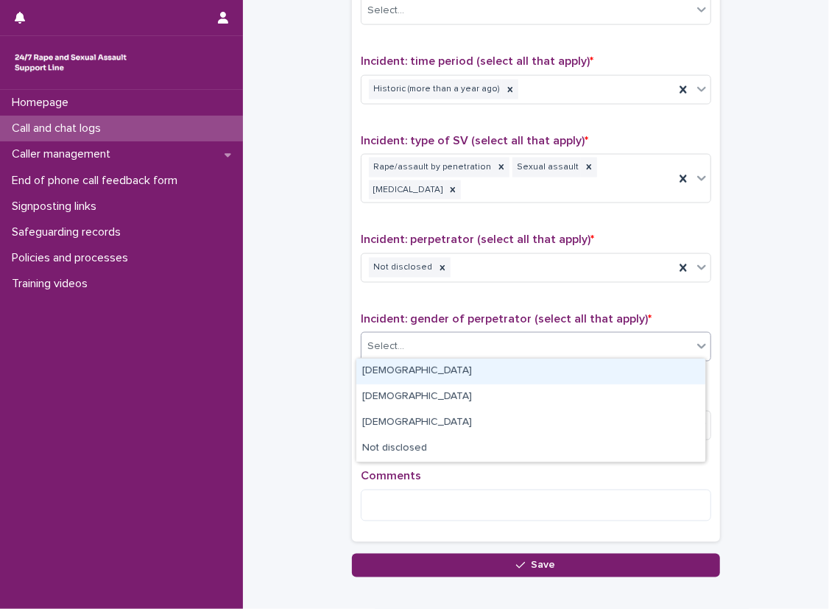
click at [452, 344] on div "Select..." at bounding box center [527, 346] width 331 height 24
click at [448, 366] on div "[DEMOGRAPHIC_DATA]" at bounding box center [531, 372] width 349 height 26
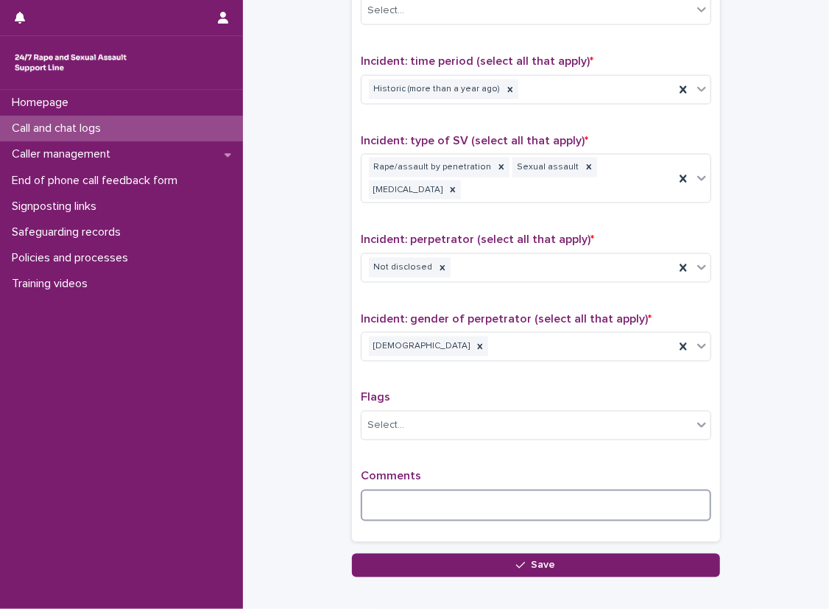
click at [464, 508] on textarea at bounding box center [536, 506] width 351 height 32
click at [91, 430] on div "Homepage Call and chat logs Caller management End of phone call feedback form S…" at bounding box center [121, 349] width 243 height 519
click at [457, 503] on textarea "**********" at bounding box center [536, 506] width 351 height 32
click at [668, 511] on textarea "**********" at bounding box center [536, 506] width 351 height 32
click at [427, 504] on textarea "**********" at bounding box center [536, 506] width 351 height 32
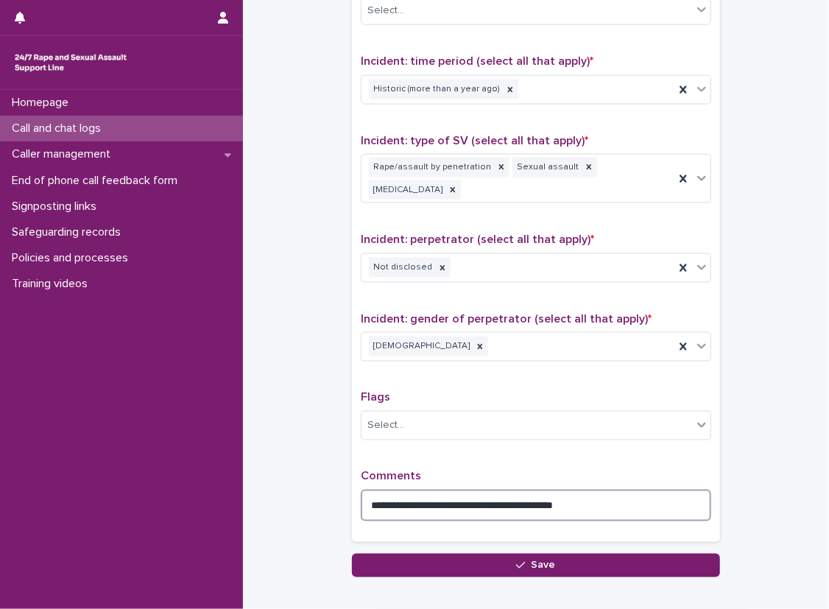
click at [657, 512] on textarea "**********" at bounding box center [536, 506] width 351 height 32
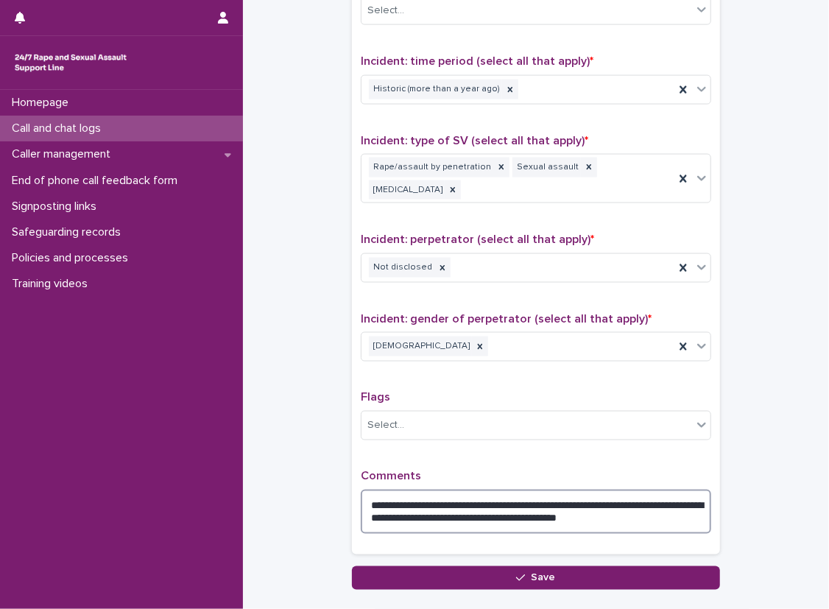
click at [426, 513] on textarea "**********" at bounding box center [536, 512] width 351 height 44
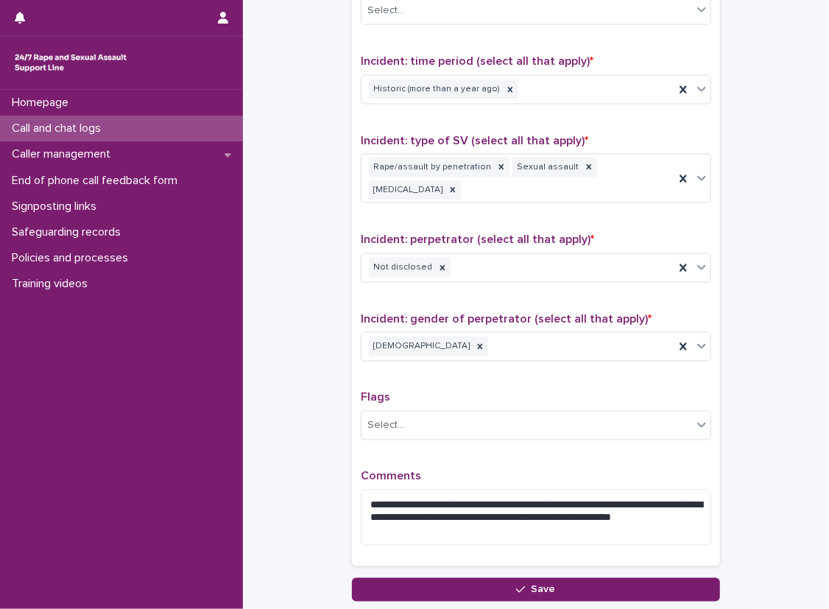
click at [533, 524] on textarea "**********" at bounding box center [536, 518] width 351 height 56
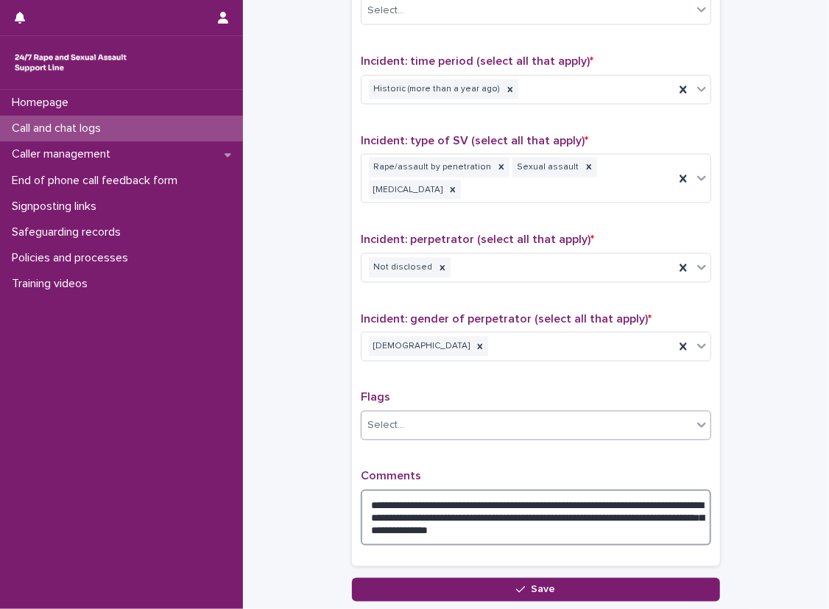
type textarea "**********"
click at [517, 419] on div "Select..." at bounding box center [527, 426] width 331 height 24
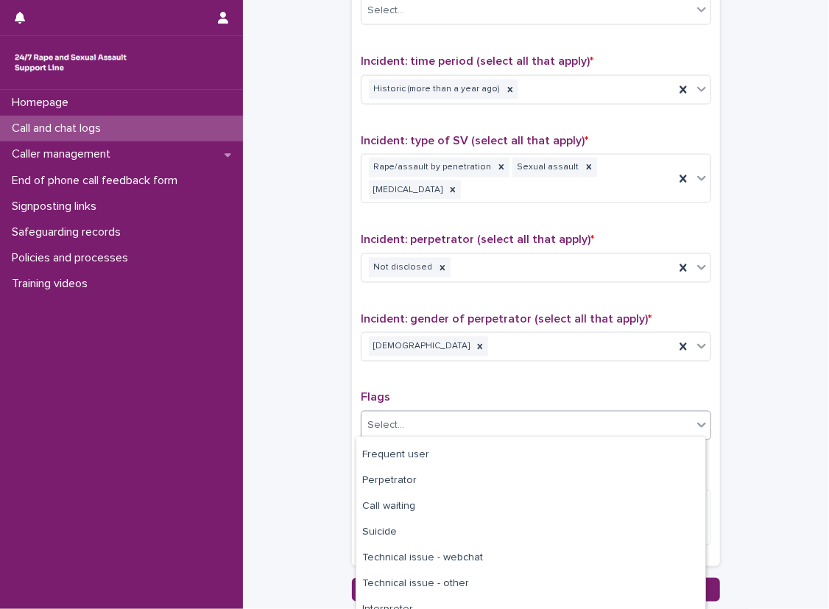
scroll to position [136, 0]
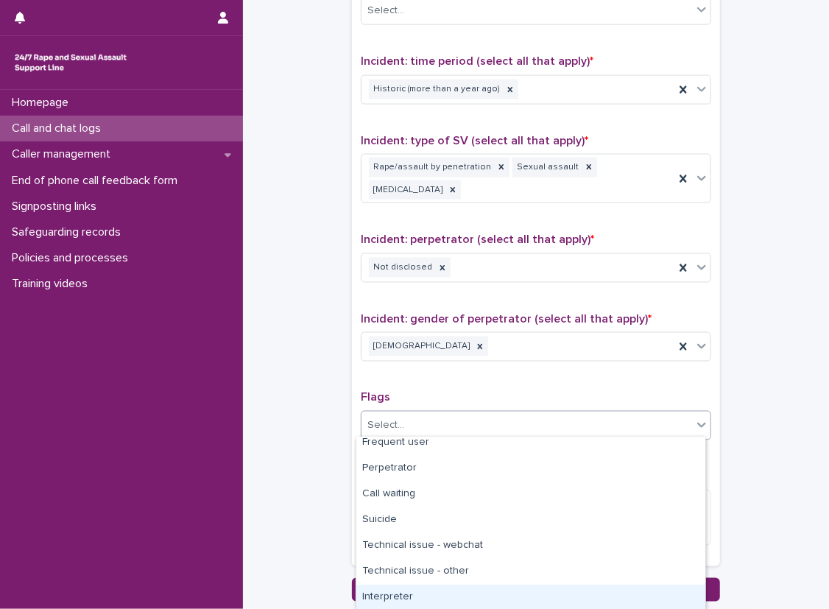
click at [499, 589] on div "Interpreter" at bounding box center [531, 598] width 349 height 26
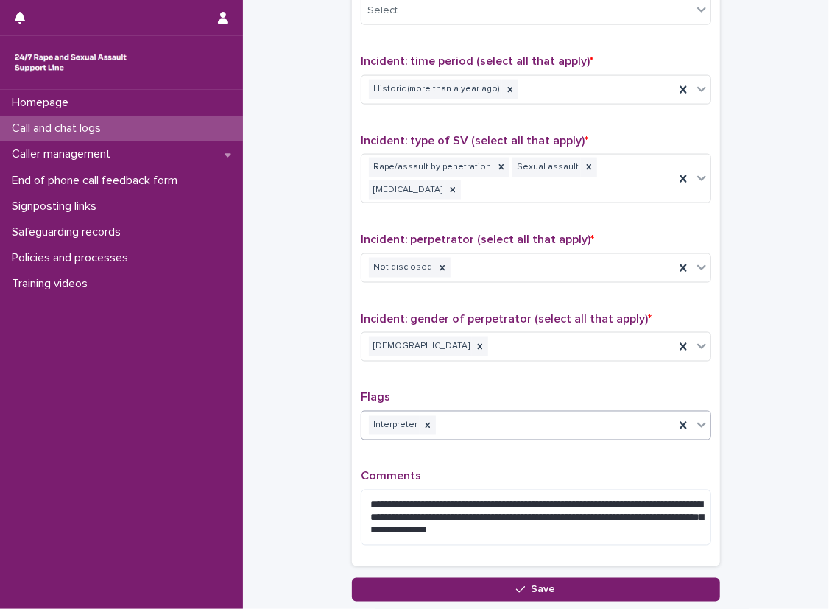
click at [386, 384] on div "**********" at bounding box center [536, 227] width 351 height 661
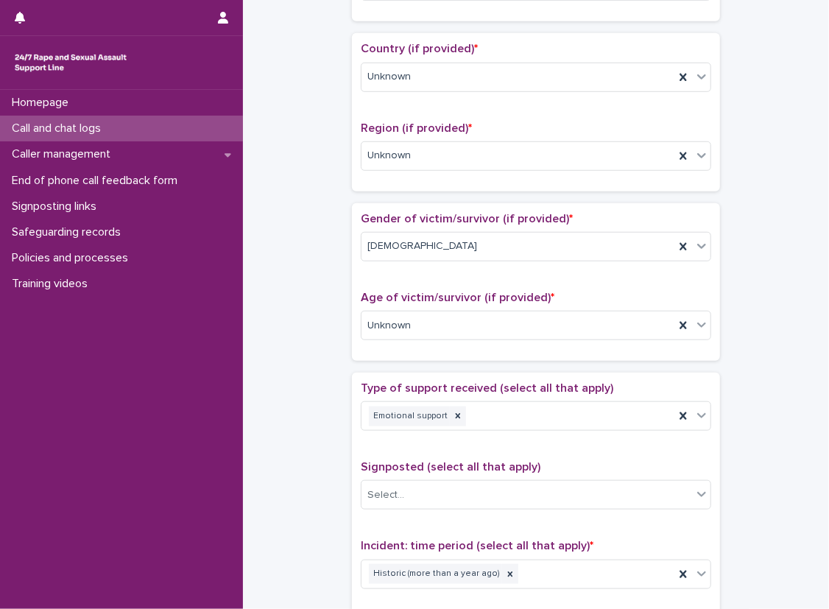
scroll to position [0, 0]
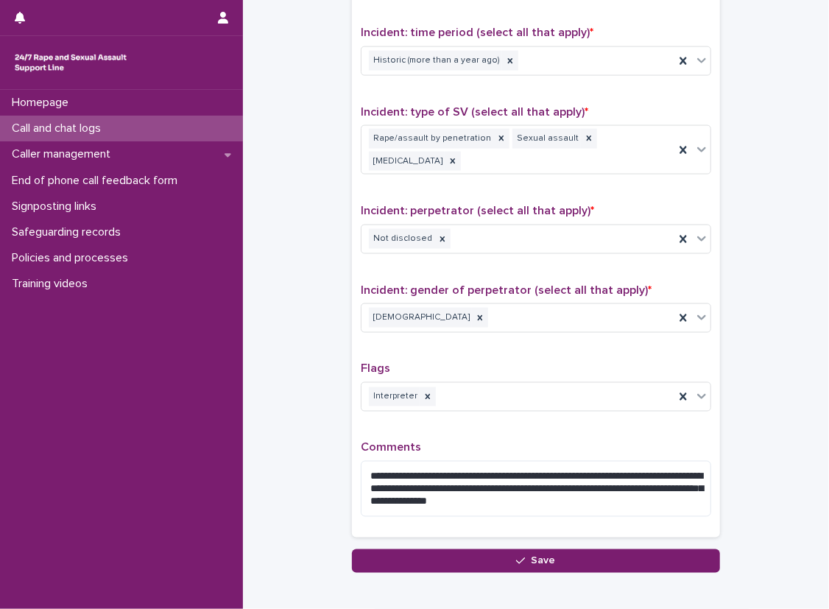
scroll to position [997, 0]
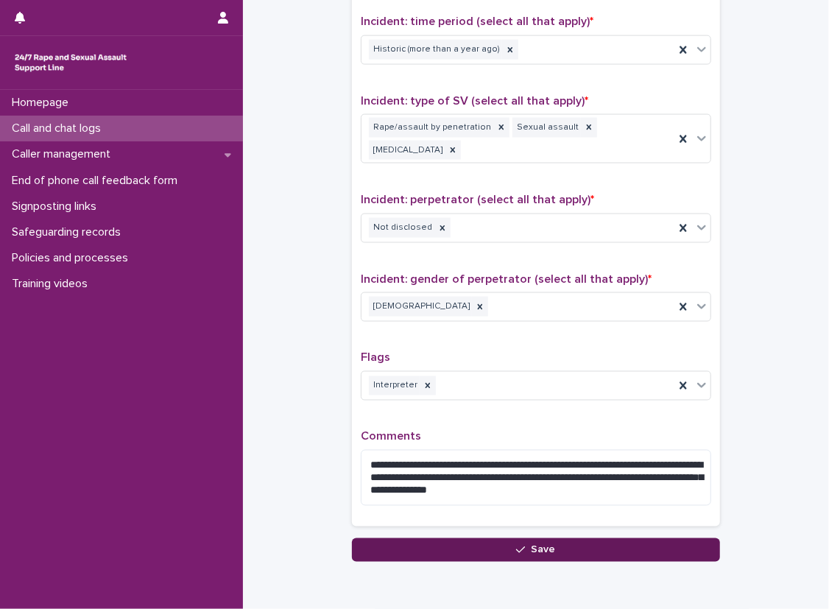
click at [605, 539] on button "Save" at bounding box center [536, 550] width 368 height 24
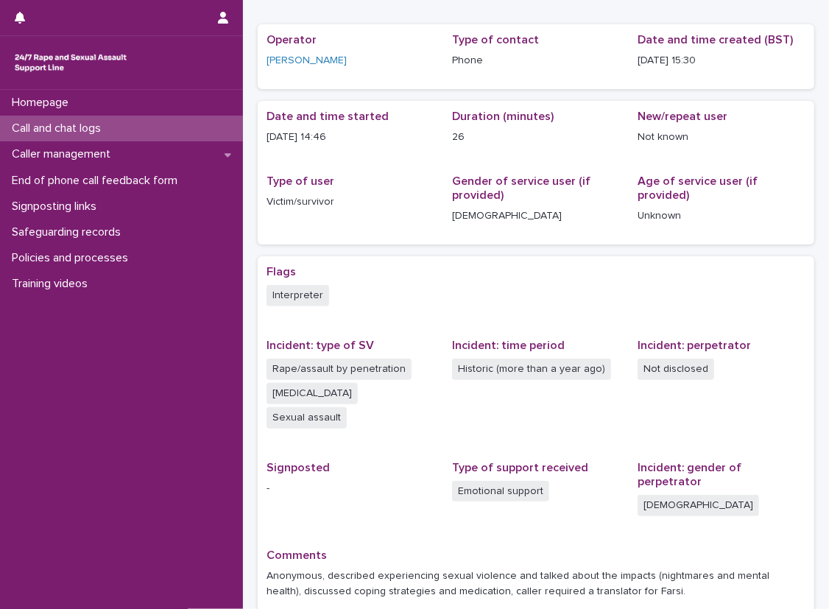
scroll to position [66, 0]
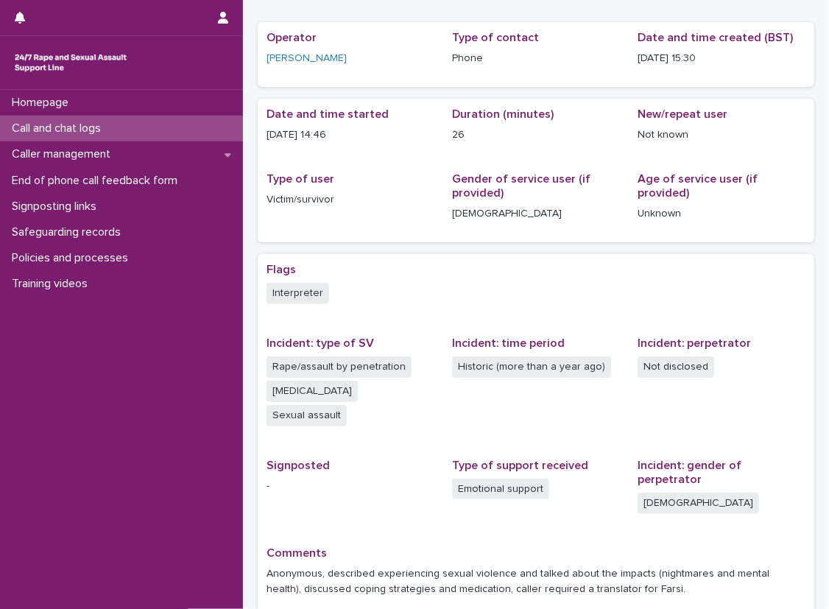
click at [807, 487] on div "Loading... Saving… Loading... Saving… [DATE] 14:30:39+00:00 [DATE] 15:30 Sorry,…" at bounding box center [536, 305] width 572 height 724
click at [302, 488] on p "-" at bounding box center [351, 486] width 168 height 15
click at [143, 121] on div "Call and chat logs" at bounding box center [121, 129] width 243 height 26
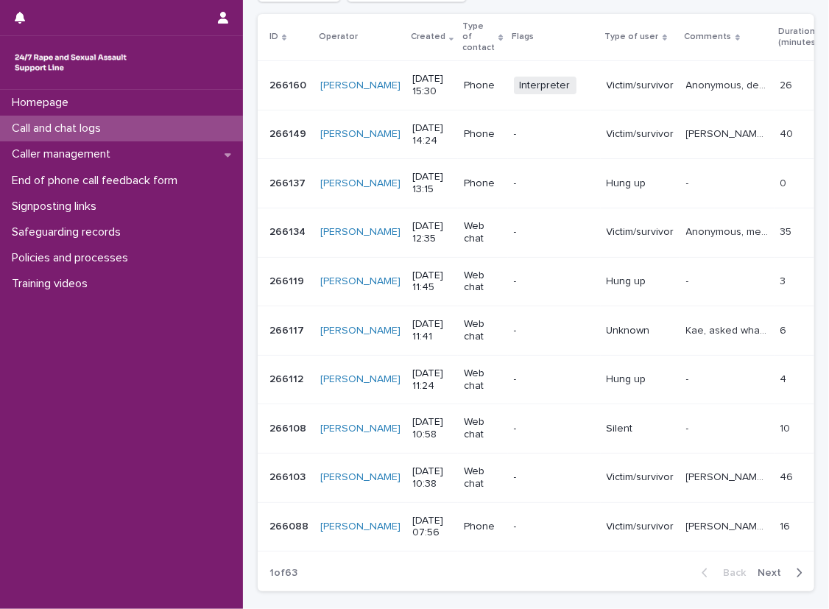
scroll to position [254, 0]
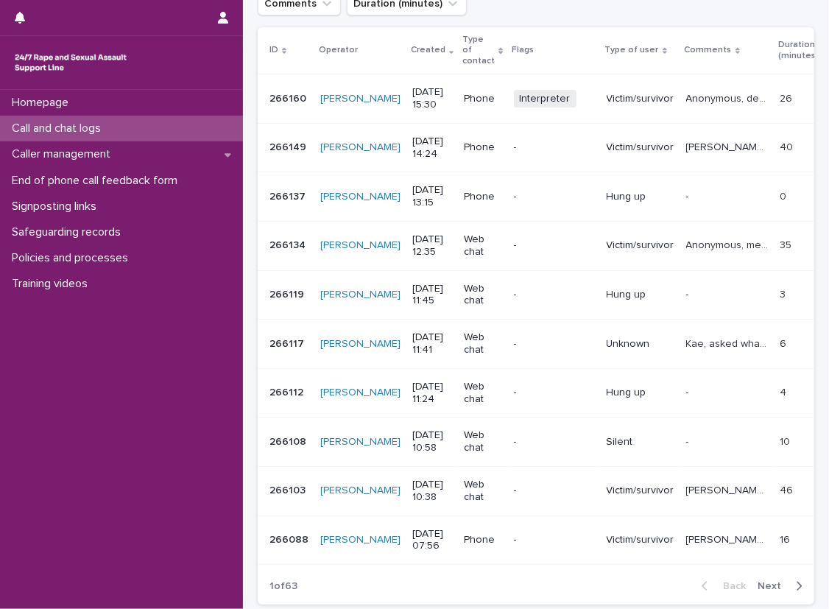
click at [771, 581] on span "Next" at bounding box center [774, 586] width 32 height 10
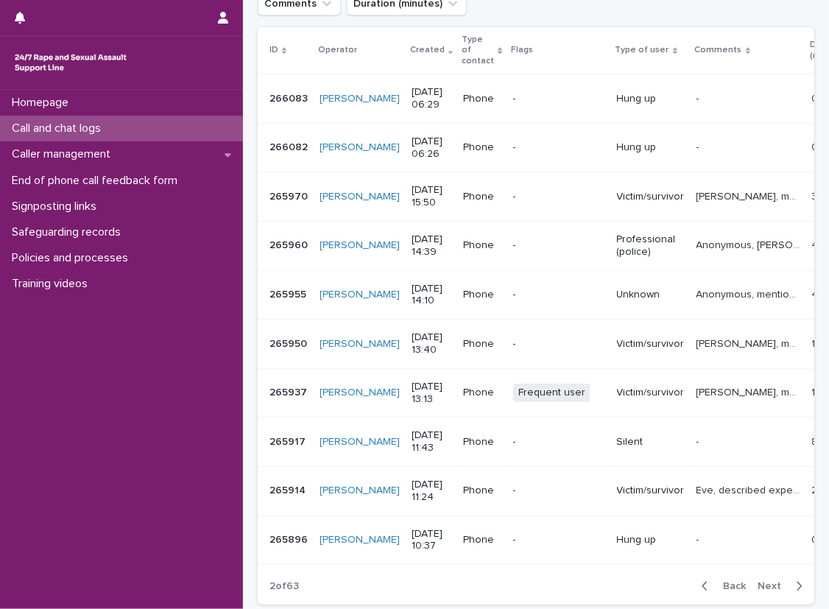
click at [727, 581] on span "Back" at bounding box center [731, 586] width 32 height 10
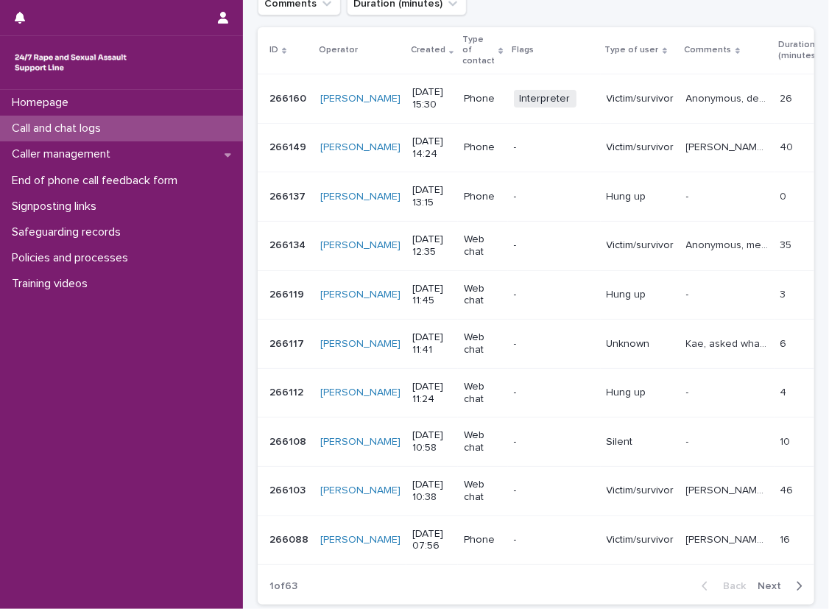
click at [223, 424] on div "Homepage Call and chat logs Caller management End of phone call feedback form S…" at bounding box center [121, 349] width 243 height 519
click at [691, 482] on p "[PERSON_NAME], described experiencing sexual violence (CSA) perpetrated by thei…" at bounding box center [729, 489] width 85 height 15
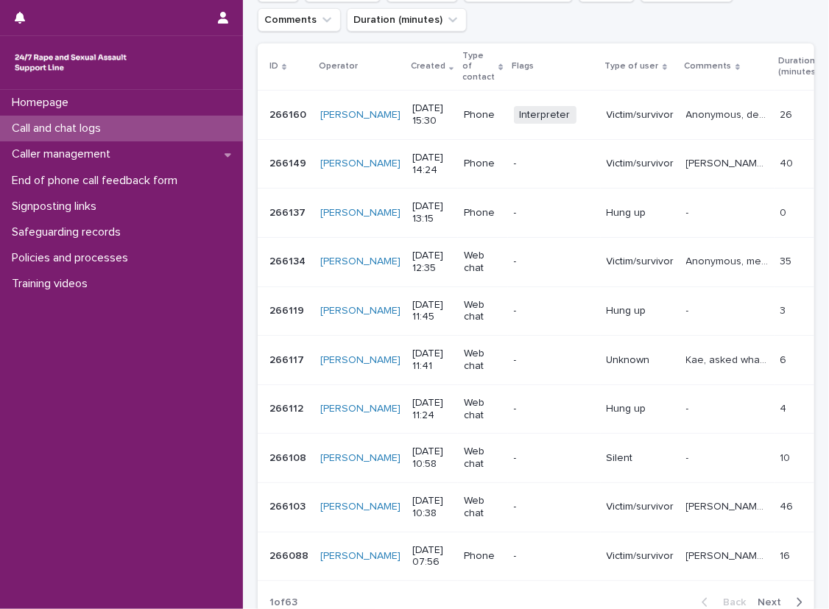
scroll to position [239, 0]
click at [807, 141] on div "Loading... Saving… Loading... Saving… Call and chat logs Add New ID Operator Cr…" at bounding box center [536, 270] width 572 height 797
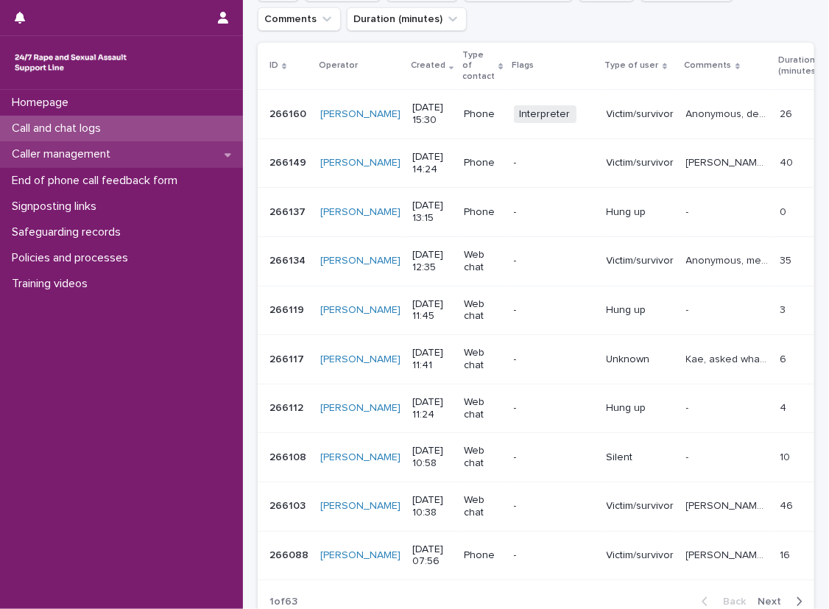
click at [206, 155] on div "Caller management" at bounding box center [121, 154] width 243 height 26
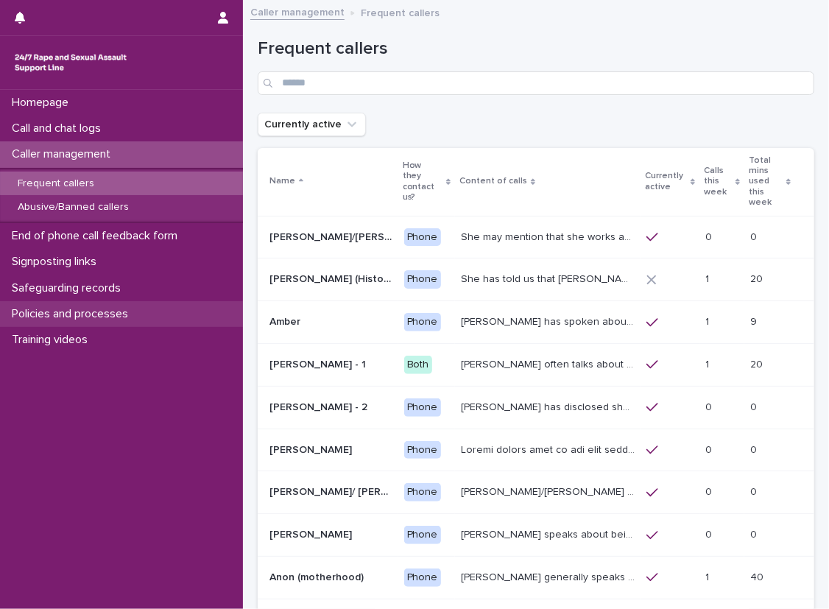
click at [200, 303] on div "Policies and processes" at bounding box center [121, 314] width 243 height 26
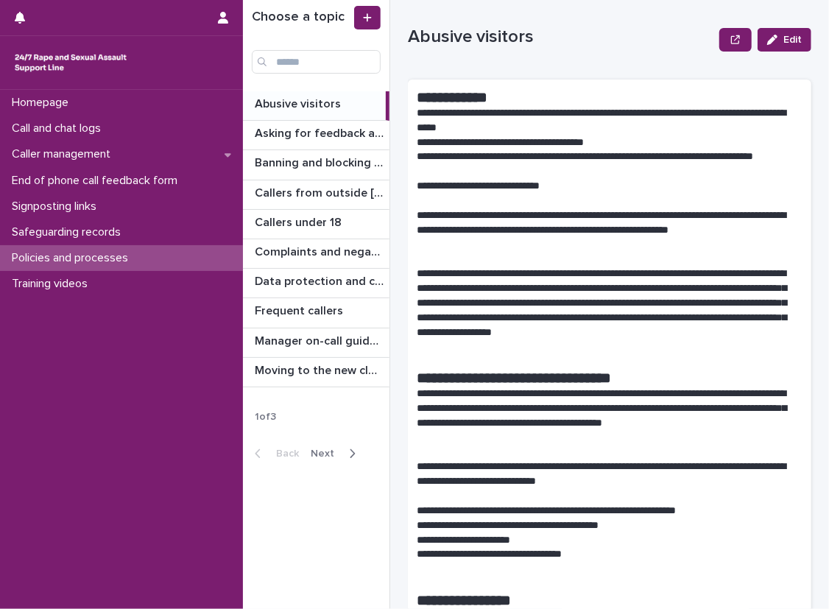
click at [351, 456] on icon "button" at bounding box center [353, 453] width 5 height 9
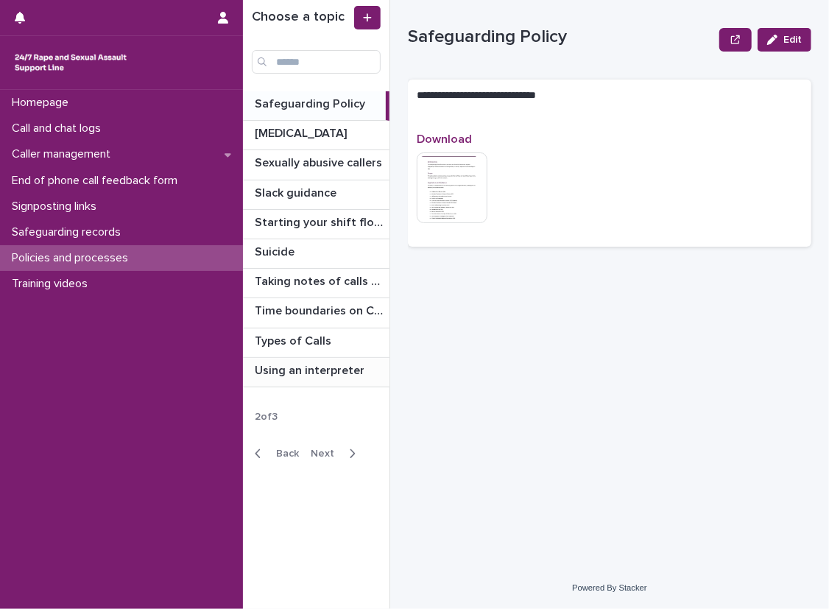
click at [322, 361] on p "Using an interpreter" at bounding box center [311, 369] width 113 height 17
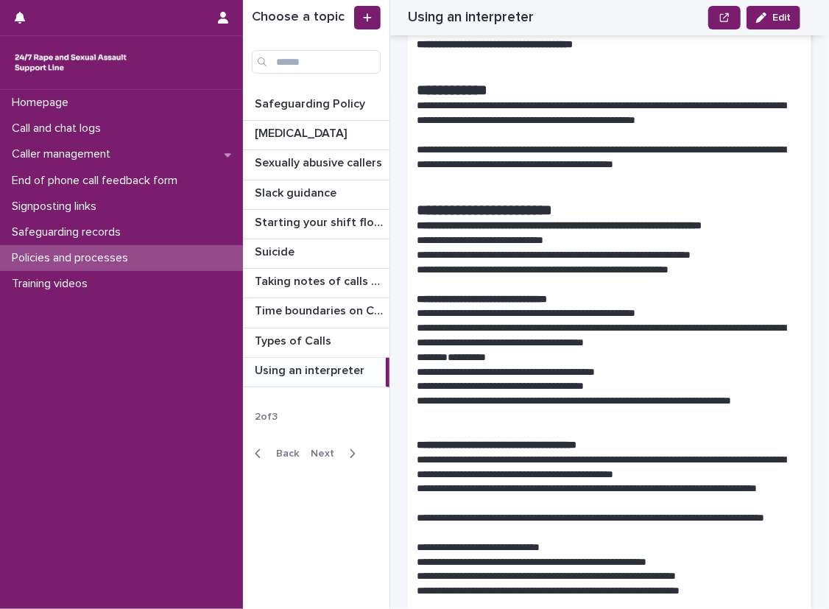
scroll to position [74, 0]
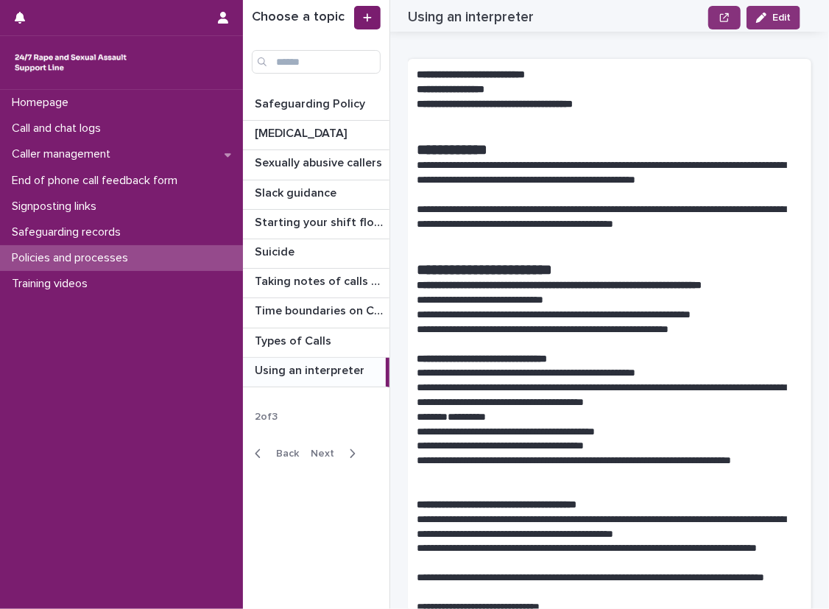
scroll to position [0, 0]
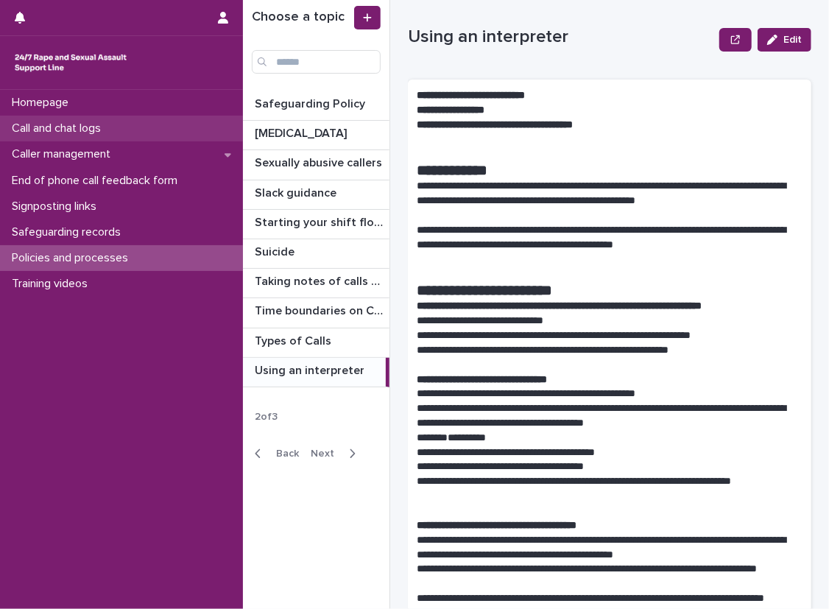
click at [194, 122] on div "Call and chat logs" at bounding box center [121, 129] width 243 height 26
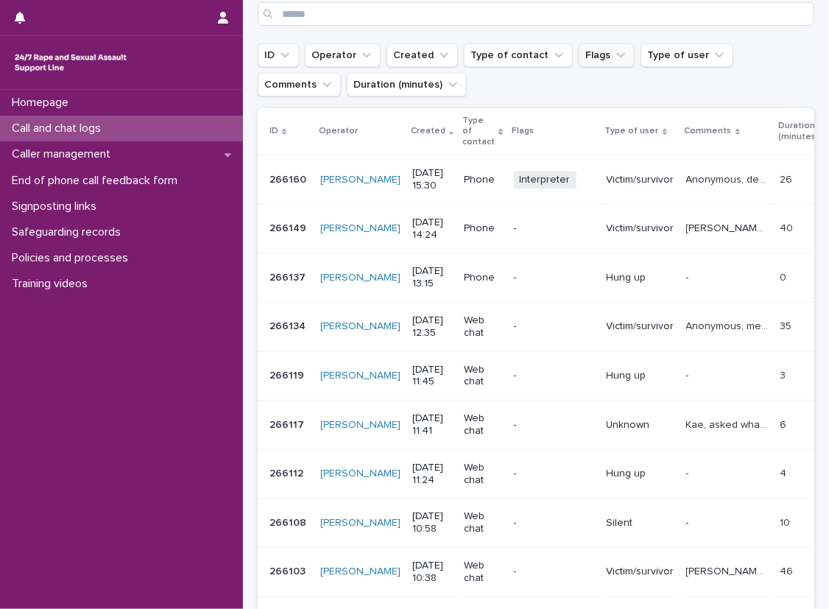
scroll to position [147, 0]
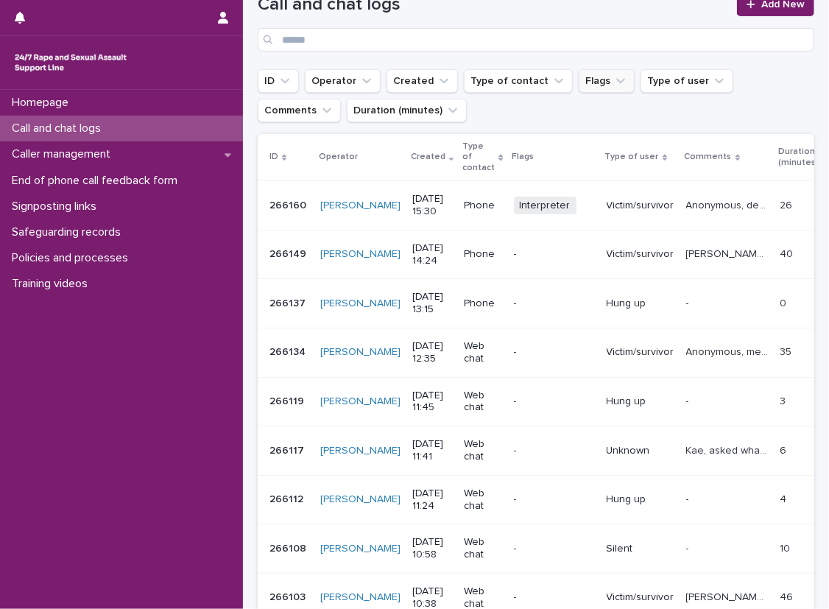
click at [579, 73] on button "Flags" at bounding box center [607, 81] width 56 height 24
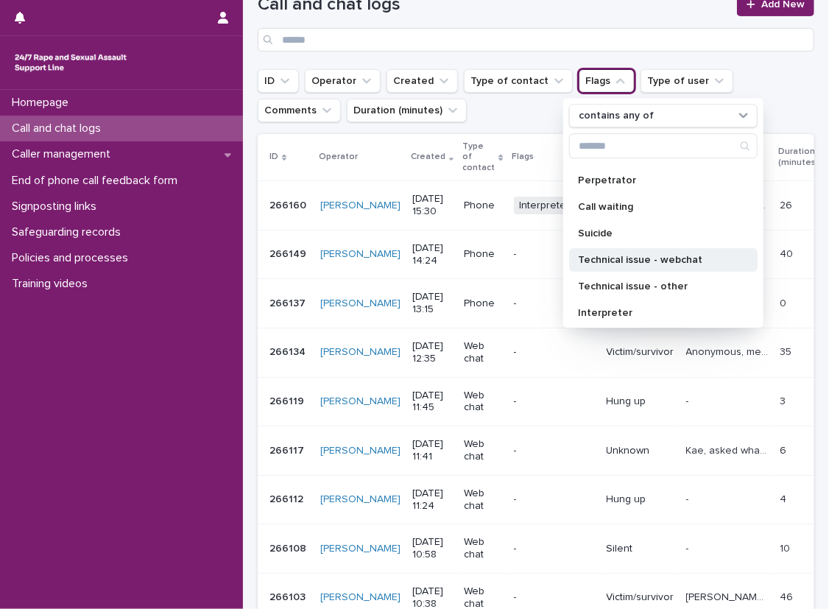
scroll to position [155, 0]
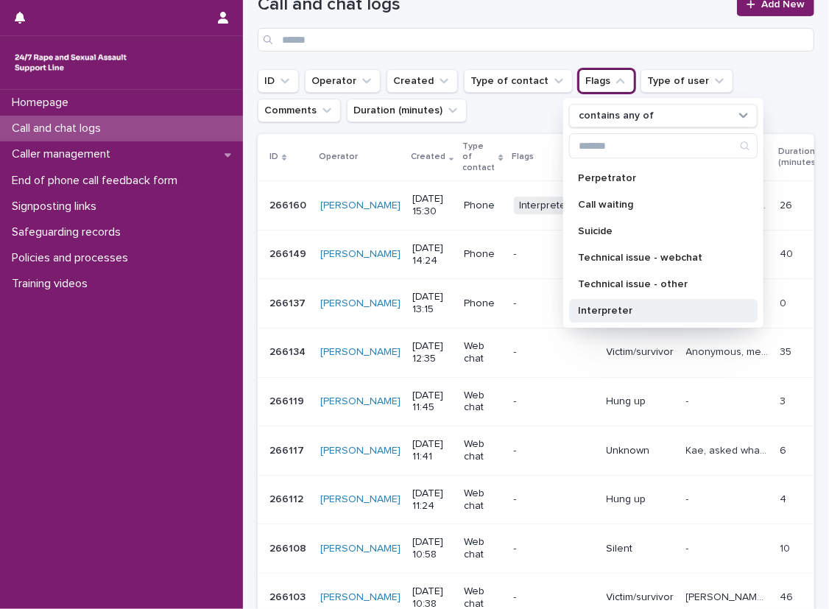
click at [622, 316] on div "Interpreter" at bounding box center [663, 311] width 189 height 24
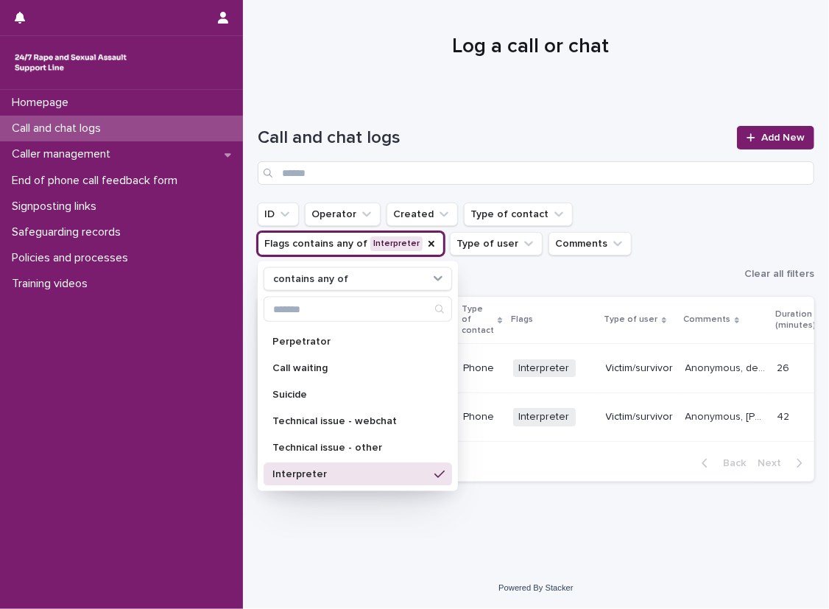
scroll to position [1, 0]
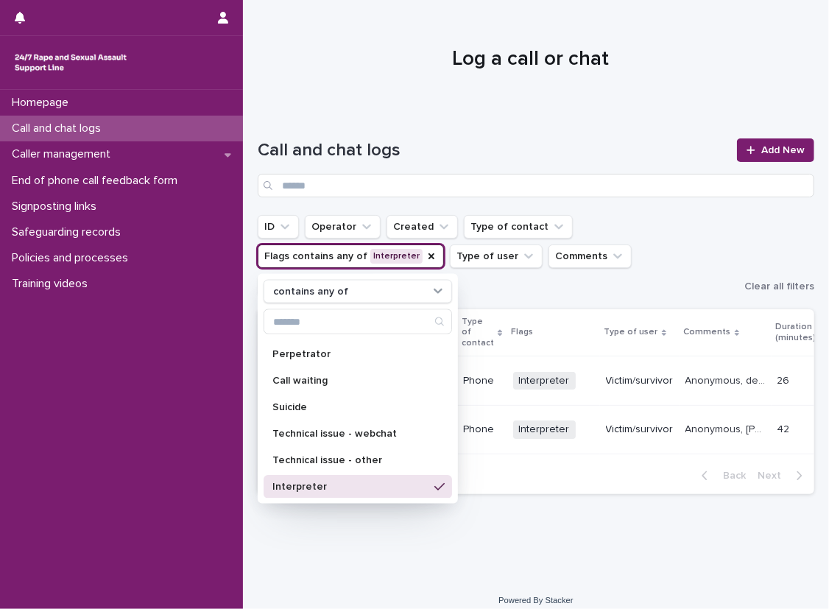
click at [571, 61] on h1 "Log a call or chat" at bounding box center [531, 59] width 546 height 25
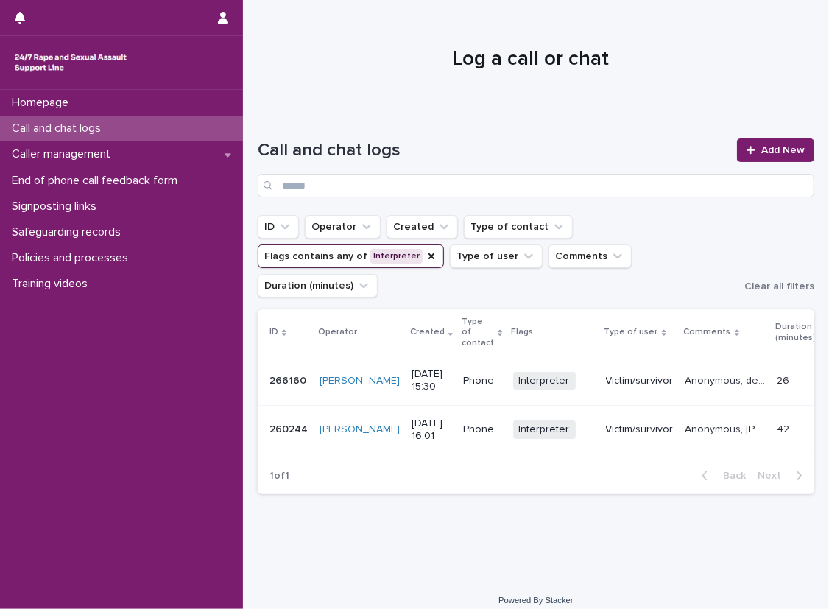
click at [656, 203] on div "Call and chat logs Add New" at bounding box center [536, 162] width 557 height 106
click at [426, 256] on icon "Flags" at bounding box center [432, 256] width 12 height 12
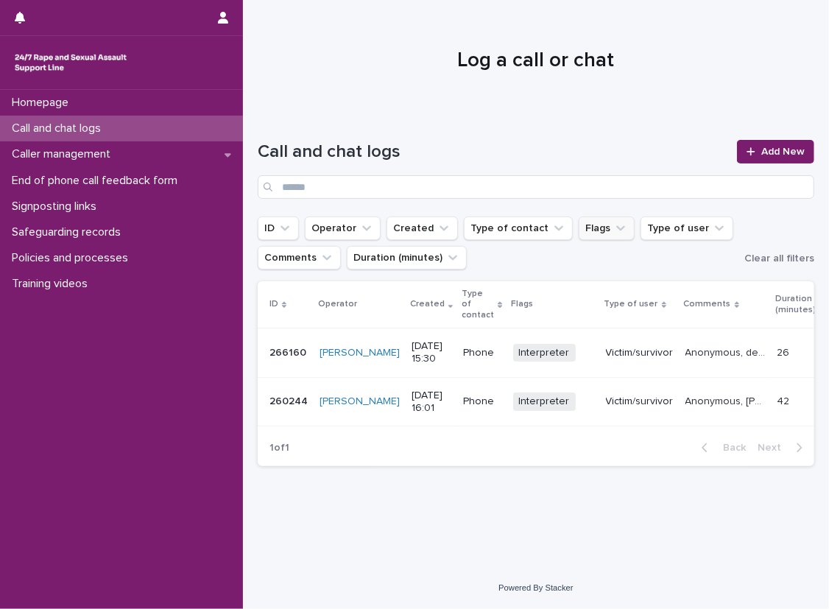
scroll to position [0, 0]
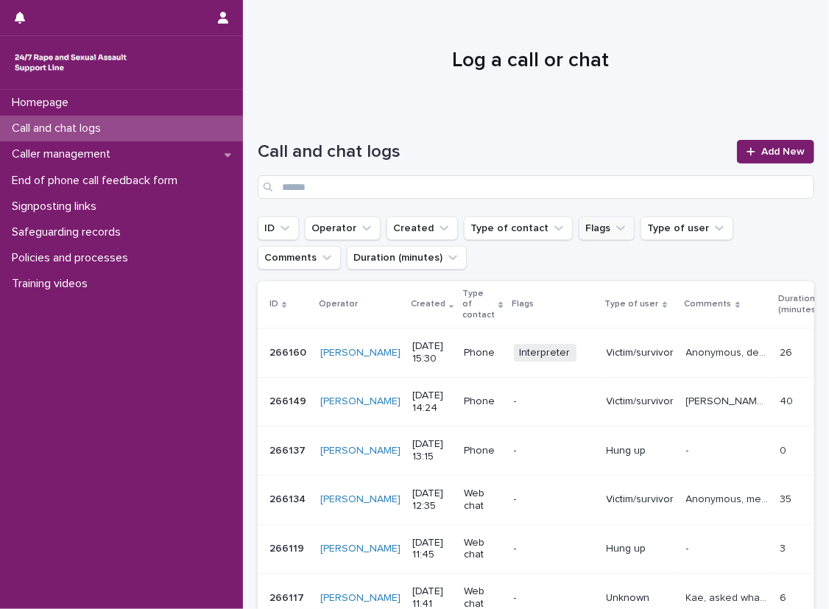
click at [270, 130] on div "Call and chat logs Add New" at bounding box center [536, 163] width 557 height 106
click at [226, 121] on div "Call and chat logs" at bounding box center [121, 129] width 243 height 26
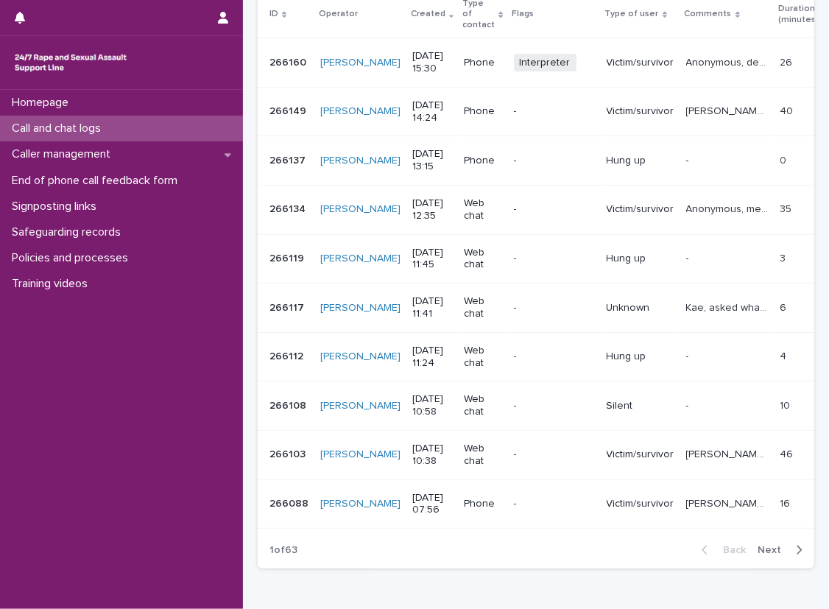
scroll to position [295, 0]
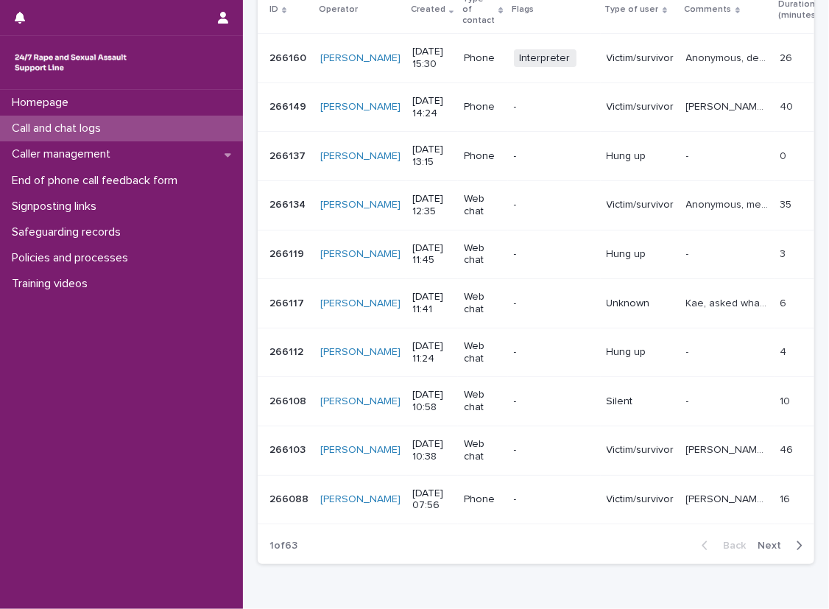
click at [248, 138] on div "Loading... Saving… Loading... Saving… Call and chat logs Add New ID Operator Cr…" at bounding box center [536, 233] width 586 height 834
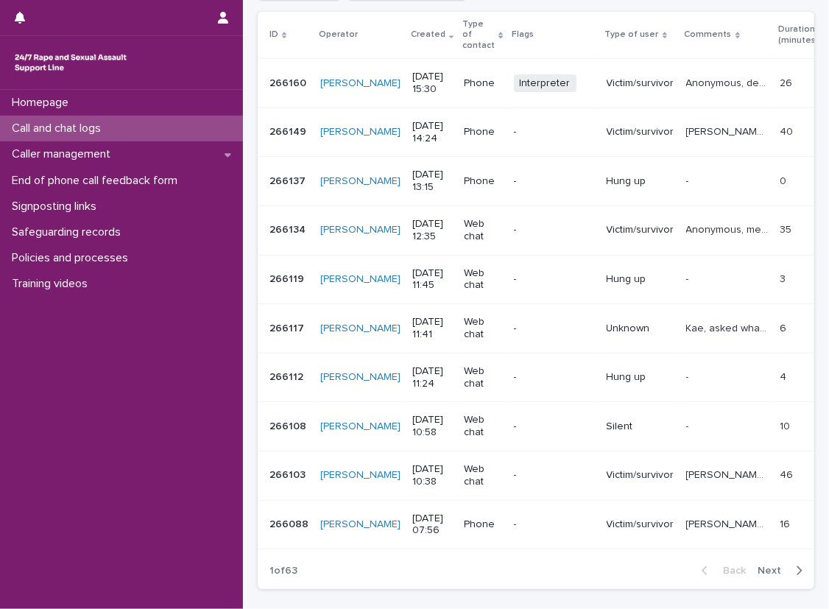
scroll to position [267, 0]
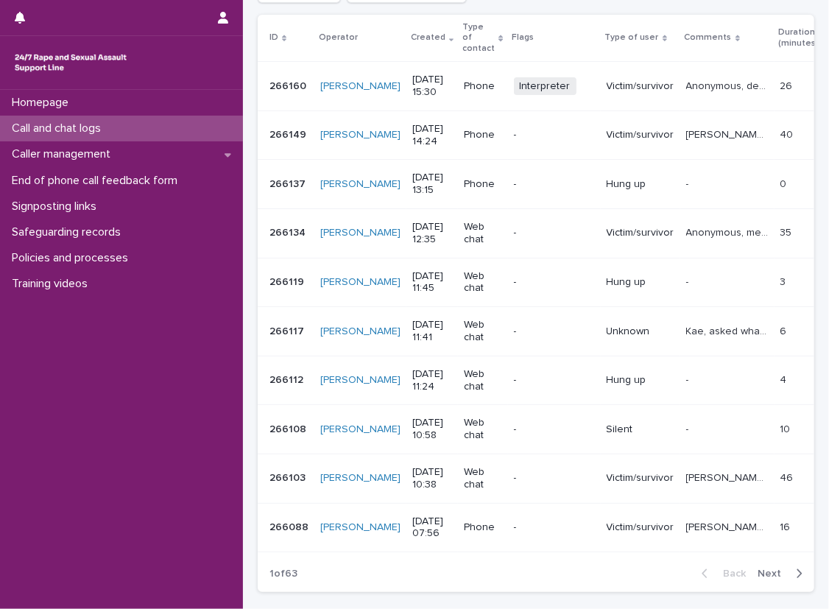
click at [807, 234] on div "Loading... Saving… Loading... Saving… Call and chat logs Add New ID Operator Cr…" at bounding box center [536, 242] width 572 height 797
click at [815, 450] on div "Loading... Saving… Loading... Saving… Call and chat logs Add New ID Operator Cr…" at bounding box center [536, 261] width 586 height 834
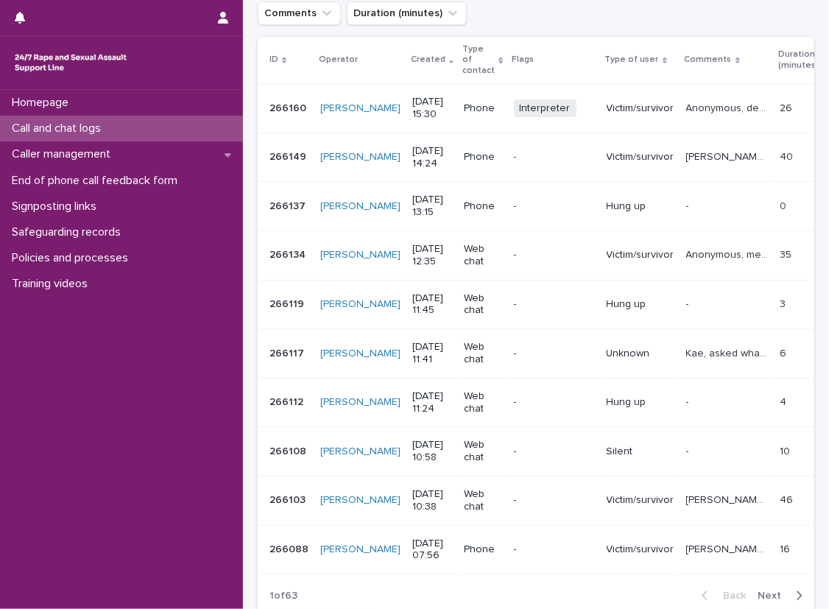
scroll to position [244, 0]
click at [812, 161] on div "Loading... Saving… Loading... Saving… Call and chat logs Add New ID Operator Cr…" at bounding box center [536, 284] width 586 height 834
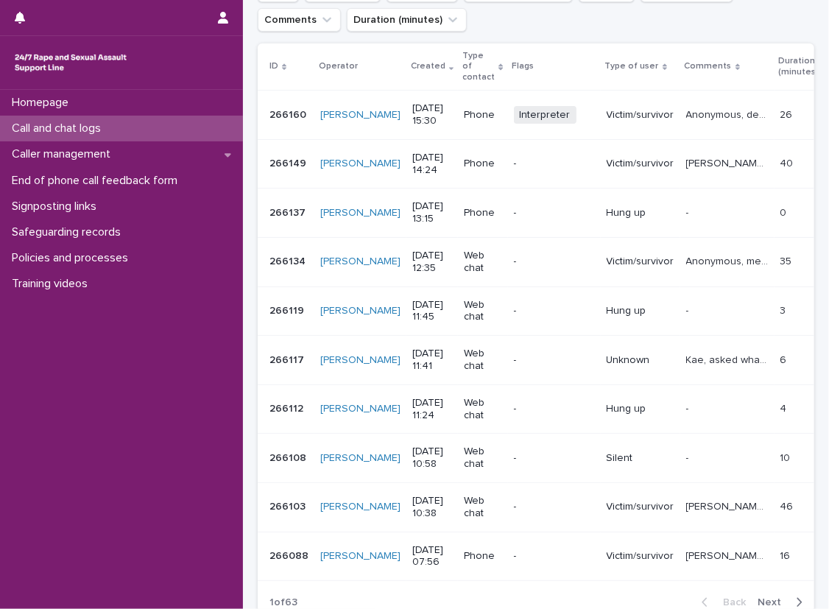
click at [248, 152] on div "Loading... Saving… Loading... Saving… Call and chat logs Add New ID Operator Cr…" at bounding box center [536, 290] width 586 height 834
click at [247, 145] on div "Loading... Saving… Loading... Saving… Call and chat logs Add New ID Operator Cr…" at bounding box center [536, 290] width 586 height 834
